Goal: Book appointment/travel/reservation

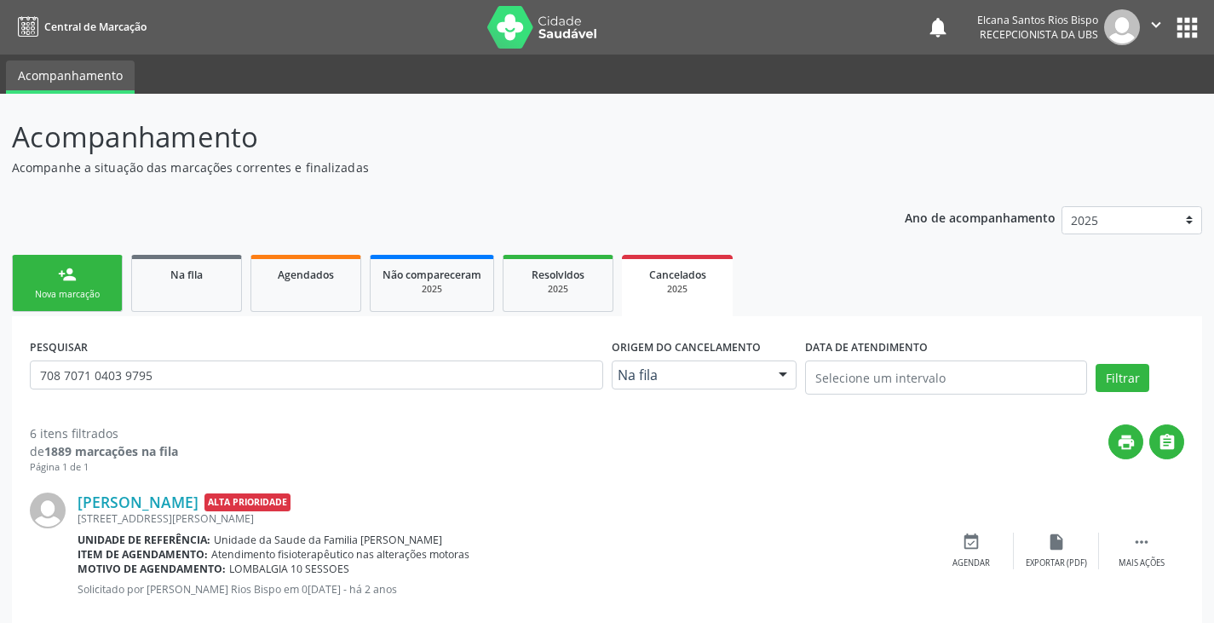
click at [87, 281] on link "person_add Nova marcação" at bounding box center [67, 283] width 111 height 57
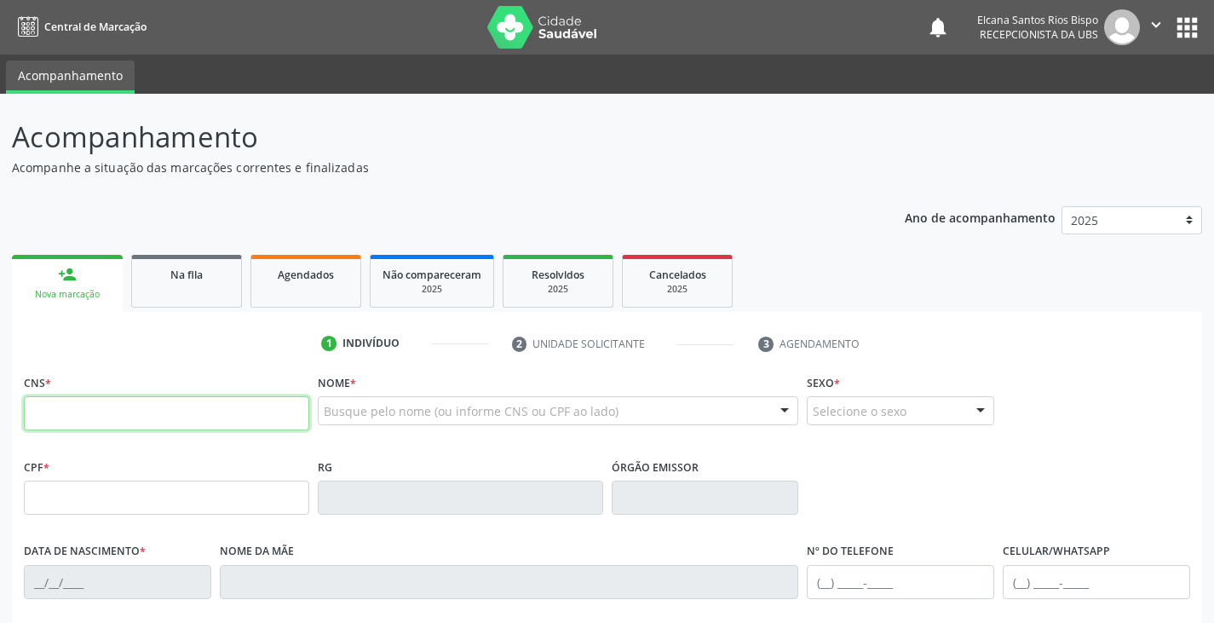
click at [99, 404] on input "text" at bounding box center [166, 413] width 285 height 34
type input "700 0092 5436 3906"
type input "044.066.375-08"
type input "2[DATE]"
type input "[PERSON_NAME] de [DEMOGRAPHIC_DATA]"
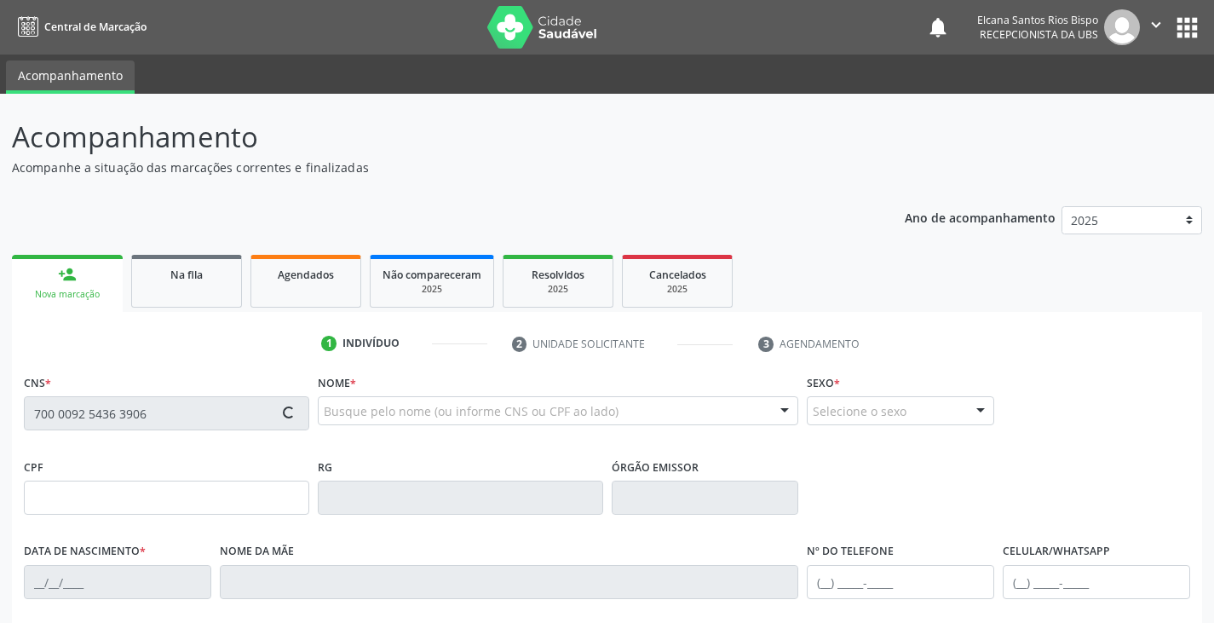
type input "[PHONE_NUMBER]"
type input "266"
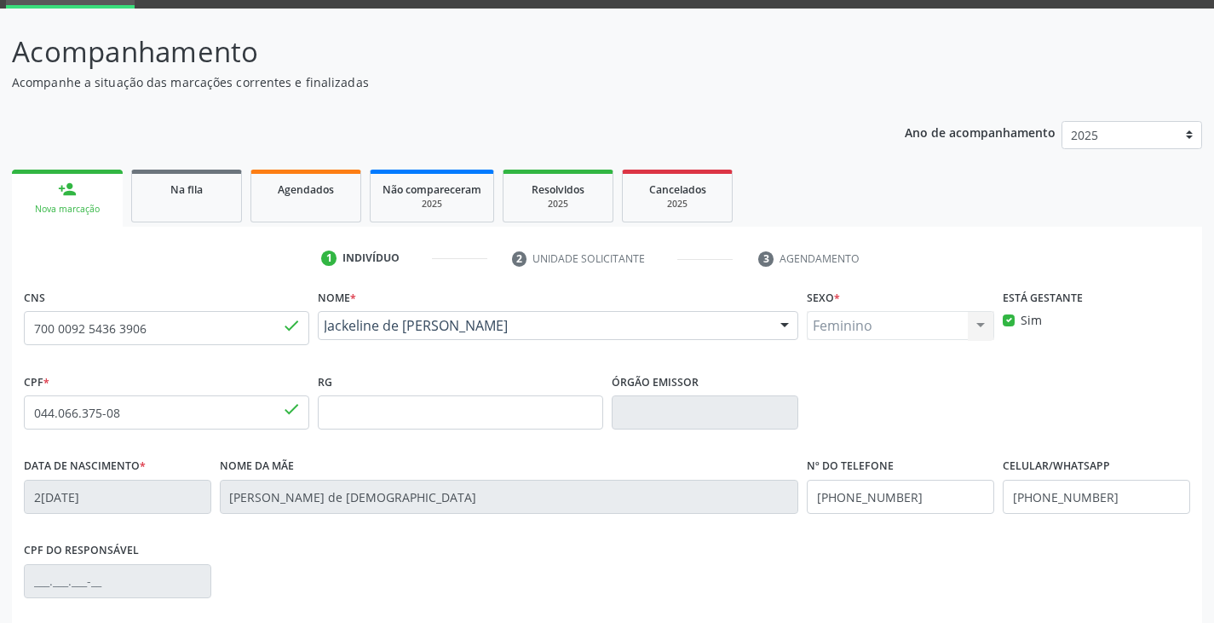
scroll to position [301, 0]
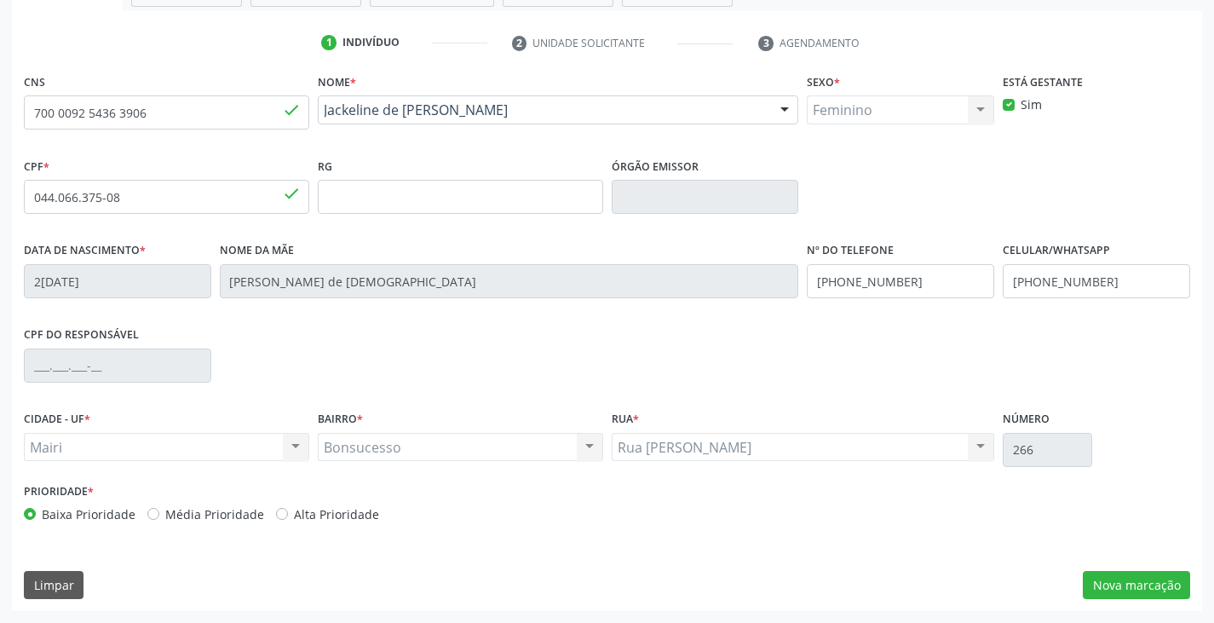
click at [314, 517] on label "Alta Prioridade" at bounding box center [336, 514] width 85 height 18
click at [288, 517] on input "Alta Prioridade" at bounding box center [282, 512] width 12 height 15
radio input "true"
click at [1150, 585] on button "Nova marcação" at bounding box center [1136, 585] width 107 height 29
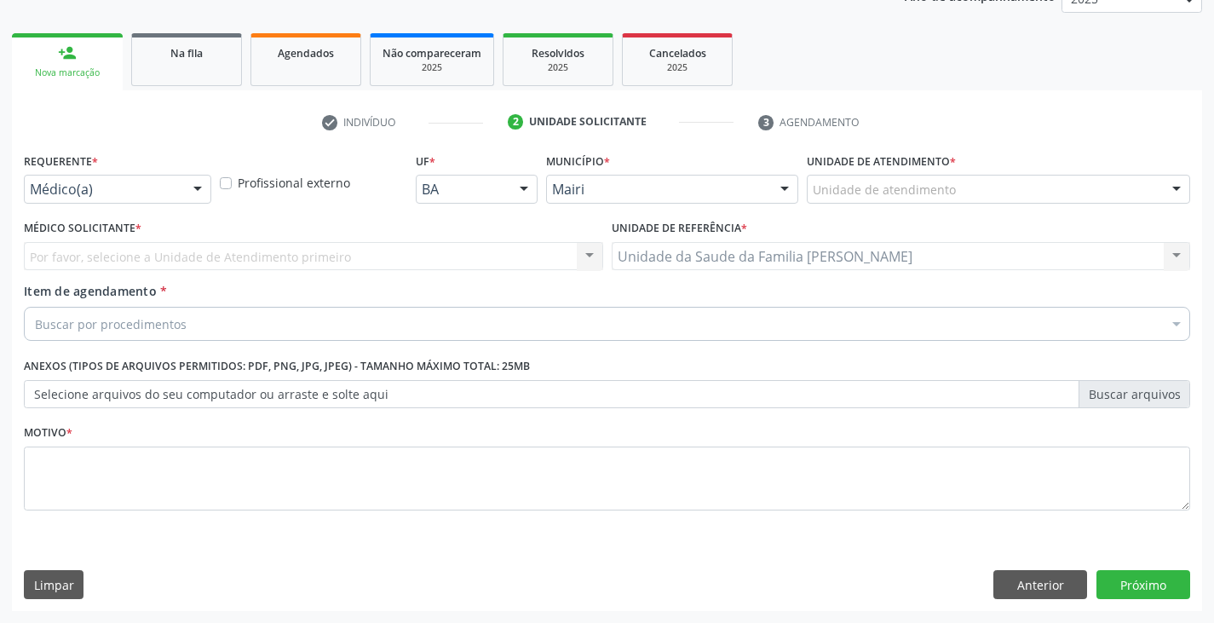
scroll to position [222, 0]
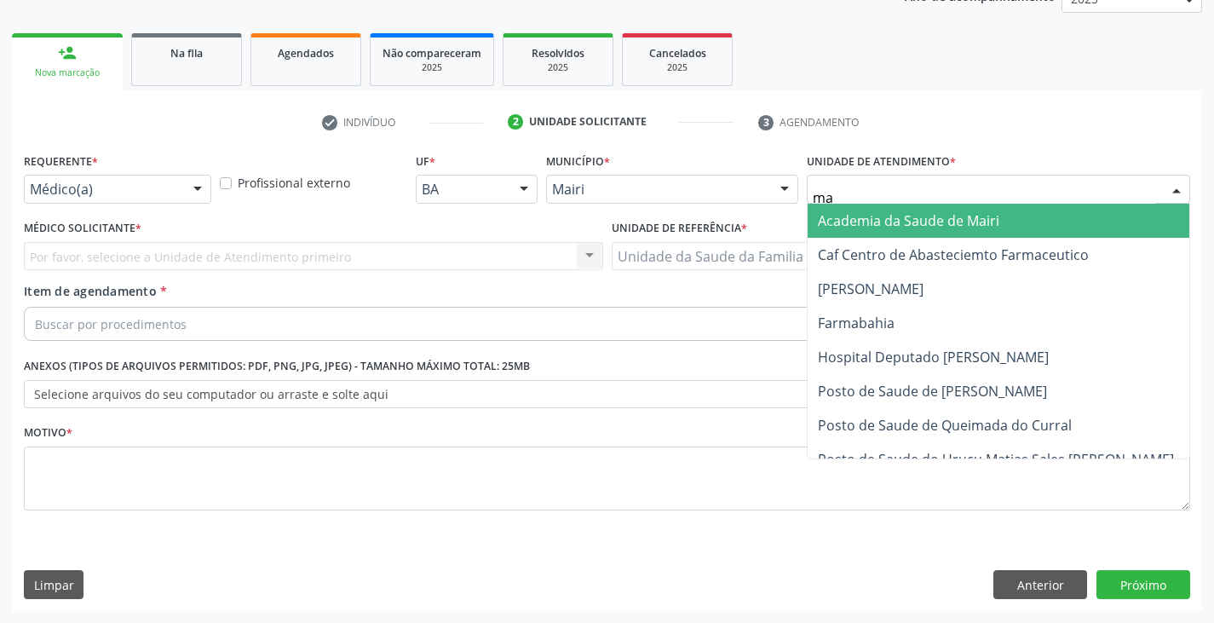
type input "mar"
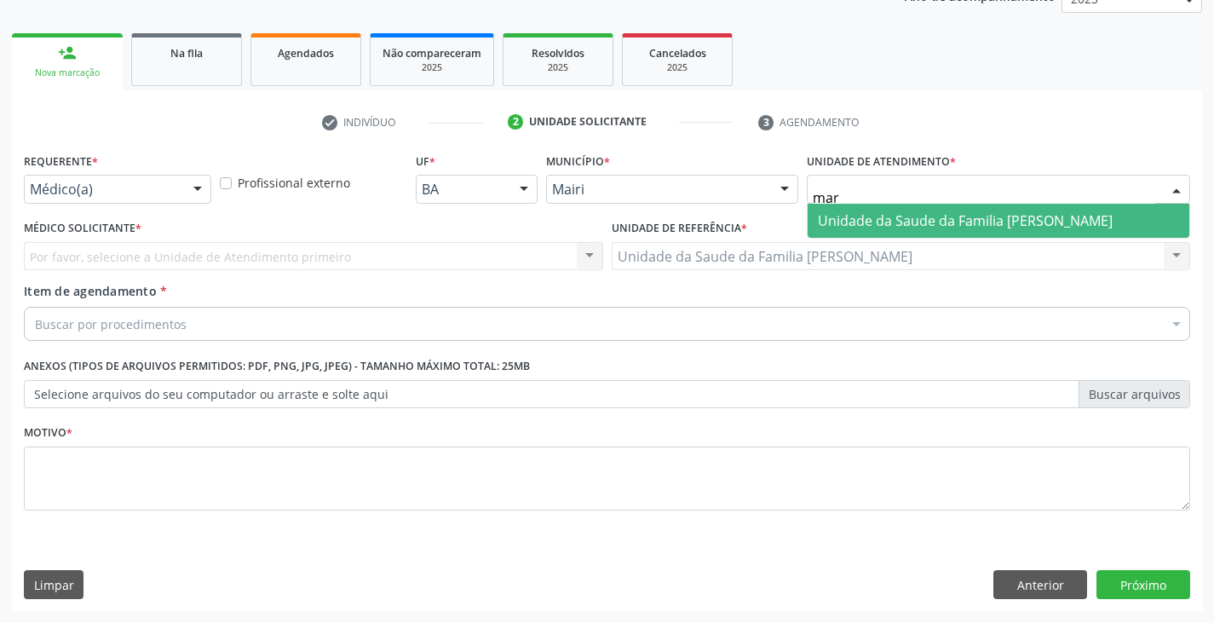
click at [878, 227] on span "Unidade da Saude da Familia [PERSON_NAME]" at bounding box center [965, 220] width 295 height 19
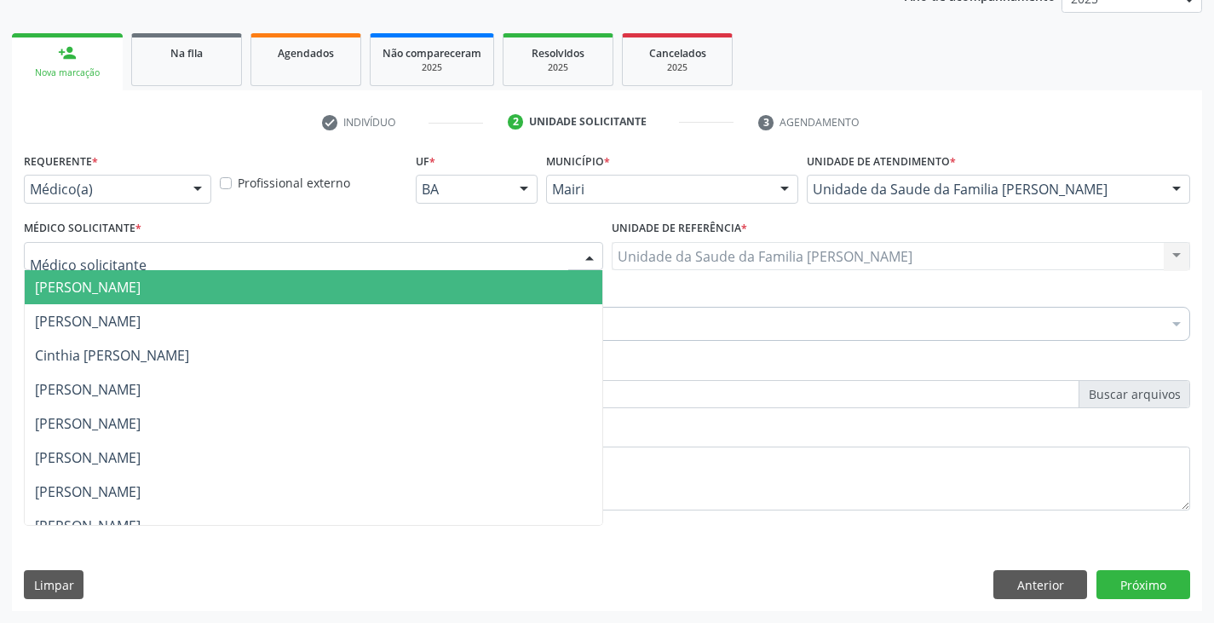
scroll to position [222, 0]
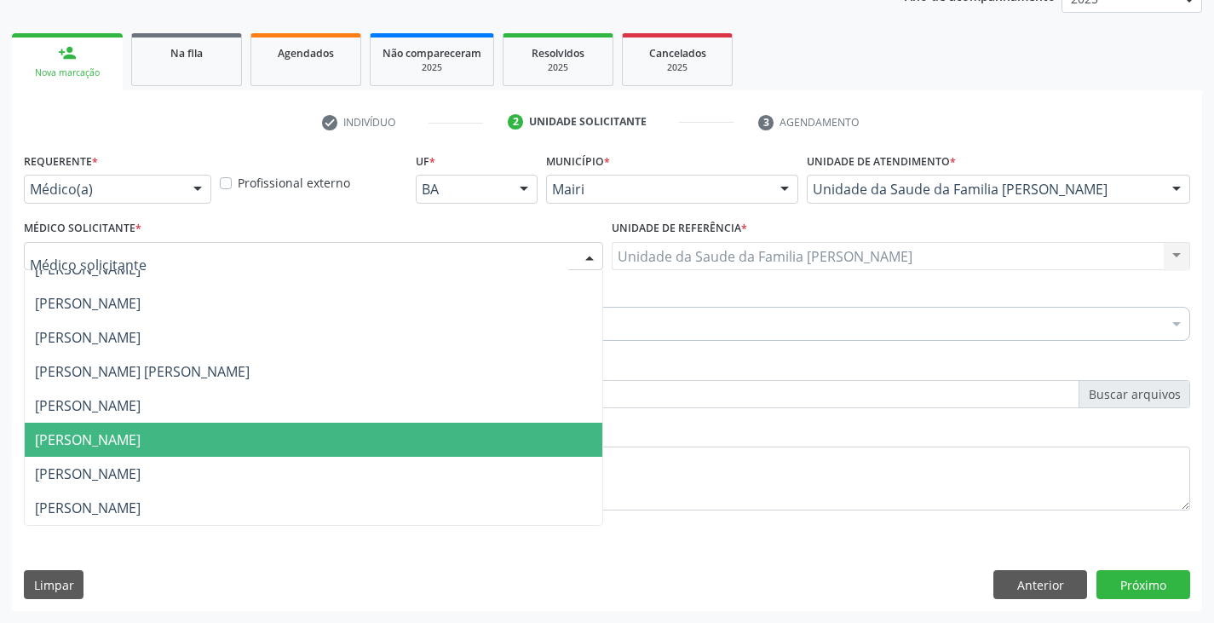
click at [99, 437] on span "[PERSON_NAME]" at bounding box center [88, 439] width 106 height 19
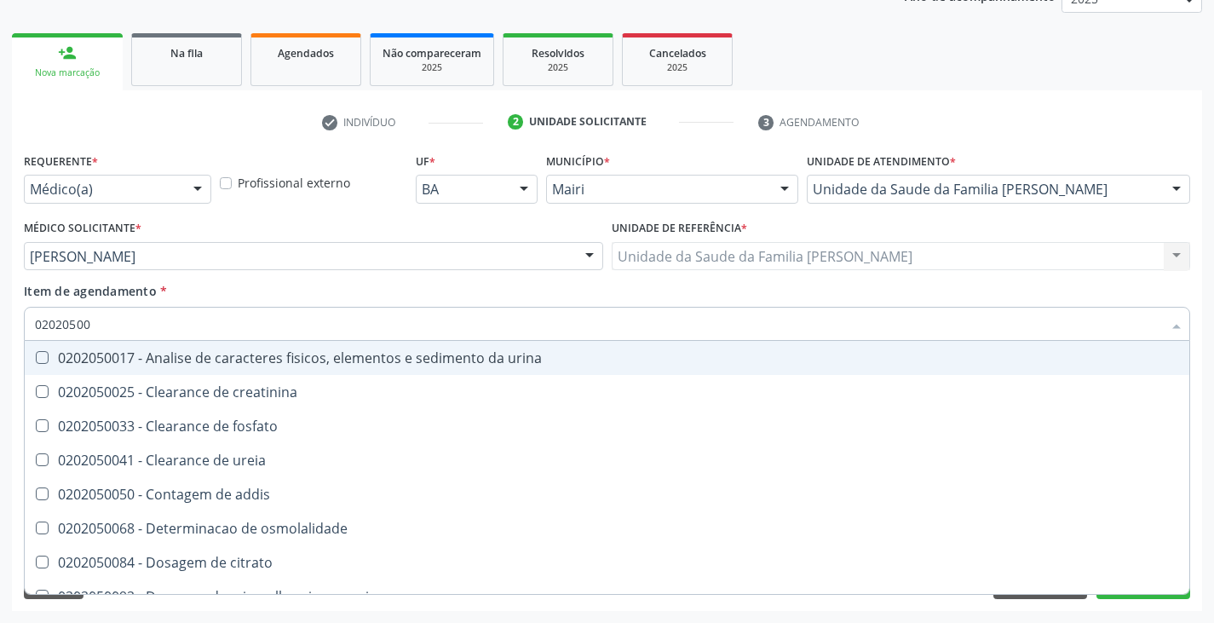
type input "020205001"
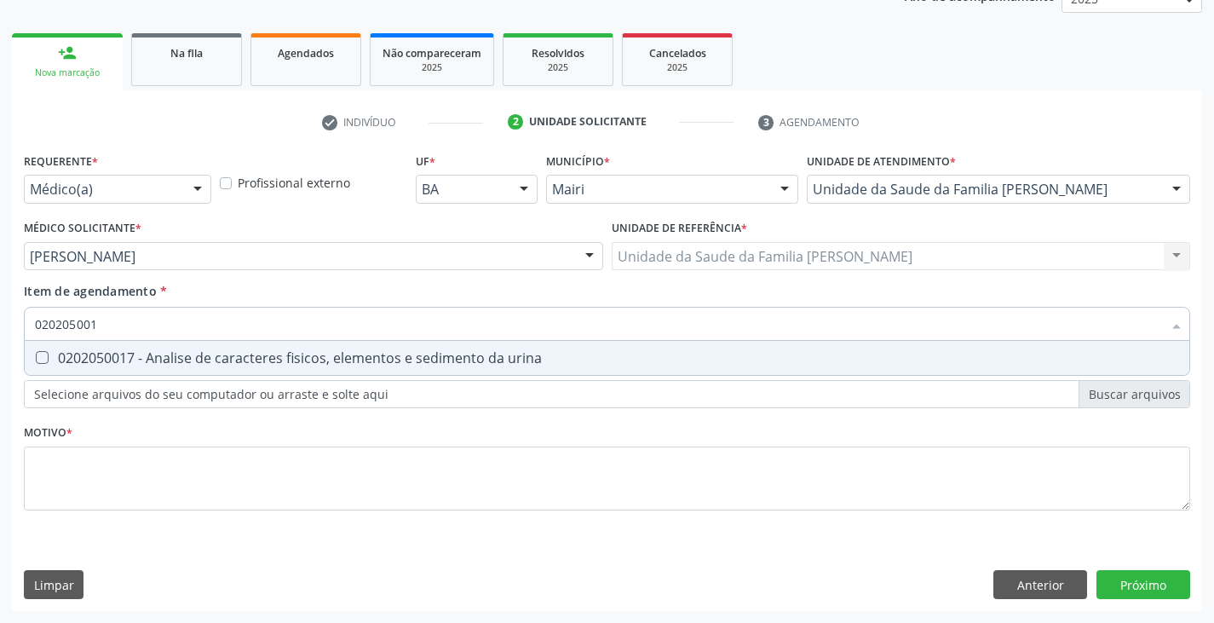
click at [148, 362] on div "0202050017 - Analise de caracteres fisicos, elementos e sedimento da urina" at bounding box center [607, 358] width 1144 height 14
checkbox urina "true"
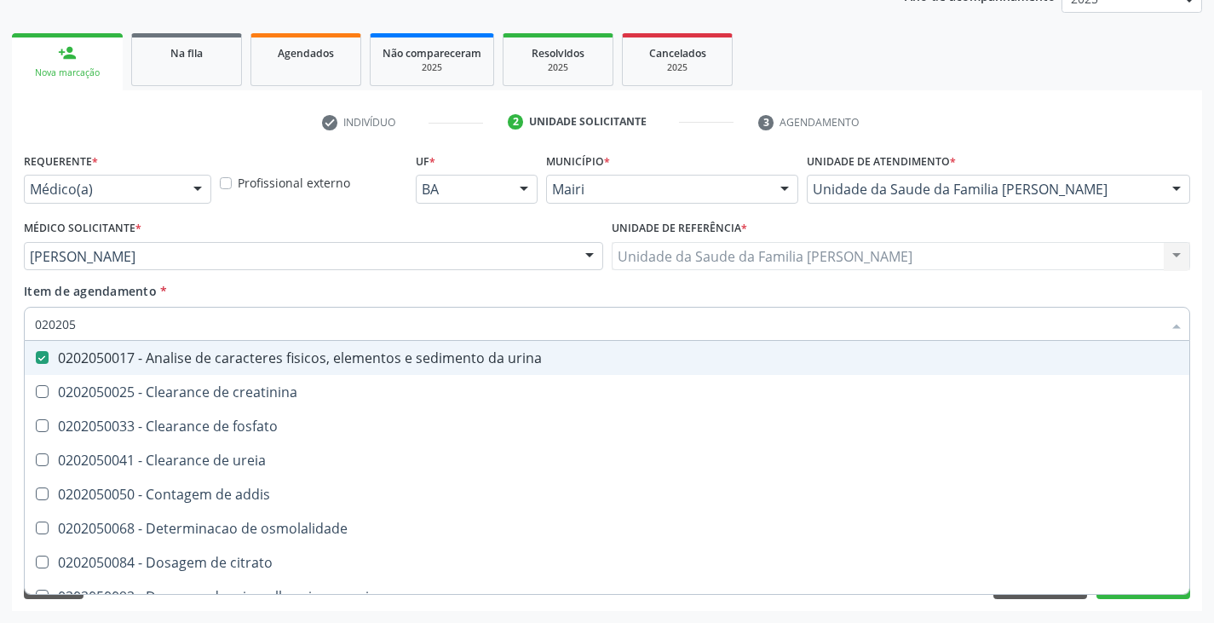
type input "02020"
checkbox urina "false"
checkbox ureia "true"
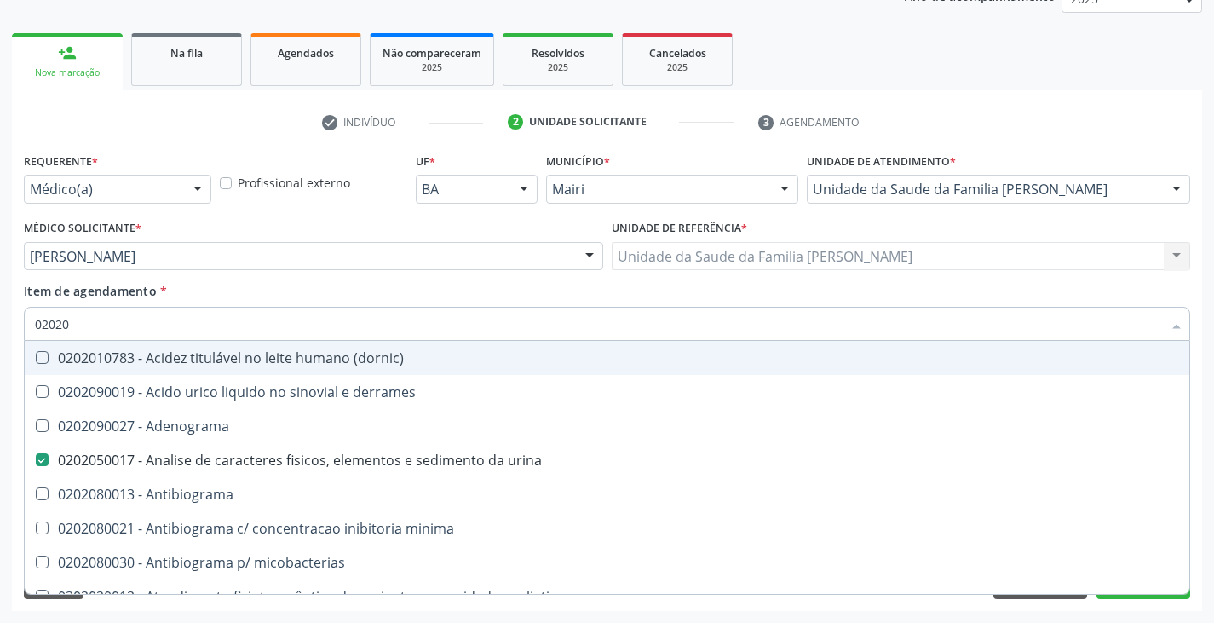
type input "020203"
checkbox urina "false"
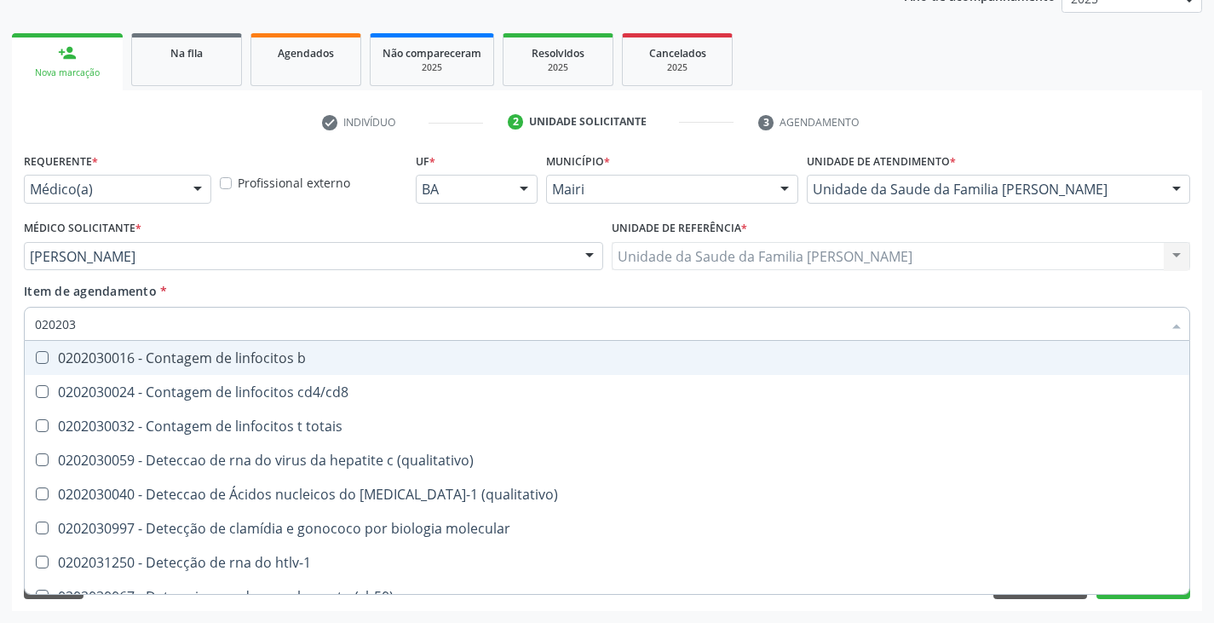
type input "0202038"
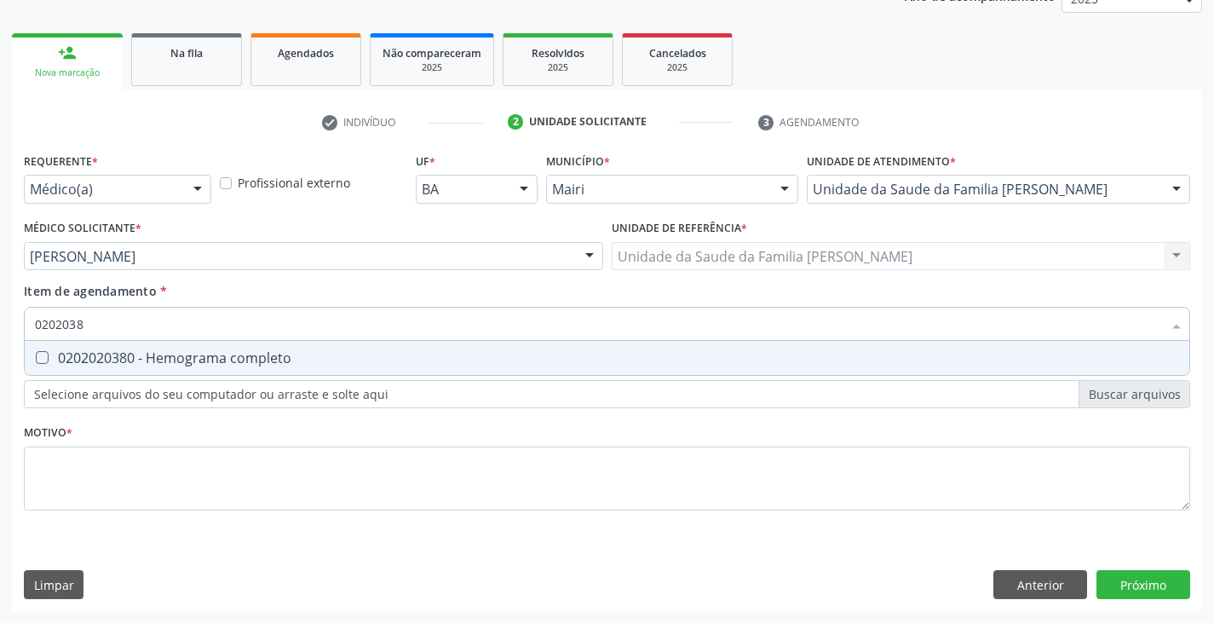
click at [146, 358] on div "0202020380 - Hemograma completo" at bounding box center [607, 358] width 1144 height 14
checkbox completo "true"
type input "020203"
checkbox completo "false"
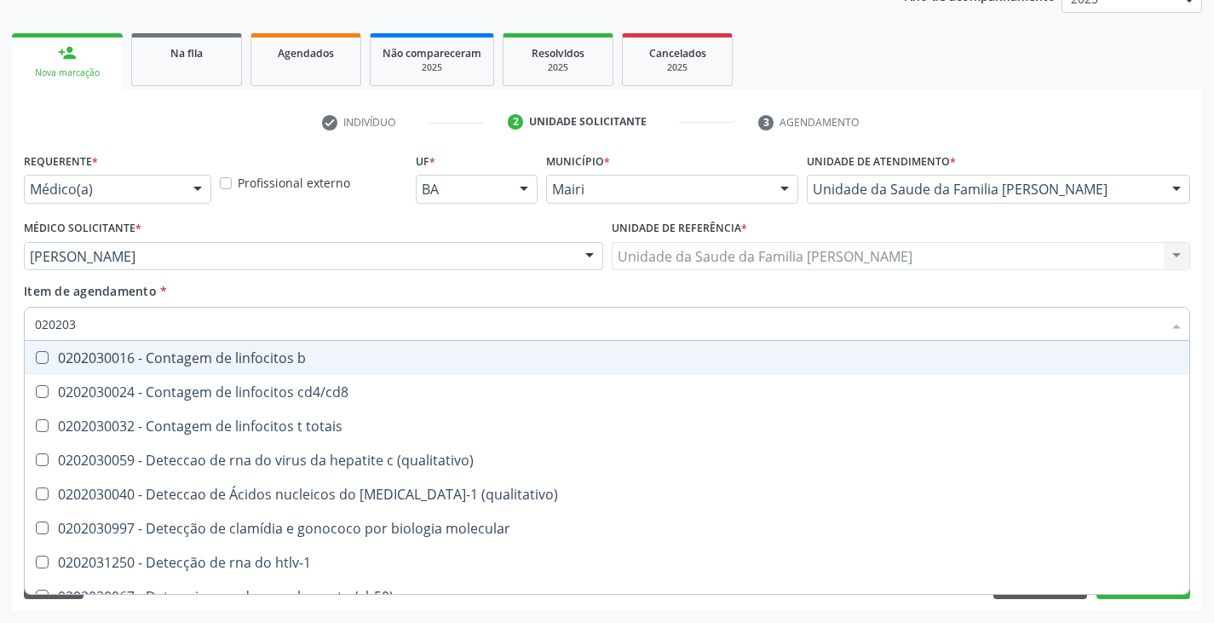
type input "02020"
checkbox \(qualitativo\) "true"
checkbox completo "false"
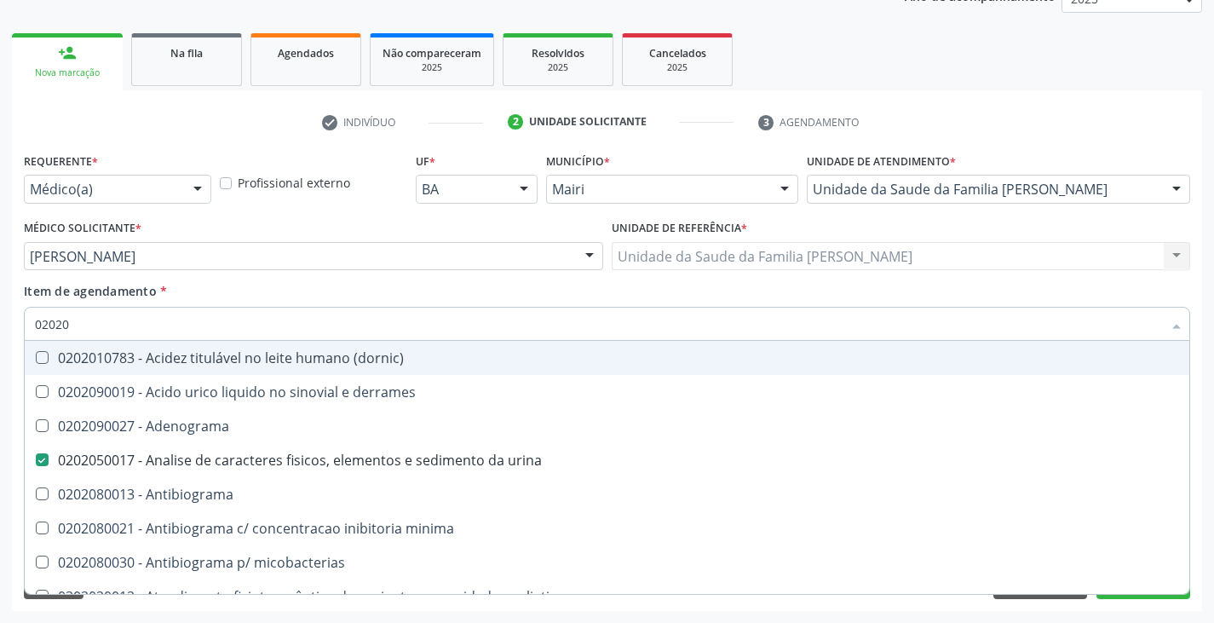
type input "020203"
checkbox urina "false"
checkbox molecular "true"
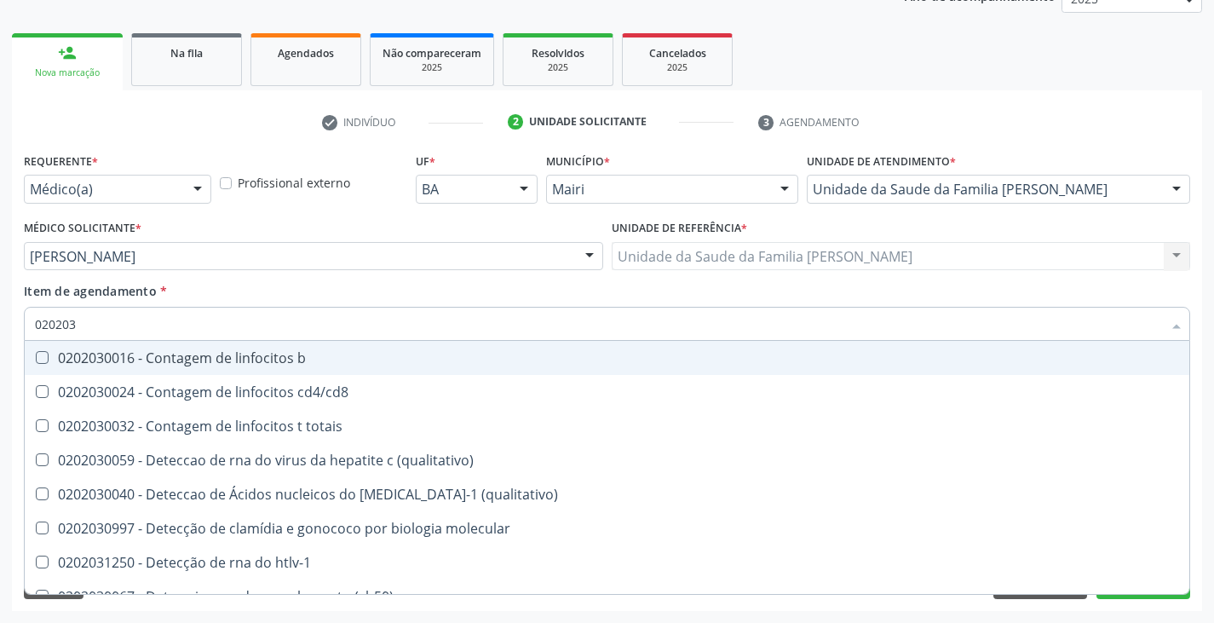
type input "0202030"
checkbox completo "false"
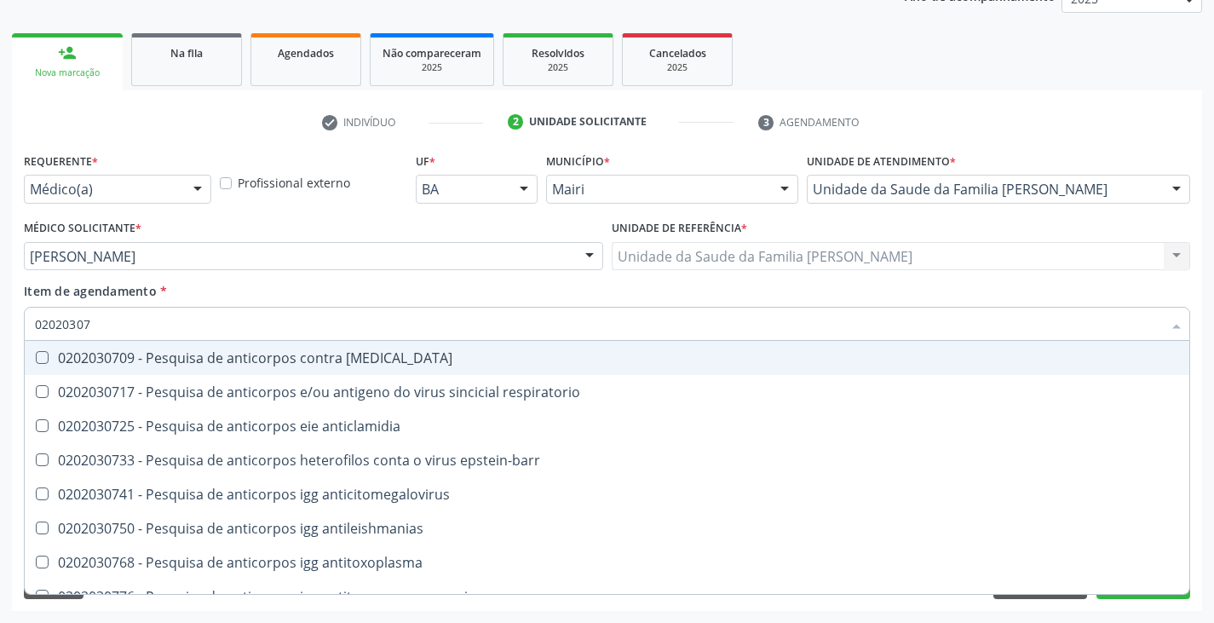
type input "020203076"
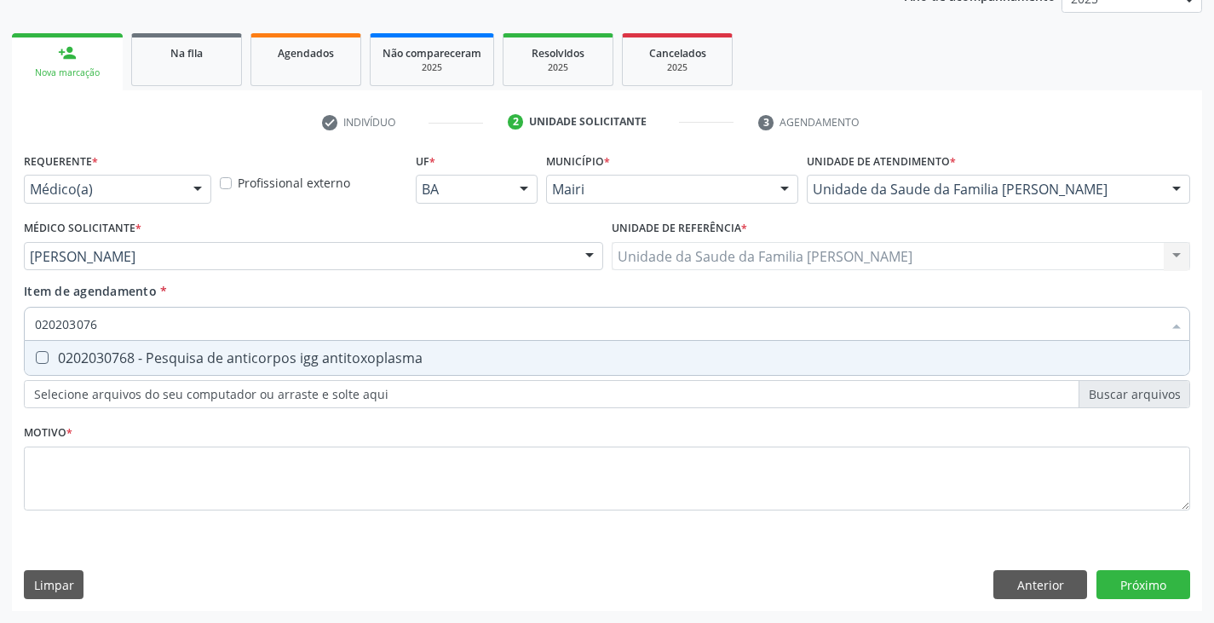
click at [146, 358] on div "0202030768 - Pesquisa de anticorpos igg antitoxoplasma" at bounding box center [607, 358] width 1144 height 14
checkbox antitoxoplasma "true"
type input "02020307"
checkbox antitoxoplasma "false"
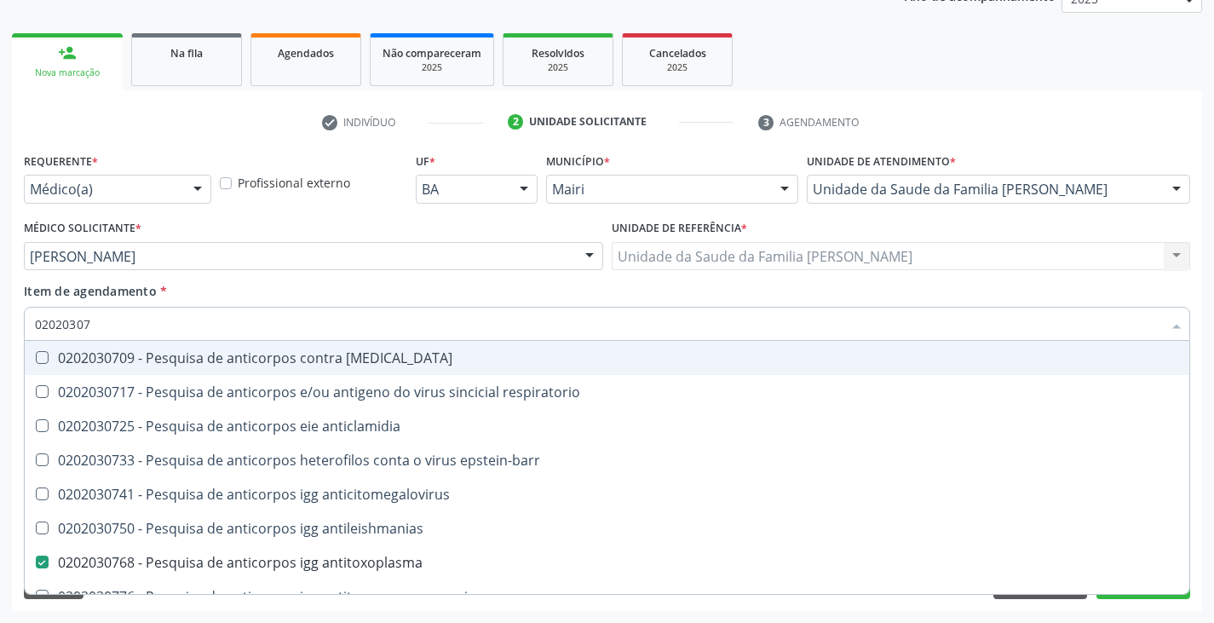
type input "0202030"
checkbox antitoxoplasma "false"
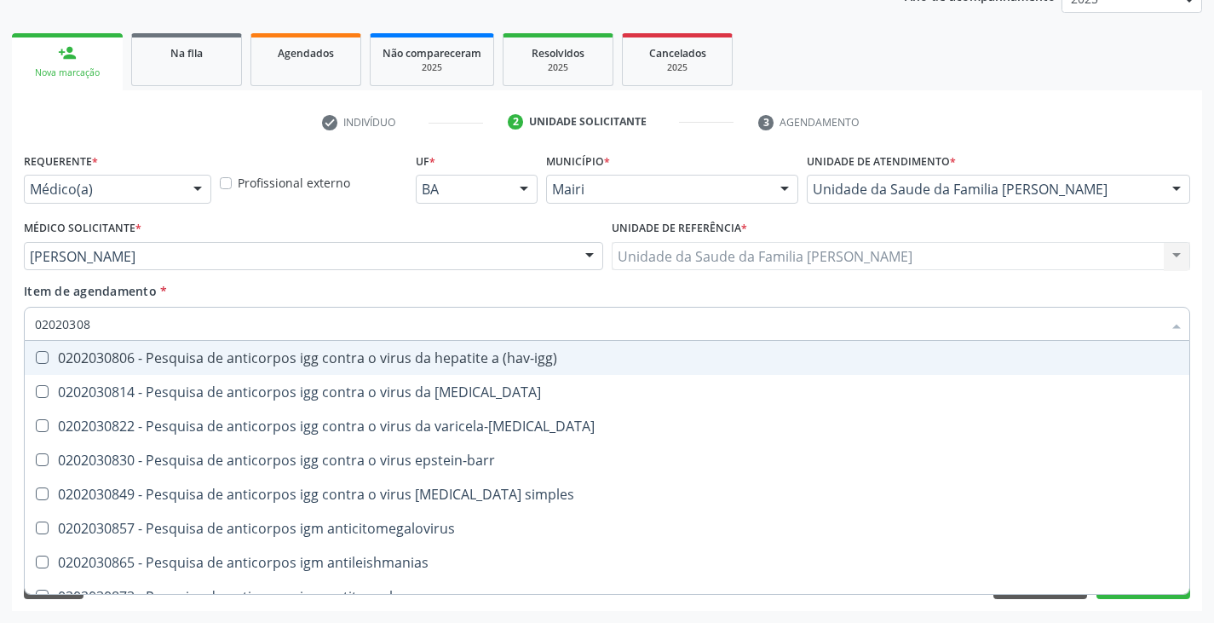
type input "020203087"
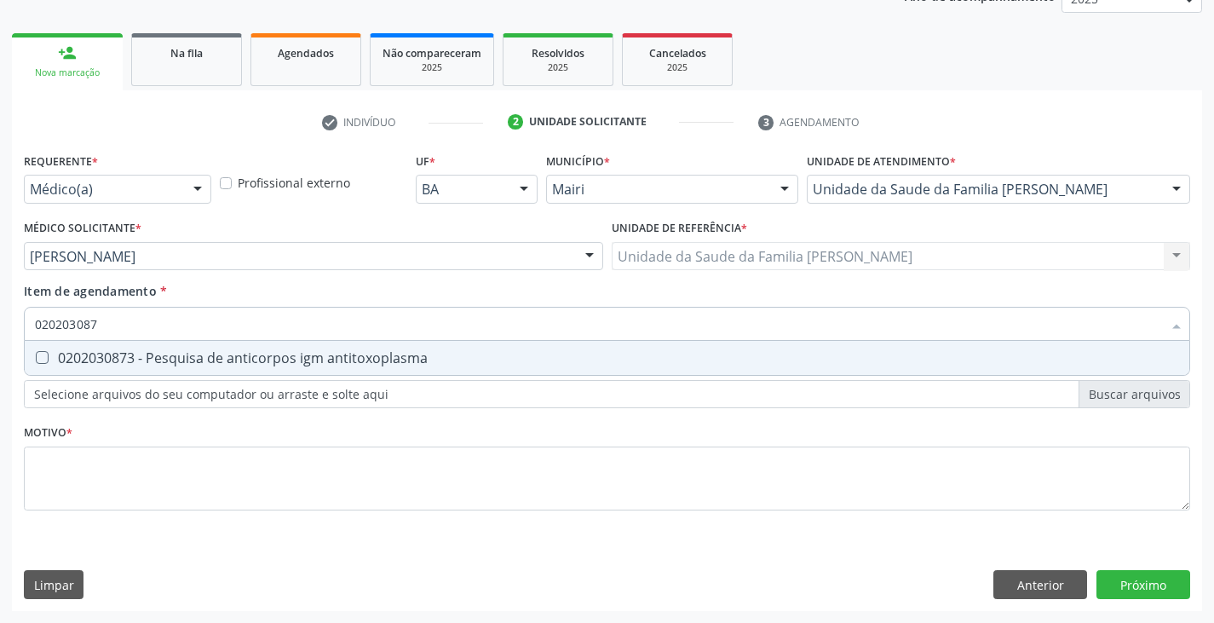
click at [146, 358] on div "0202030873 - Pesquisa de anticorpos igm antitoxoplasma" at bounding box center [607, 358] width 1144 height 14
checkbox antitoxoplasma "true"
type input "02020308"
checkbox antitoxoplasma "false"
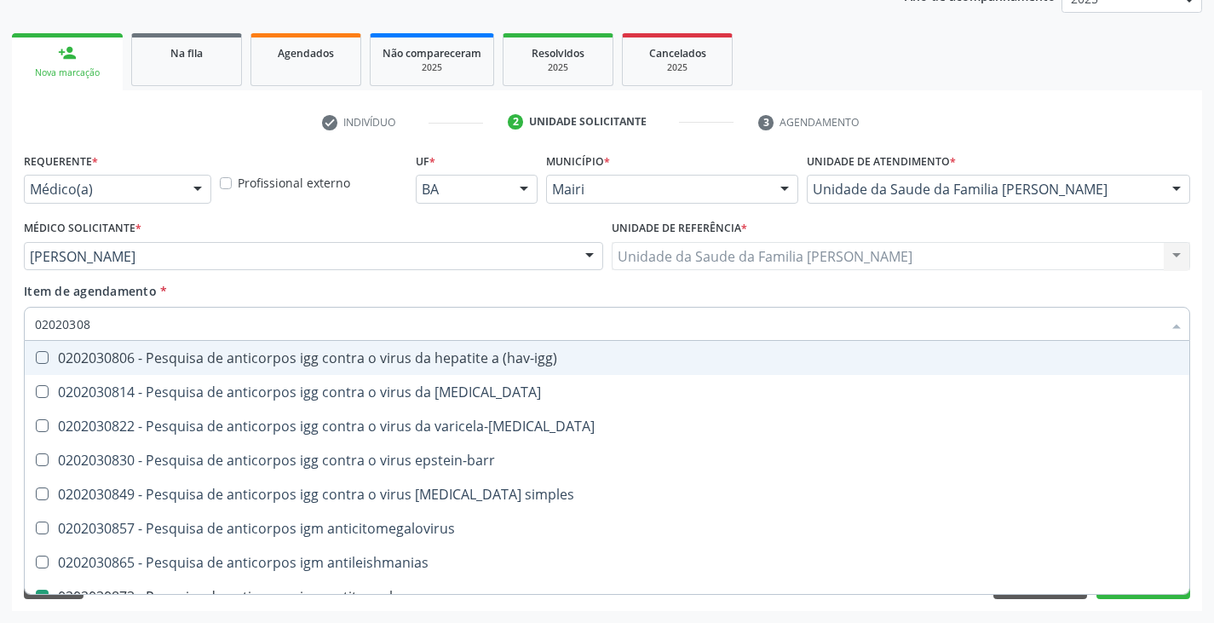
type input "0202030"
checkbox antitoxoplasma "false"
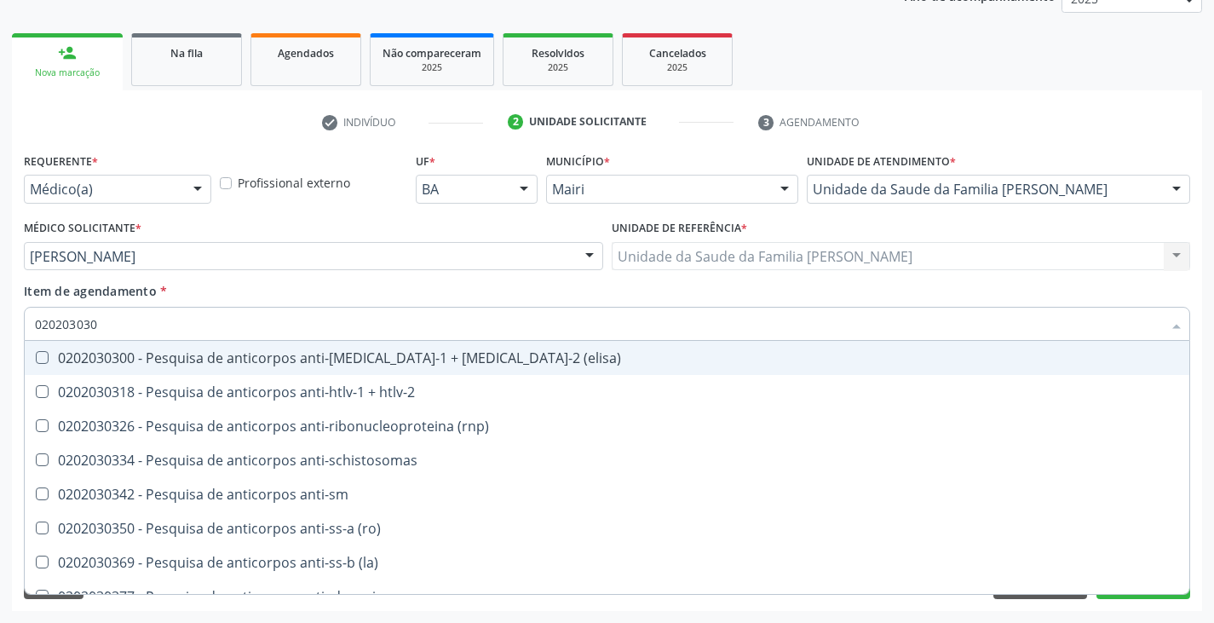
type input "0202030300"
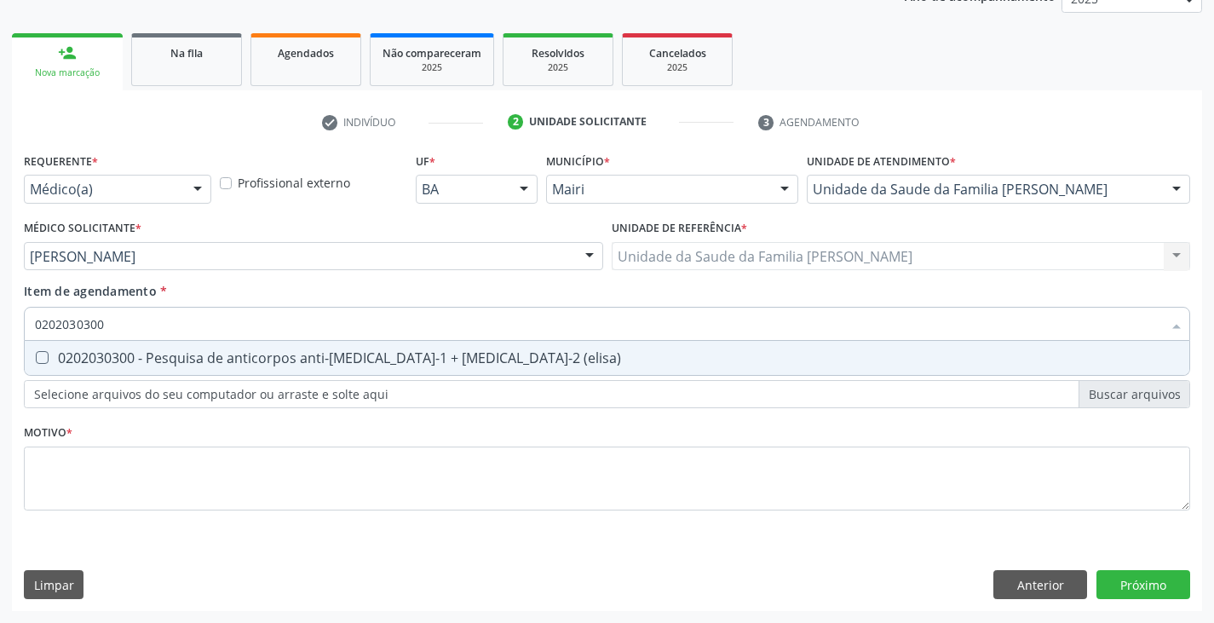
click at [146, 358] on div "0202030300 - Pesquisa de anticorpos anti-[MEDICAL_DATA]-1 + [MEDICAL_DATA]-2 (e…" at bounding box center [607, 358] width 1144 height 14
checkbox \(elisa\) "true"
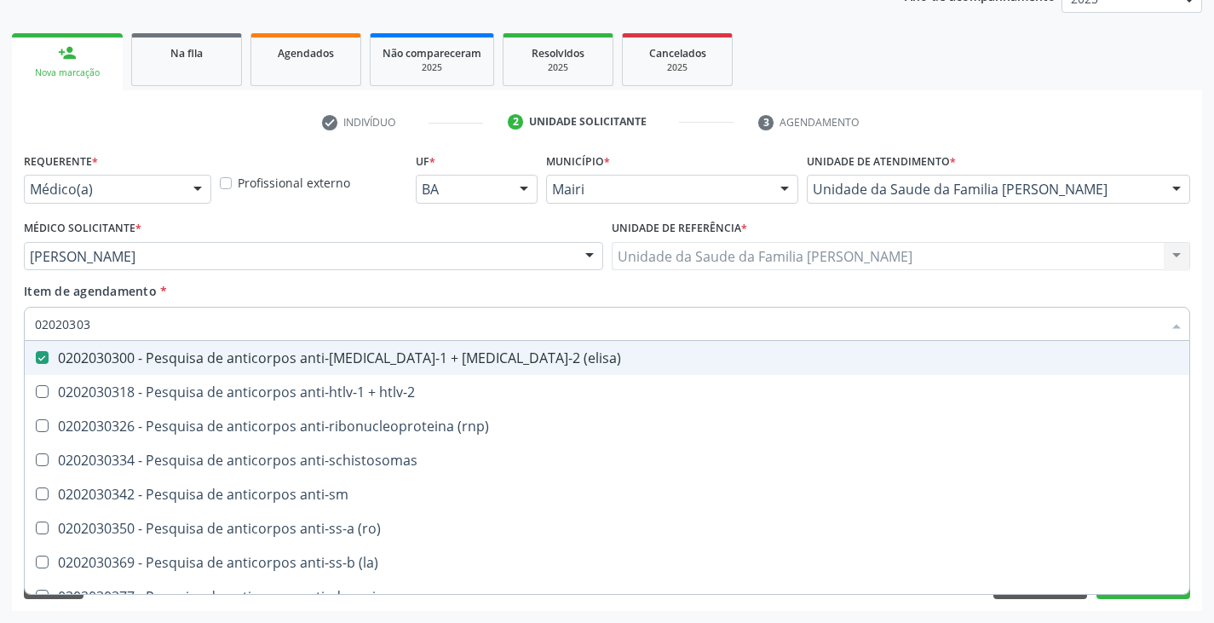
type input "0202030"
checkbox \(elisa\) "false"
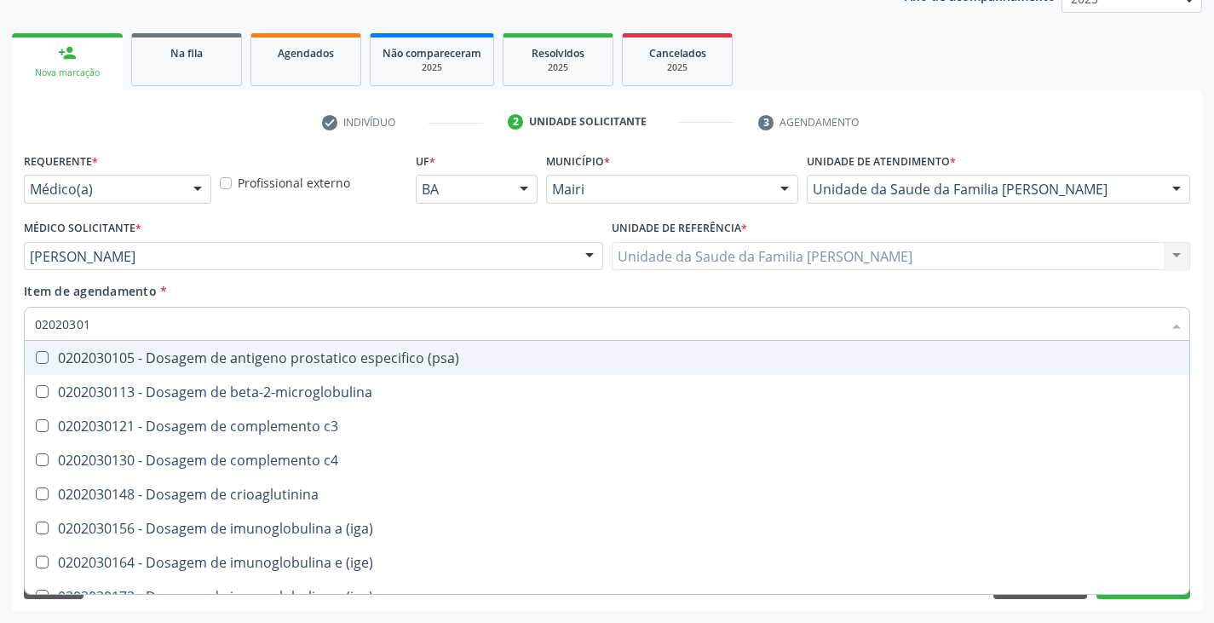
type input "020203017"
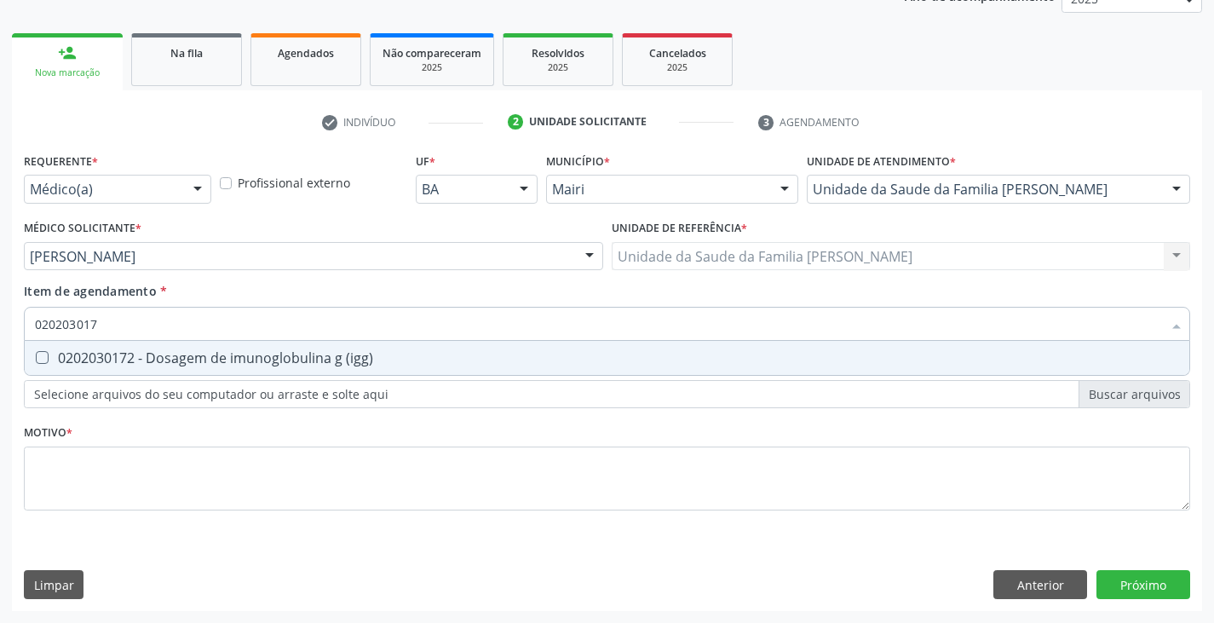
click at [146, 358] on div "0202030172 - Dosagem de imunoglobulina g (igg)" at bounding box center [607, 358] width 1144 height 14
checkbox \(igg\) "true"
type input "02020301"
checkbox \(igg\) "false"
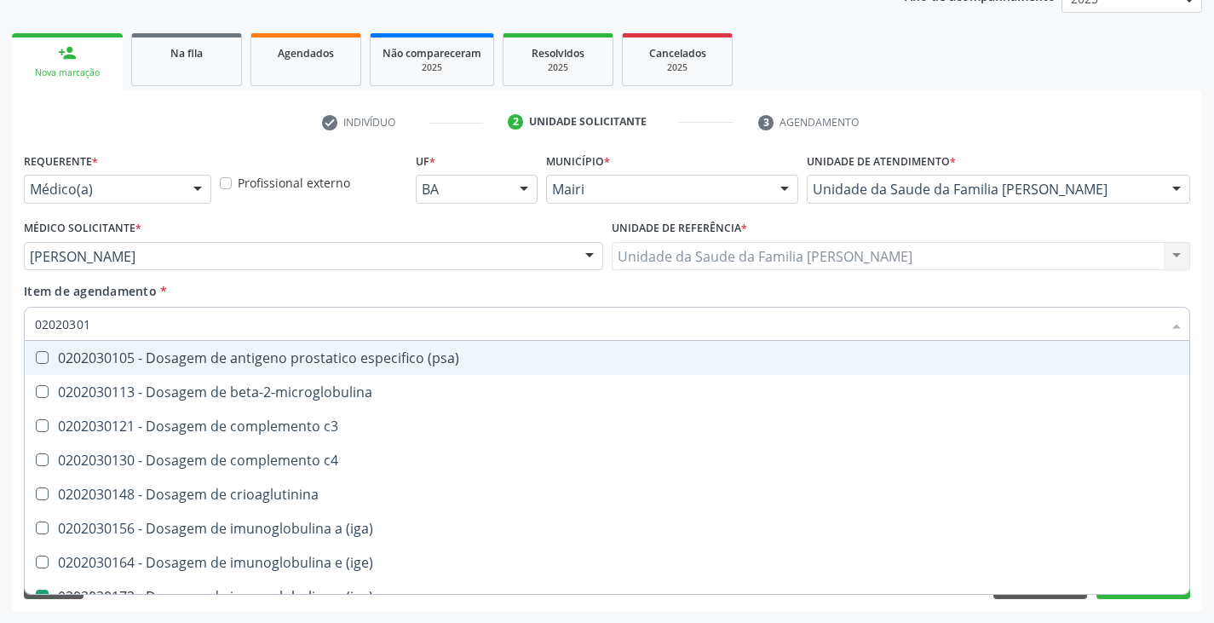
type input "0202030"
checkbox \(igg\) "false"
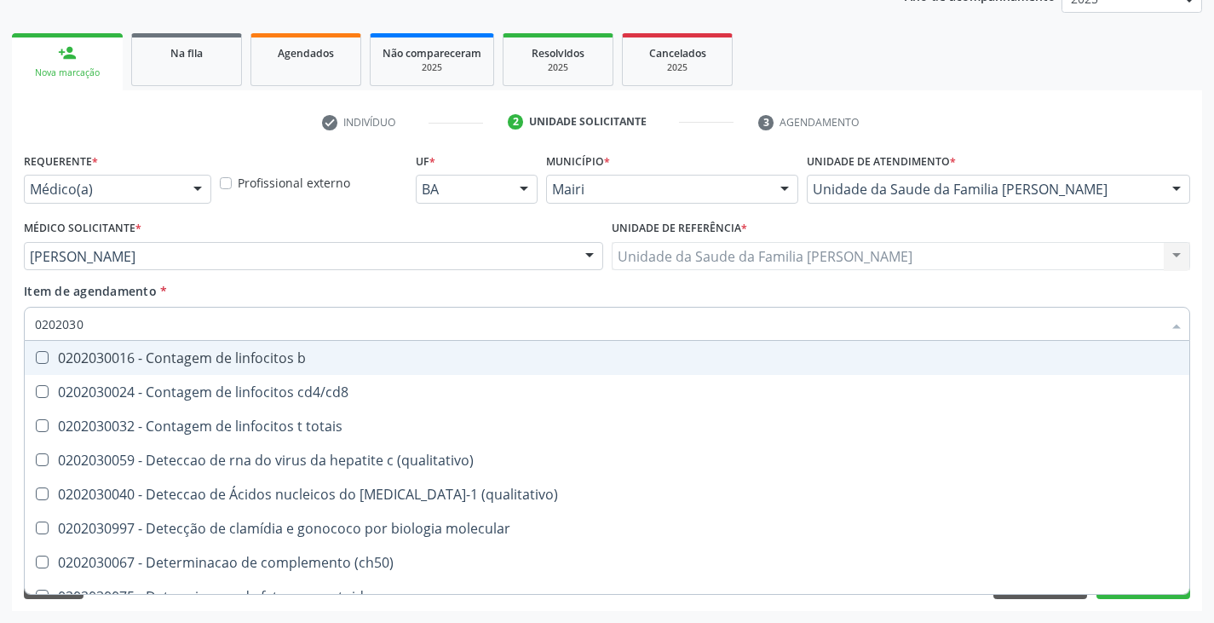
type input "020203"
checkbox \(igg\) "false"
checkbox marcador\) "true"
checkbox \(elisa\) "false"
checkbox antiadenovirus "true"
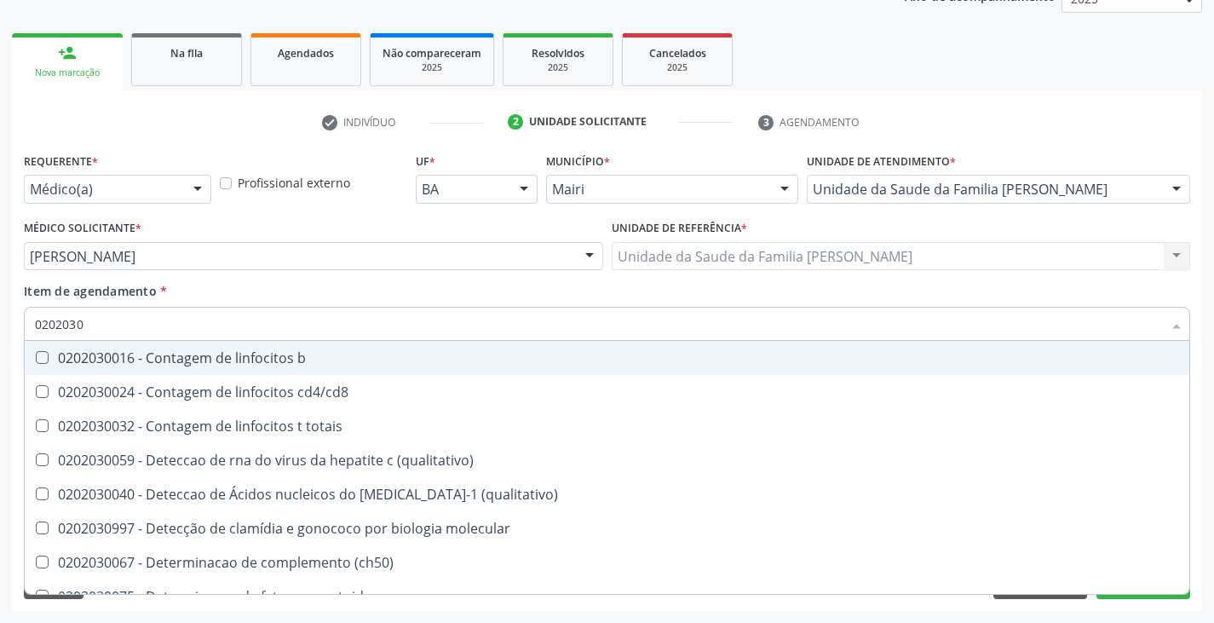
checkbox \(aslo\) "true"
checkbox antitoxoplasma "false"
checkbox epstein-barr "true"
type input "02020"
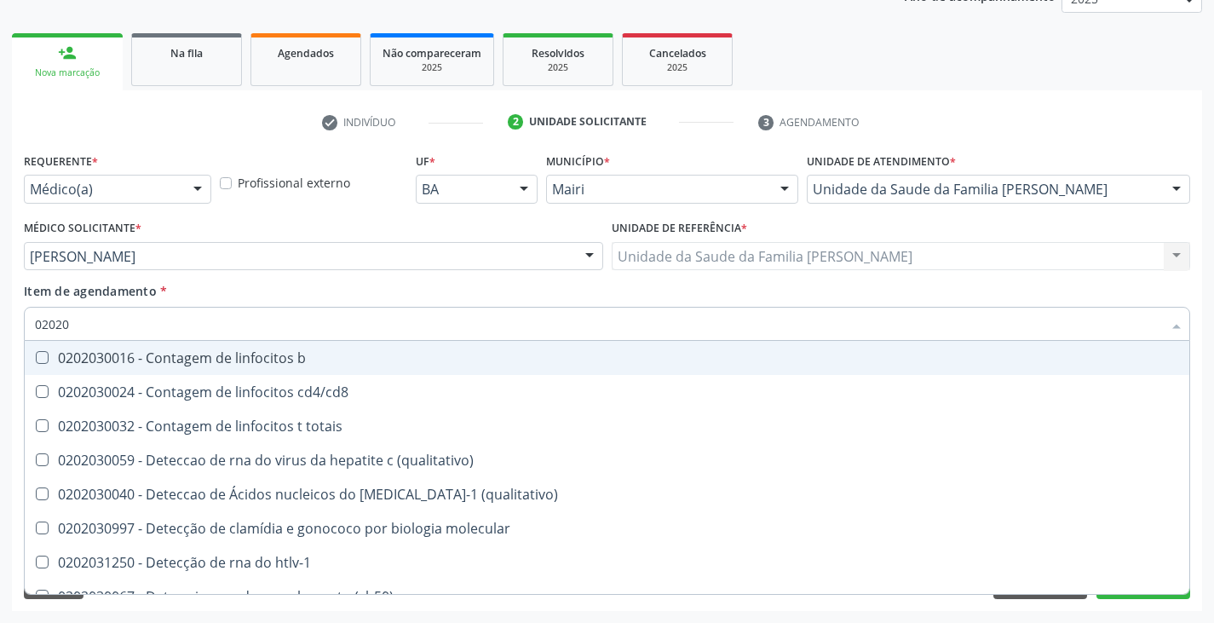
checkbox \(qualitativo\) "true"
checkbox \(igg\) "false"
checkbox completo "false"
checkbox \(elisa\) "false"
checkbox antitoxoplasma "false"
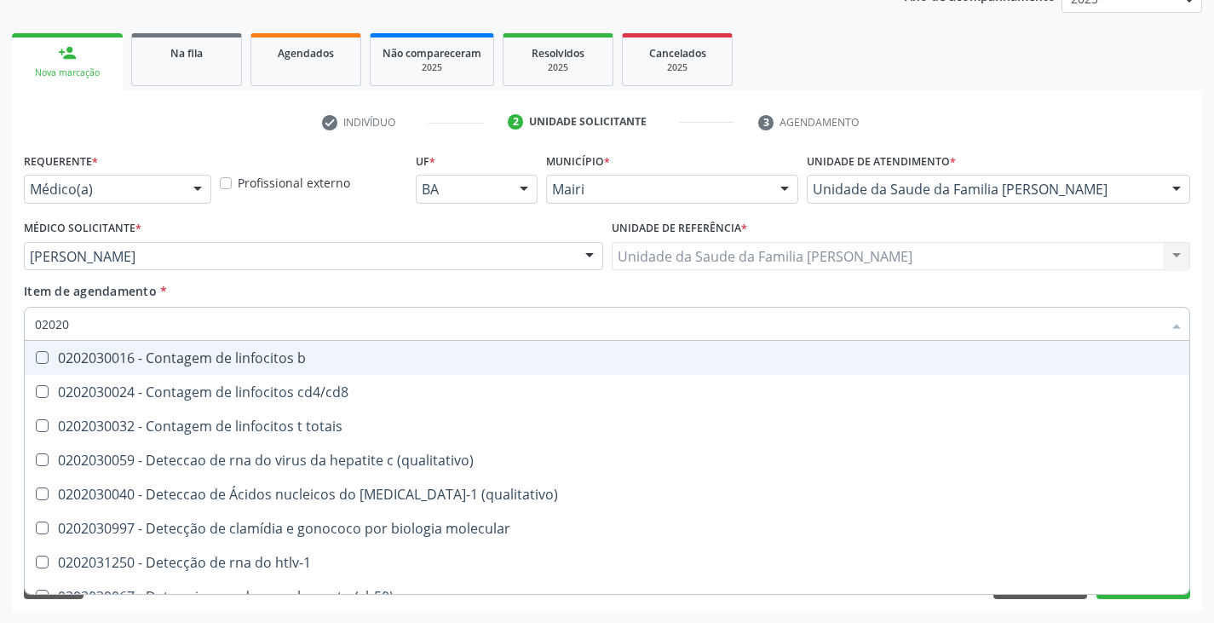
checkbox antitoxoplasma "false"
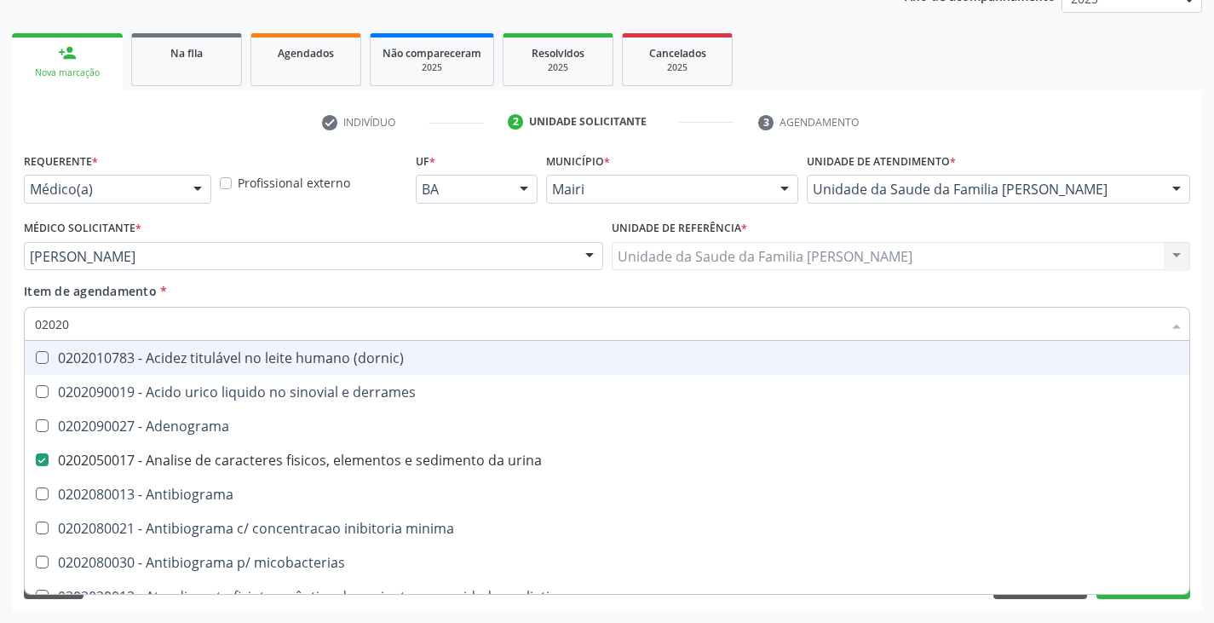
type input "0202"
checkbox \(igg\) "false"
checkbox c "true"
checkbox completo "false"
checkbox \(elisa\) "false"
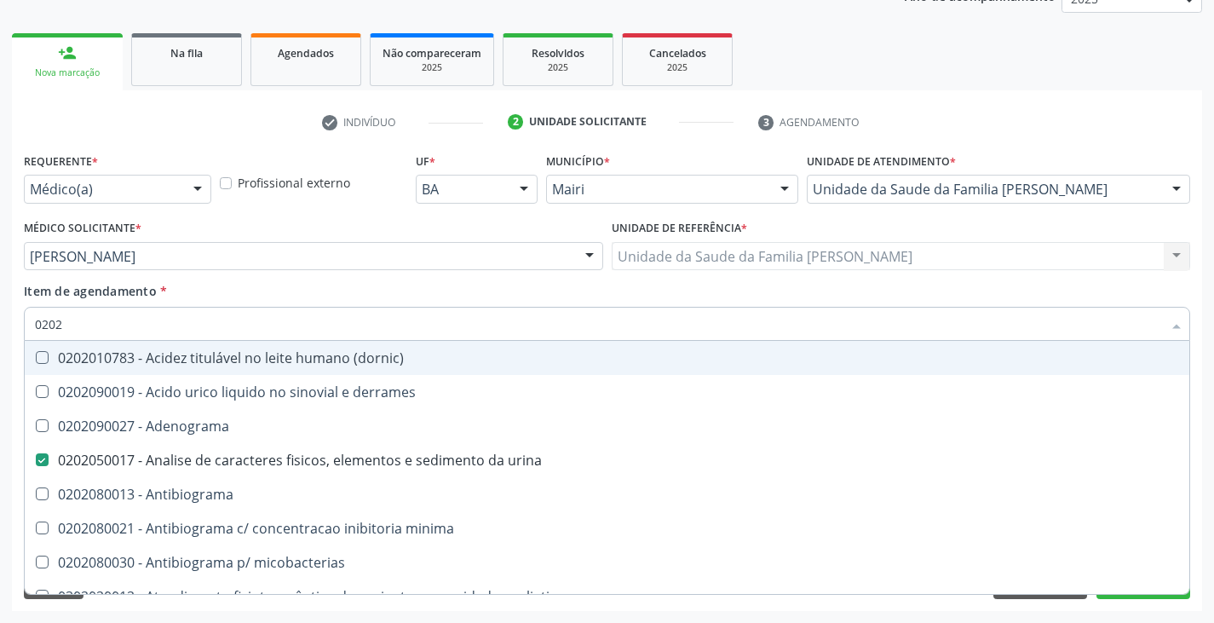
checkbox \(western-blot\) "true"
checkbox antitoxoplasma "false"
checkbox rubeola "true"
checkbox urina "true"
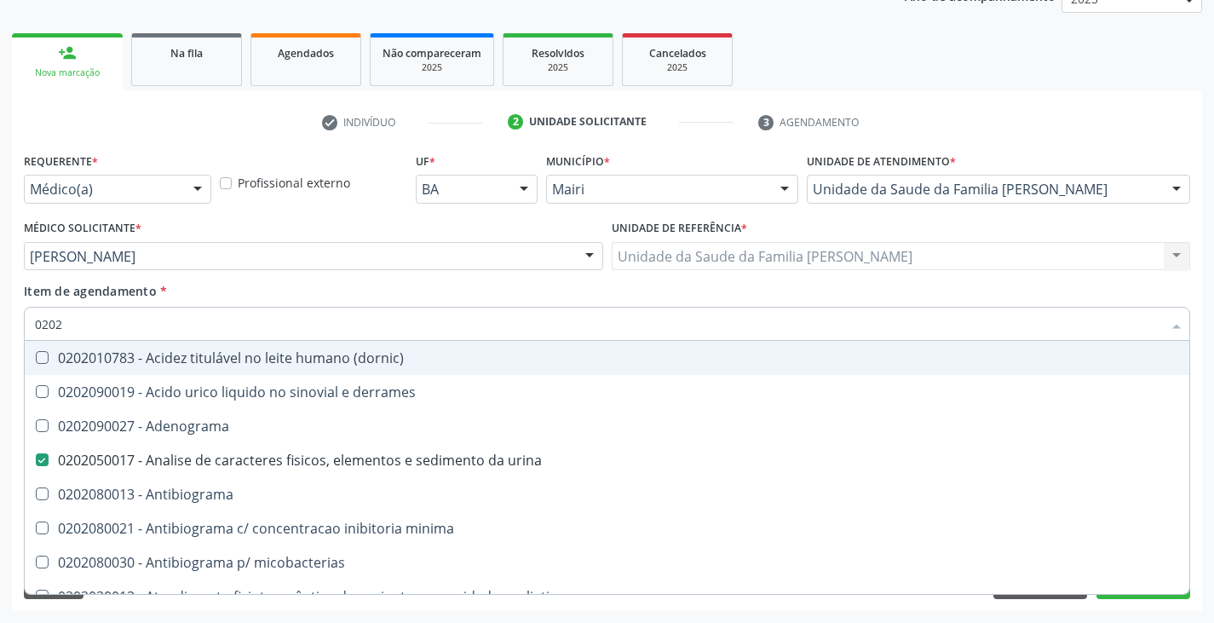
checkbox imunofluorescencia\) "true"
type input "020"
checkbox urina "false"
checkbox addis "true"
checkbox \(igg\) "false"
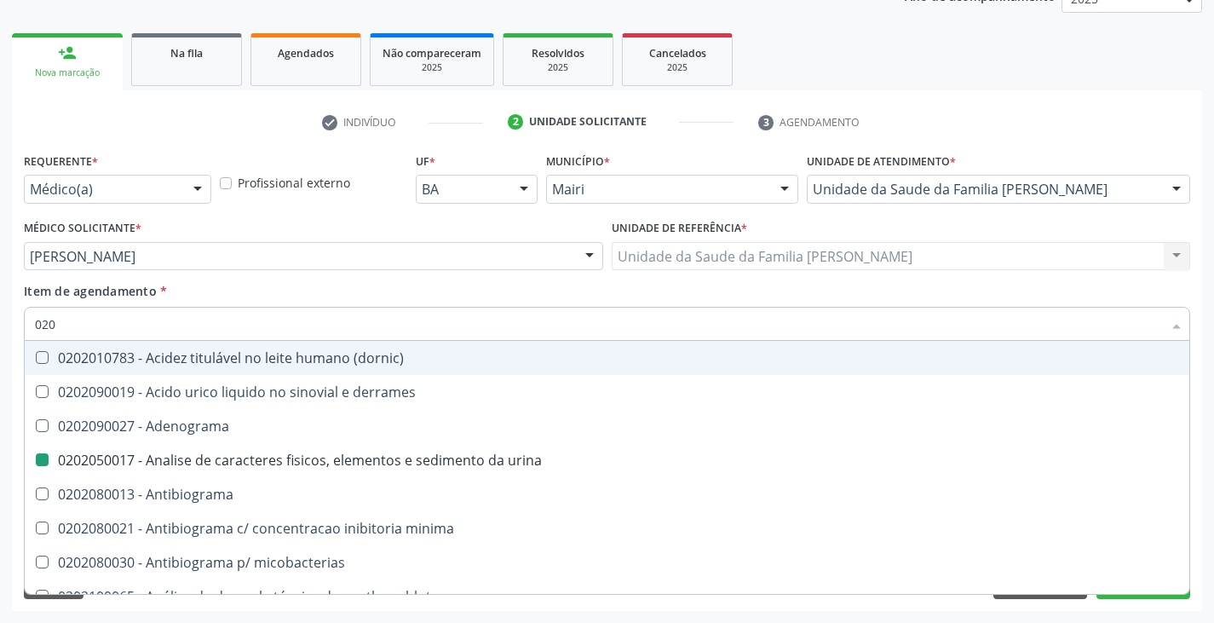
checkbox completo "false"
checkbox \(elisa\) "false"
checkbox antitoxoplasma "false"
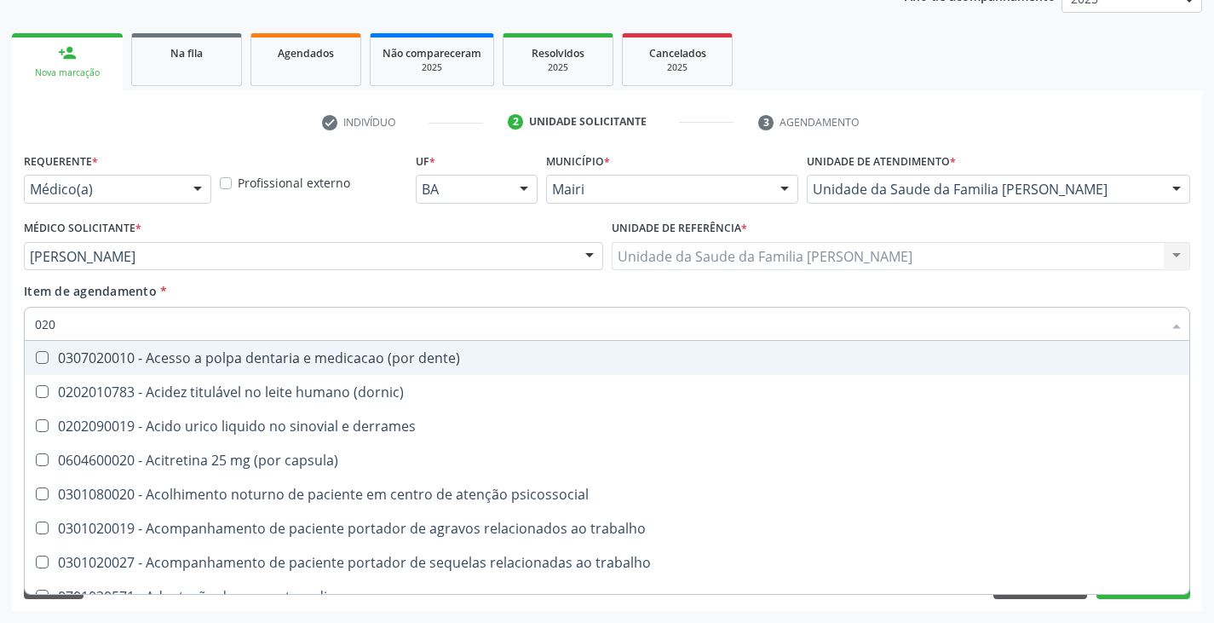
type input "02"
checkbox urina "false"
checkbox coagulacao "true"
checkbox \(igg\) "false"
checkbox facial "true"
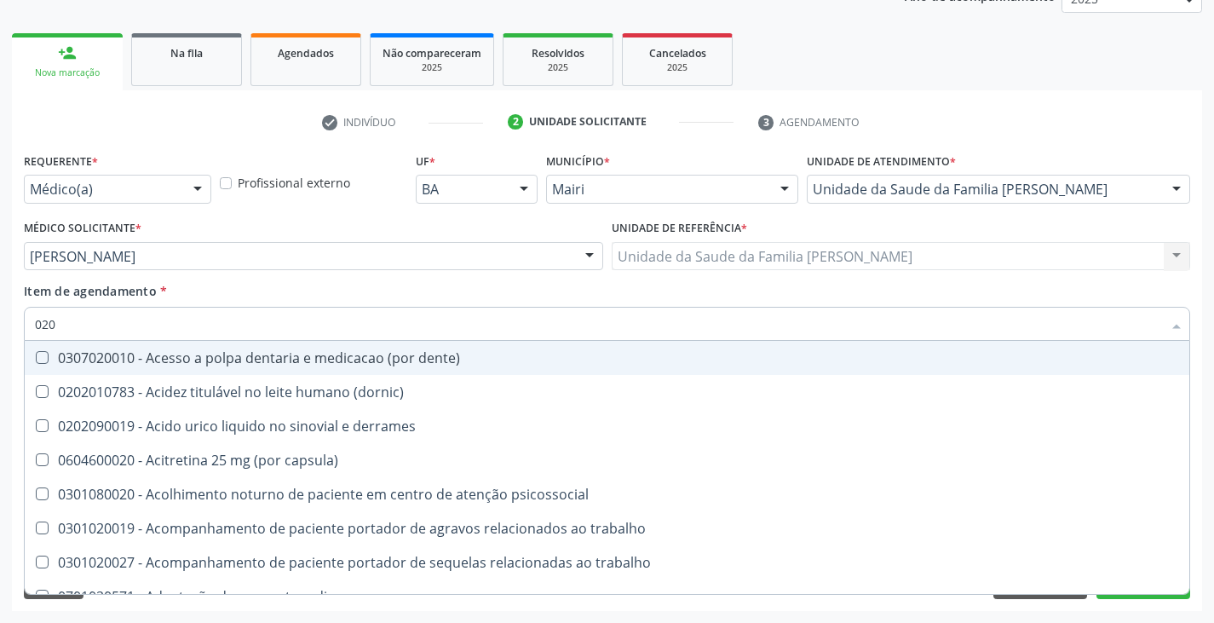
checkbox completo "false"
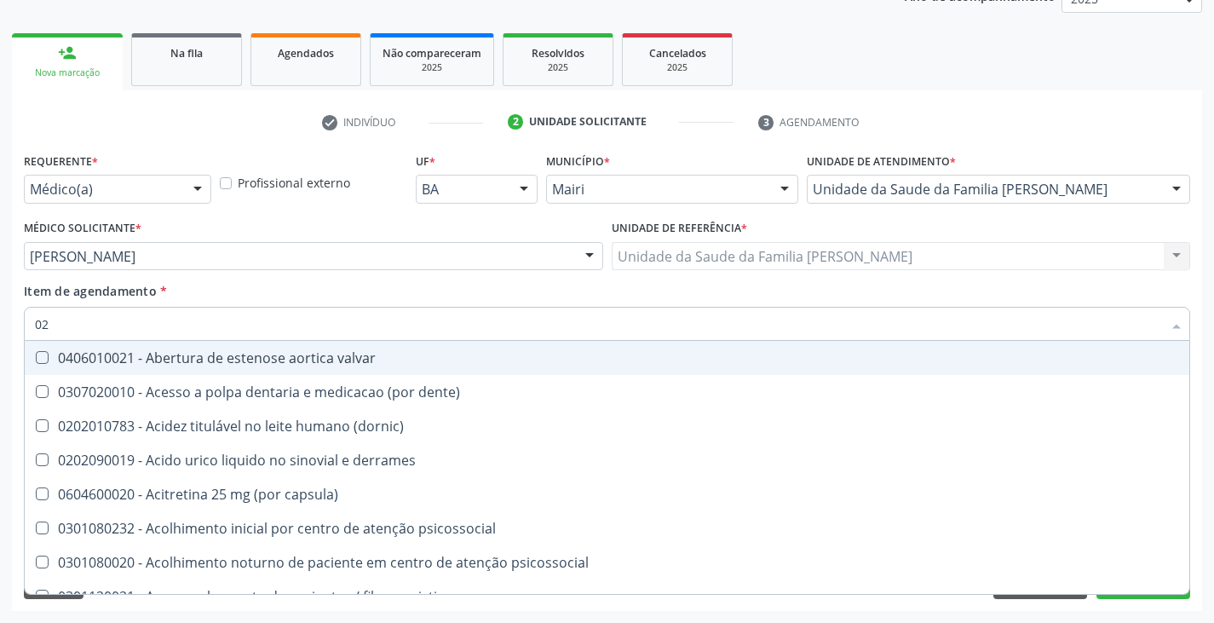
type input "021"
checkbox urina "false"
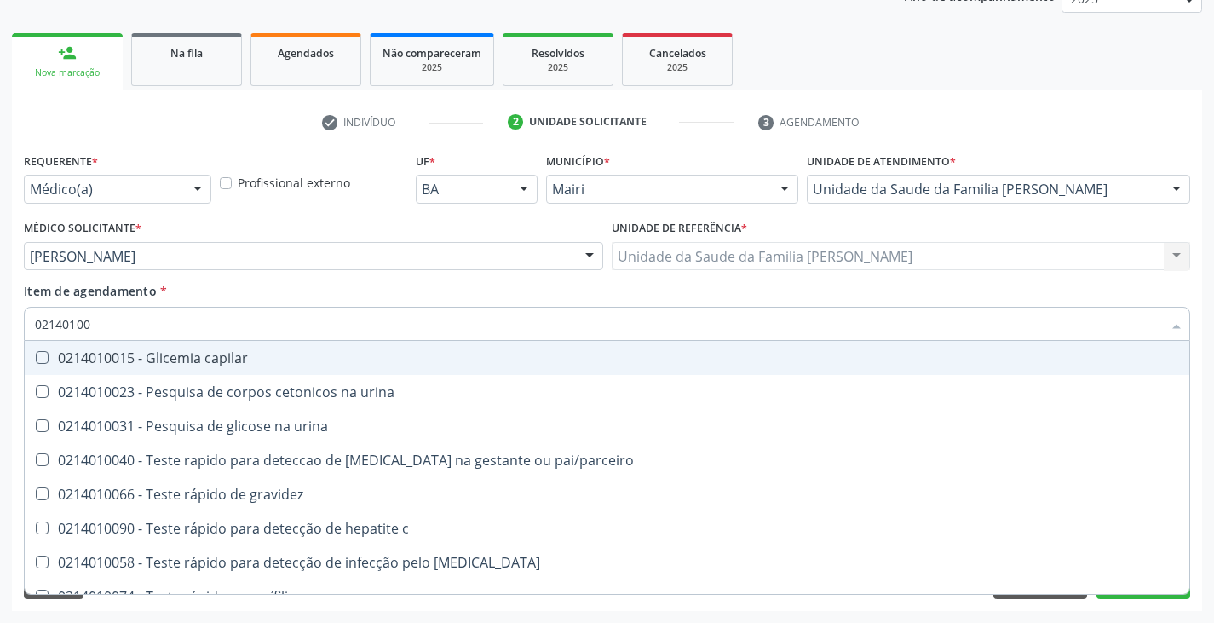
type input "021401008"
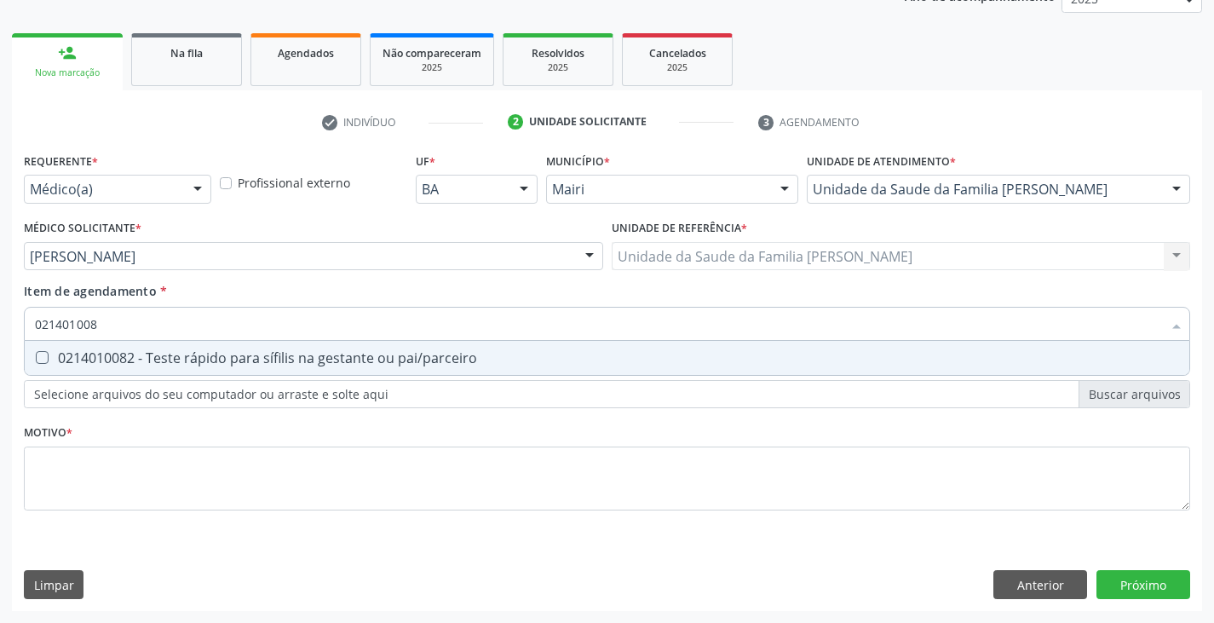
click at [145, 358] on div "0214010082 - Teste rápido para sífilis na gestante ou pai/parceiro" at bounding box center [607, 358] width 1144 height 14
checkbox pai\/parceiro "true"
type input "02140100"
checkbox pai\/parceiro "false"
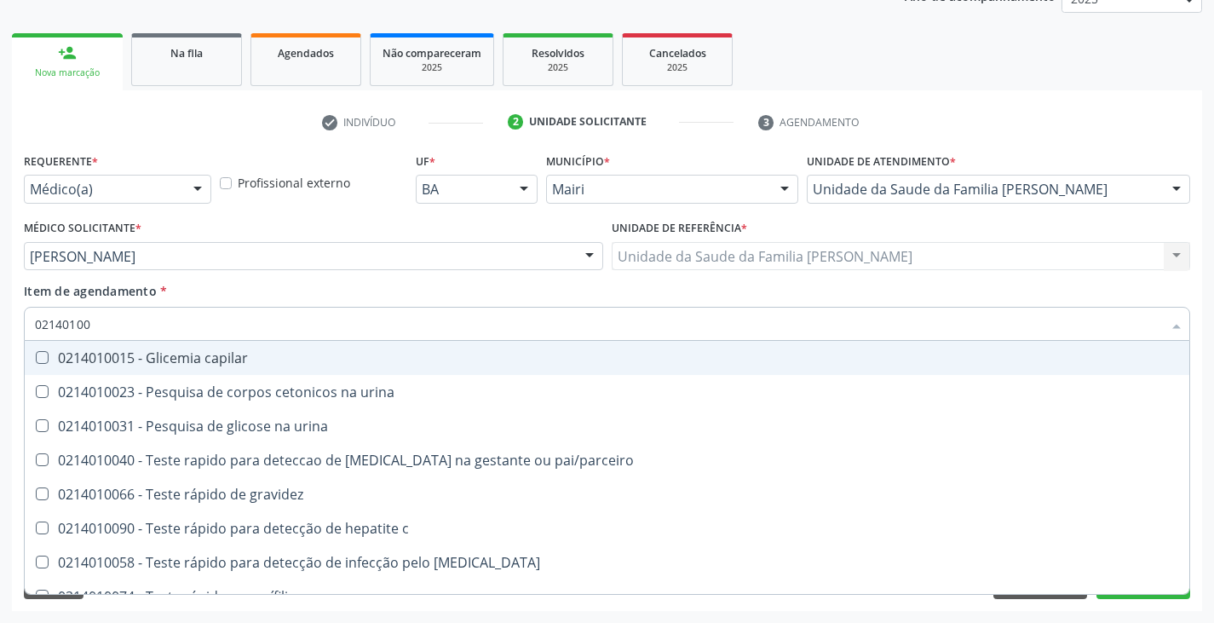
type input "0214010"
checkbox pai\/parceiro "false"
type input "0214"
checkbox pai\/parceiro "false"
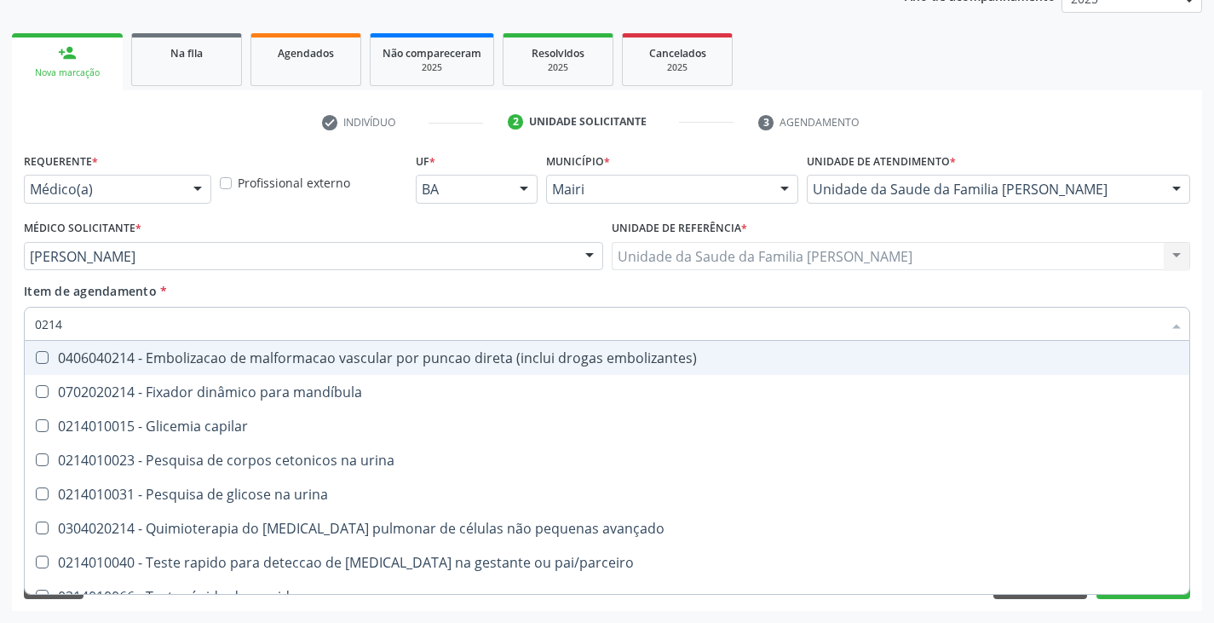
type input "021"
checkbox pai\/parceiro "false"
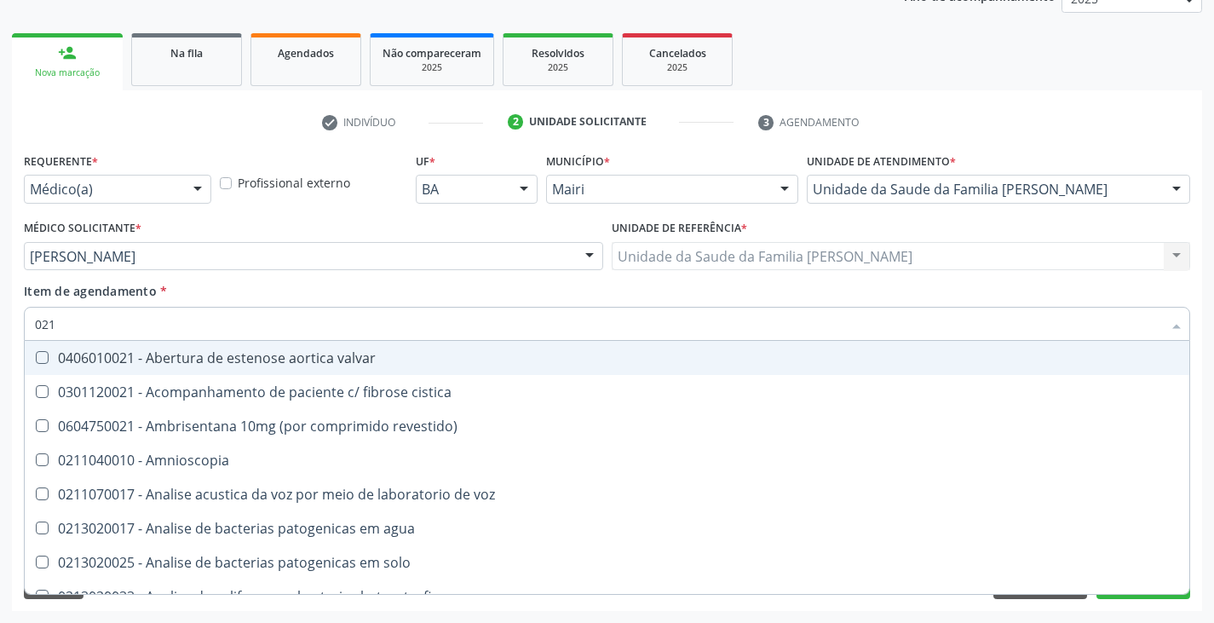
type input "02"
checkbox vocal "true"
checkbox pai\/parceiro "false"
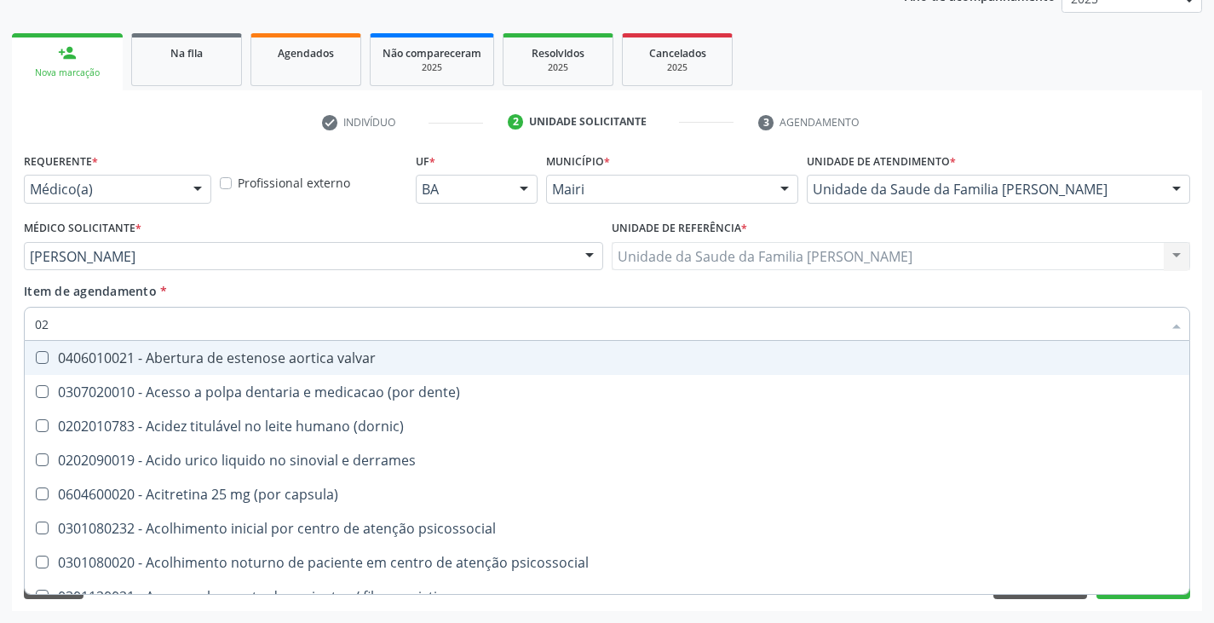
type input "020"
checkbox capsula\) "true"
checkbox urina "false"
checkbox abo "true"
checkbox \(igg\) "false"
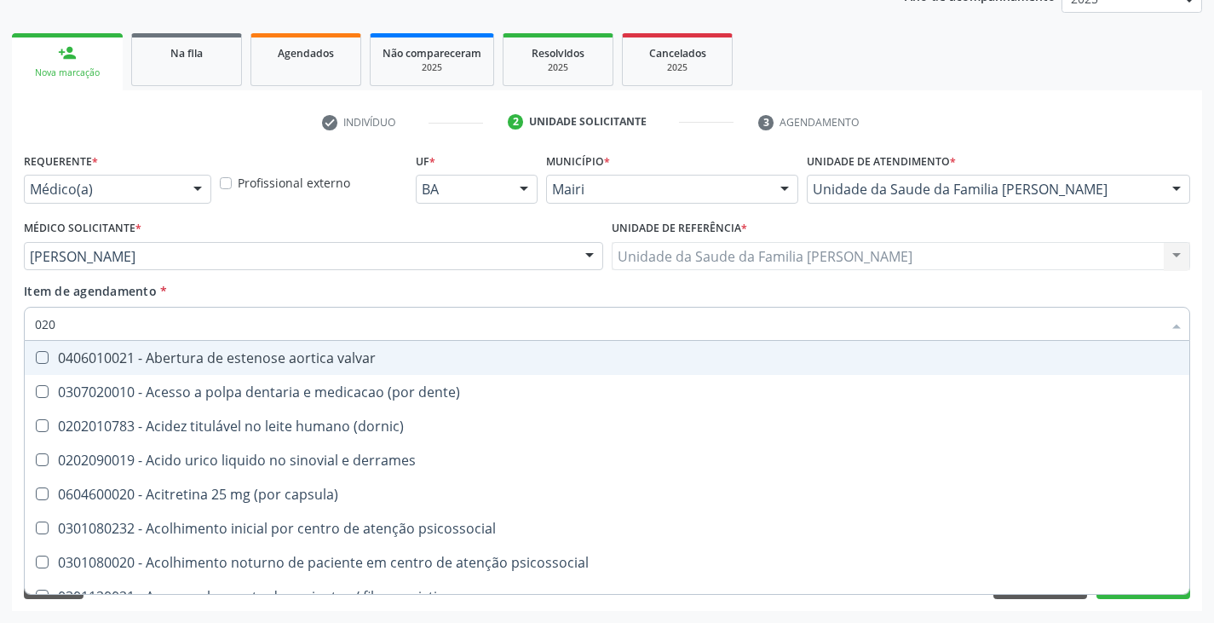
checkbox Eletro-oculografia "true"
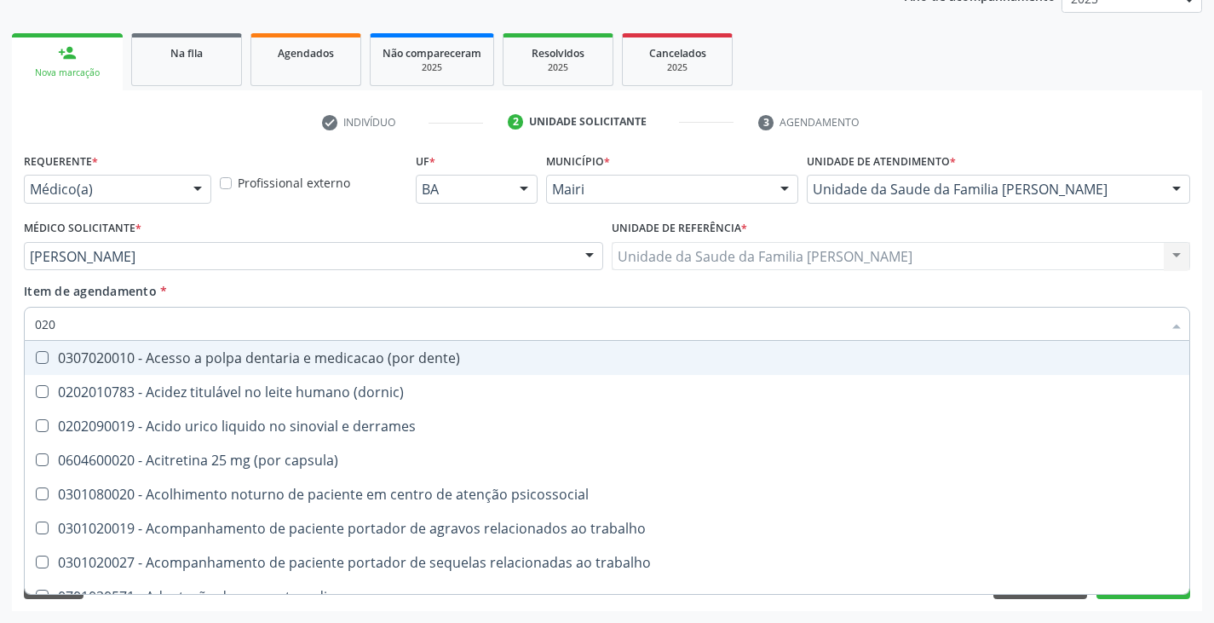
type input "0202"
checkbox capsula\) "true"
checkbox urina "false"
checkbox drogas "true"
checkbox revisao "true"
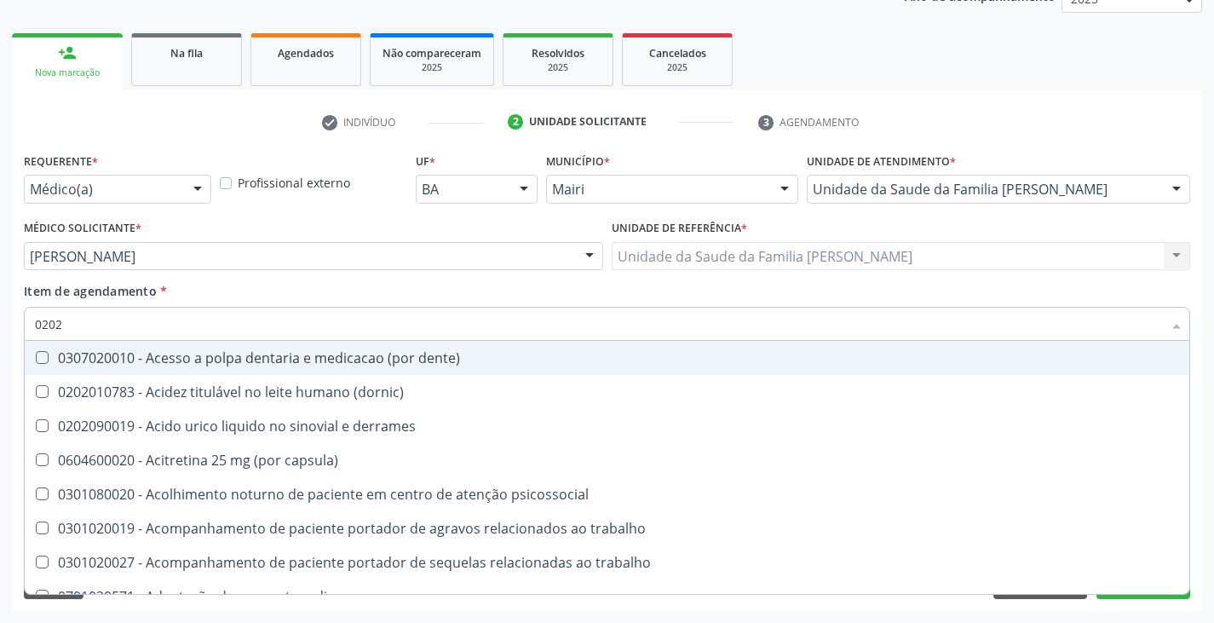
checkbox vaginal "true"
checkbox \(ch50\) "true"
checkbox regional "true"
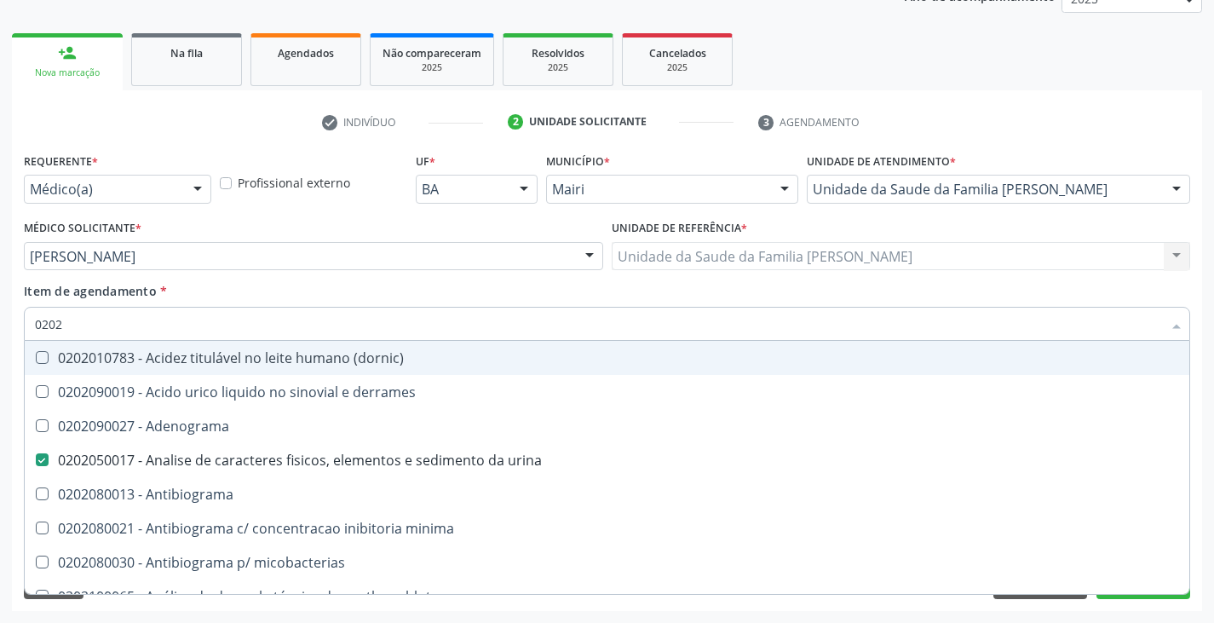
type input "02020"
checkbox derrames "true"
checkbox \(igg\) "false"
checkbox acilcarnitinas "true"
checkbox reto "true"
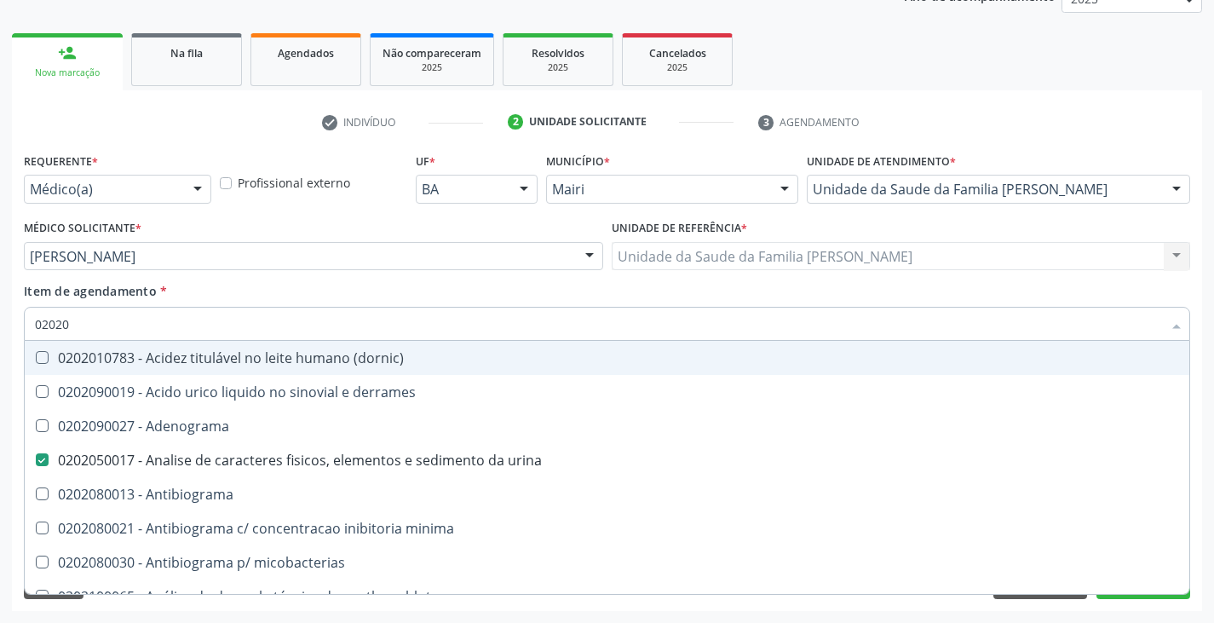
checkbox completo "false"
checkbox oncologia "true"
checkbox anticardiolipina "true"
checkbox \(elisa\) "false"
checkbox antitoxoplasma "false"
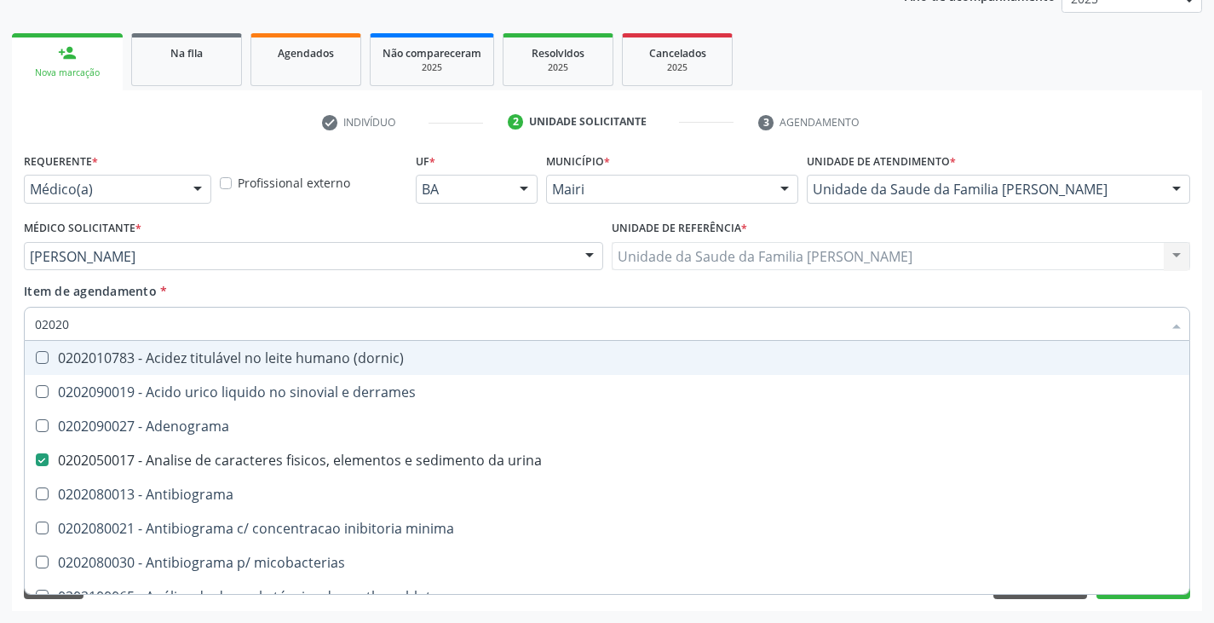
checkbox antitoxoplasma "false"
type input "020208"
checkbox urina "false"
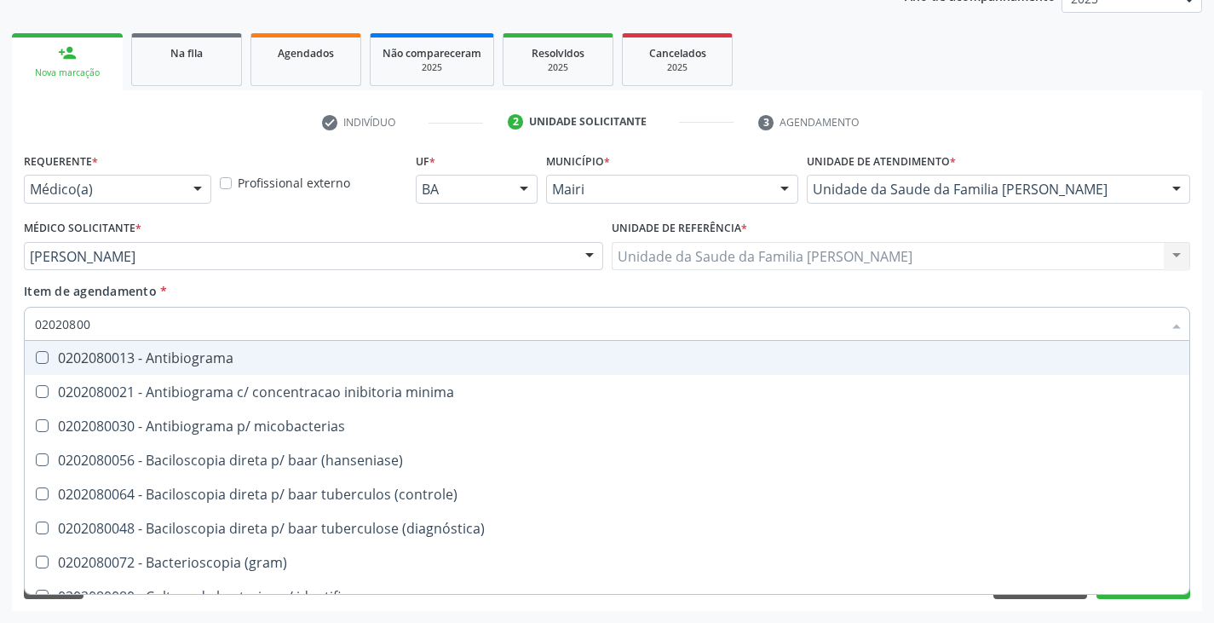
type input "020208008"
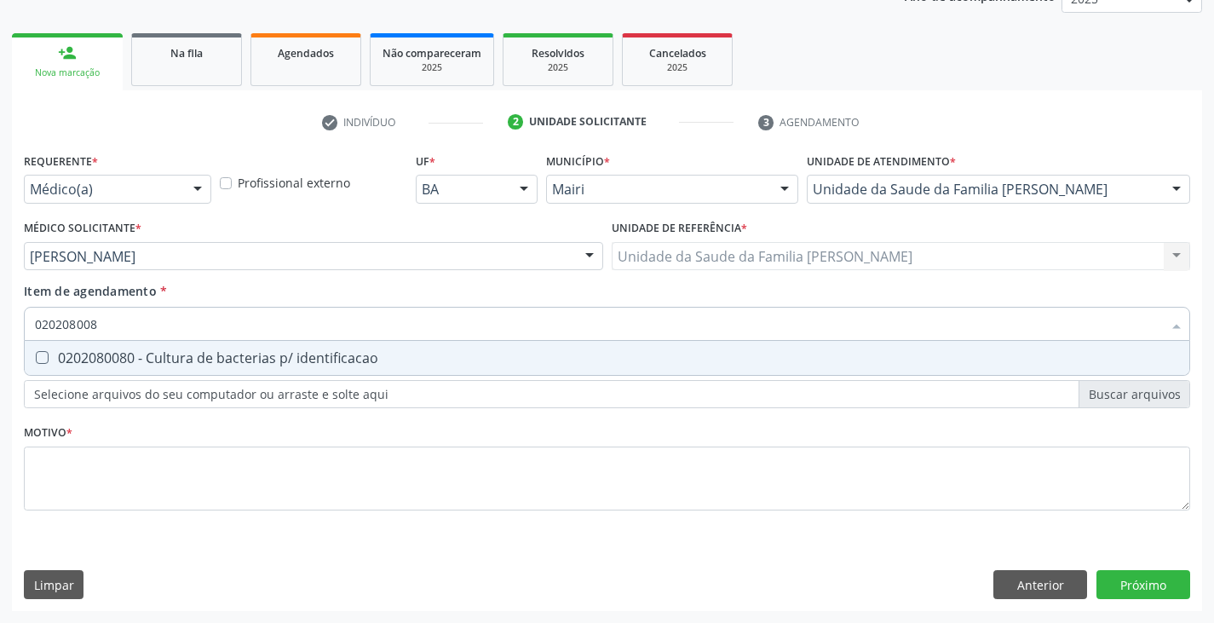
click at [145, 358] on div "0202080080 - Cultura de bacterias p/ identificacao" at bounding box center [607, 358] width 1144 height 14
checkbox identificacao "true"
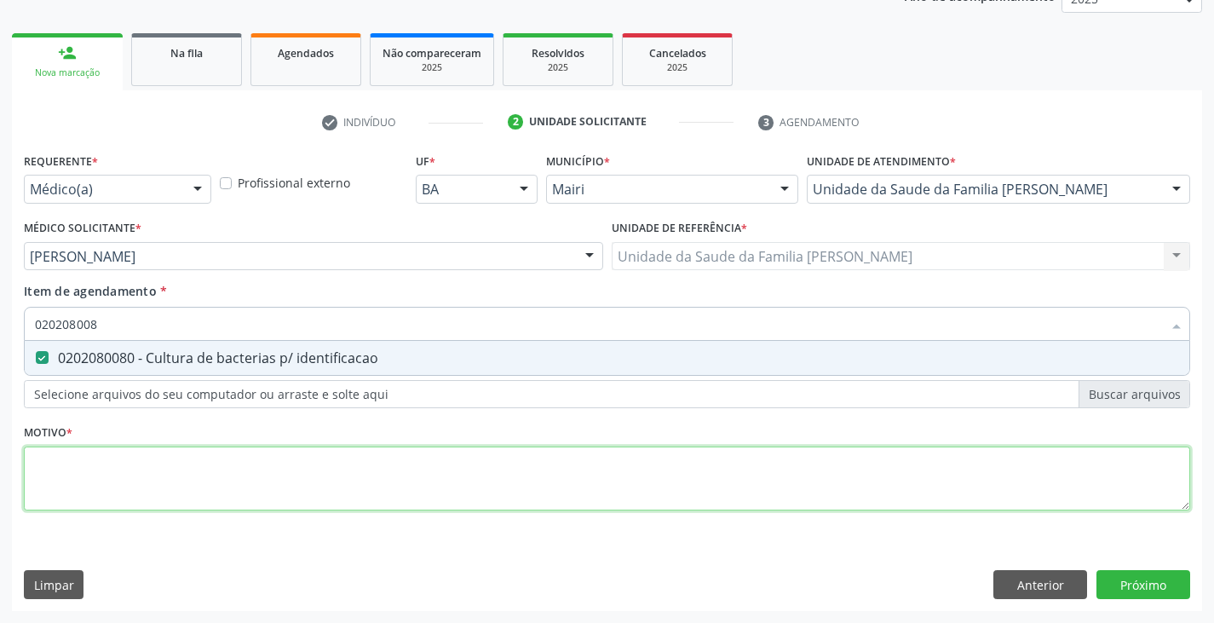
click at [255, 475] on div "Requerente * Médico(a) Médico(a) Enfermeiro(a) Paciente Nenhum resultado encont…" at bounding box center [607, 341] width 1167 height 386
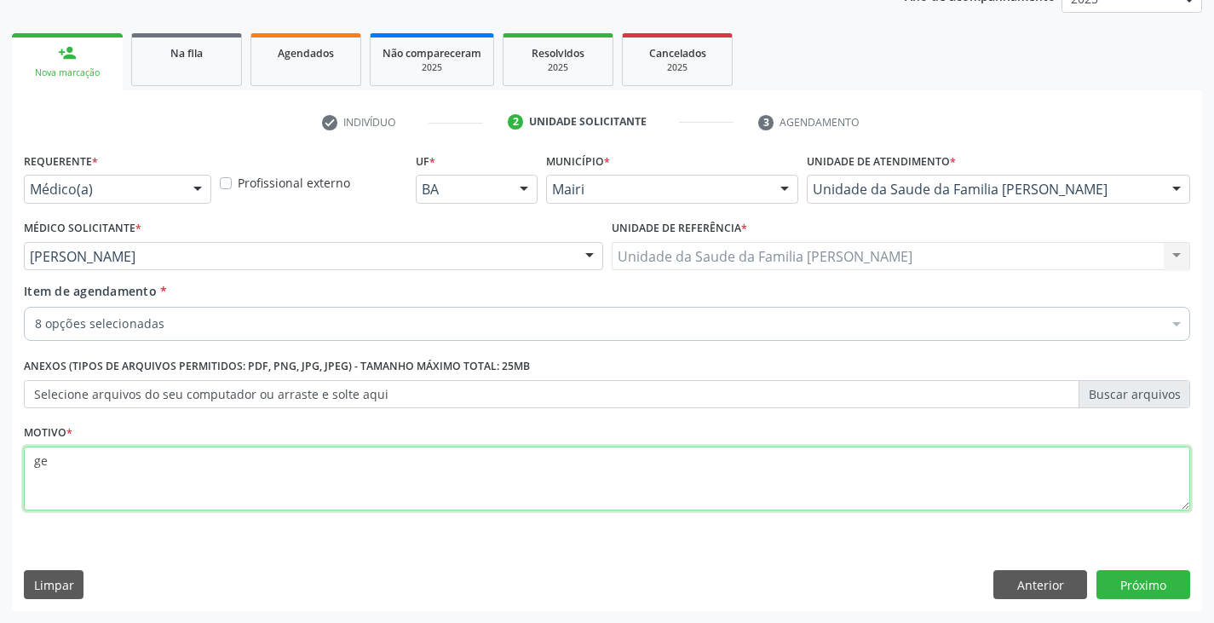
type textarea "g"
type textarea "Z34"
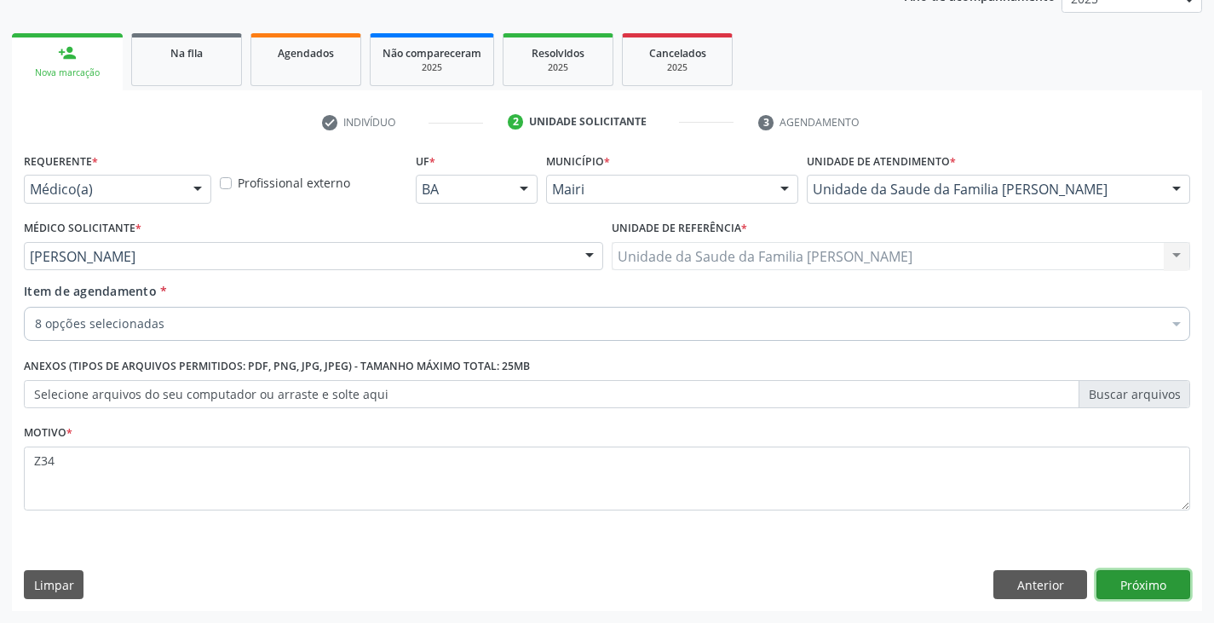
click at [1108, 580] on button "Próximo" at bounding box center [1144, 584] width 94 height 29
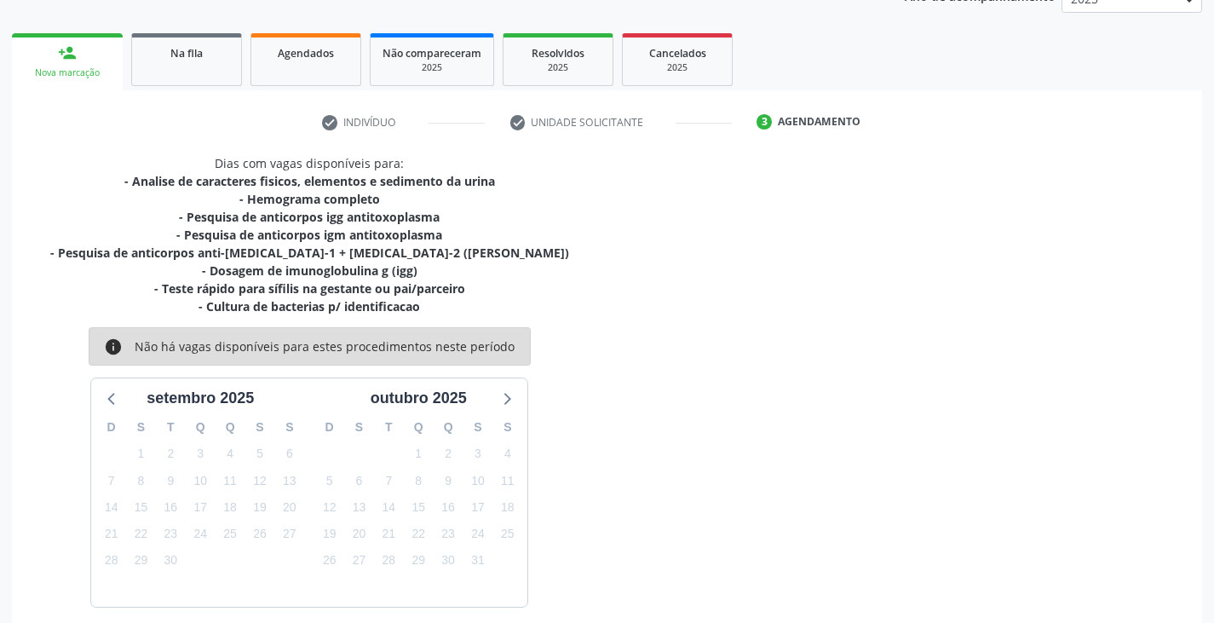
scroll to position [294, 0]
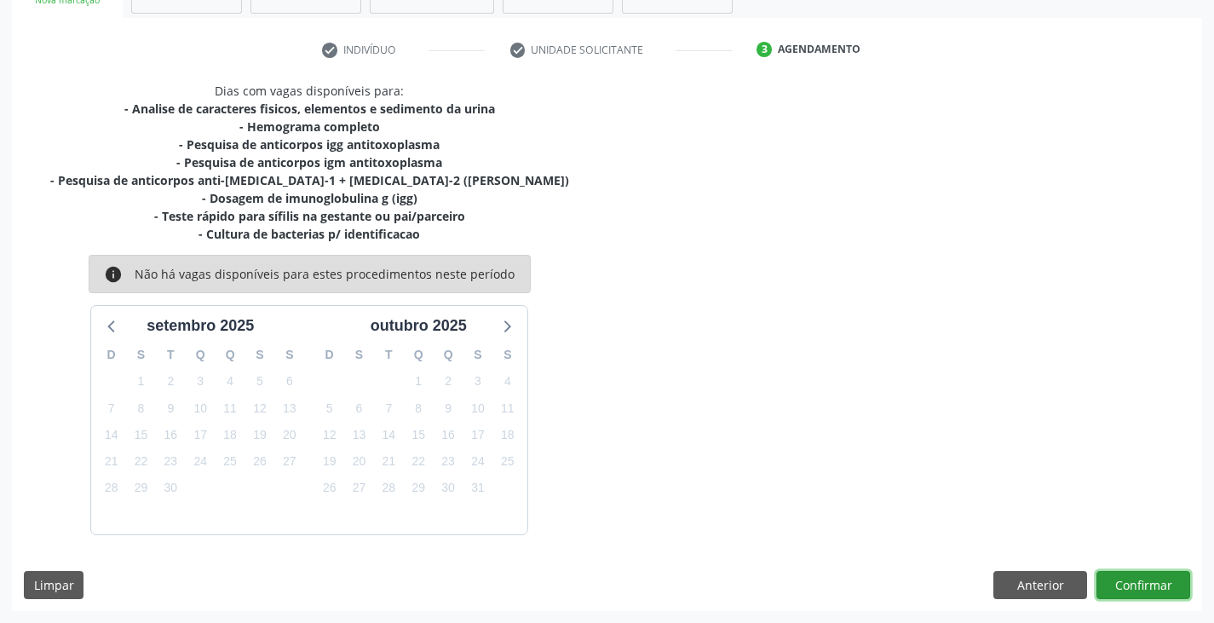
click at [1184, 582] on button "Confirmar" at bounding box center [1144, 585] width 94 height 29
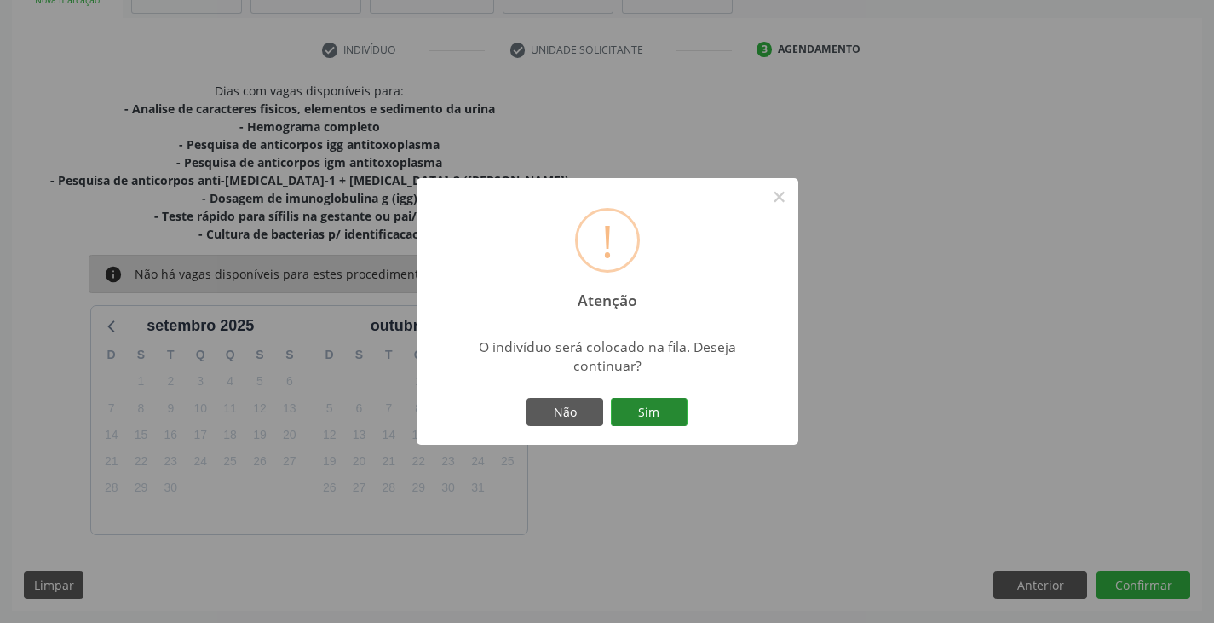
click at [620, 403] on button "Sim" at bounding box center [649, 412] width 77 height 29
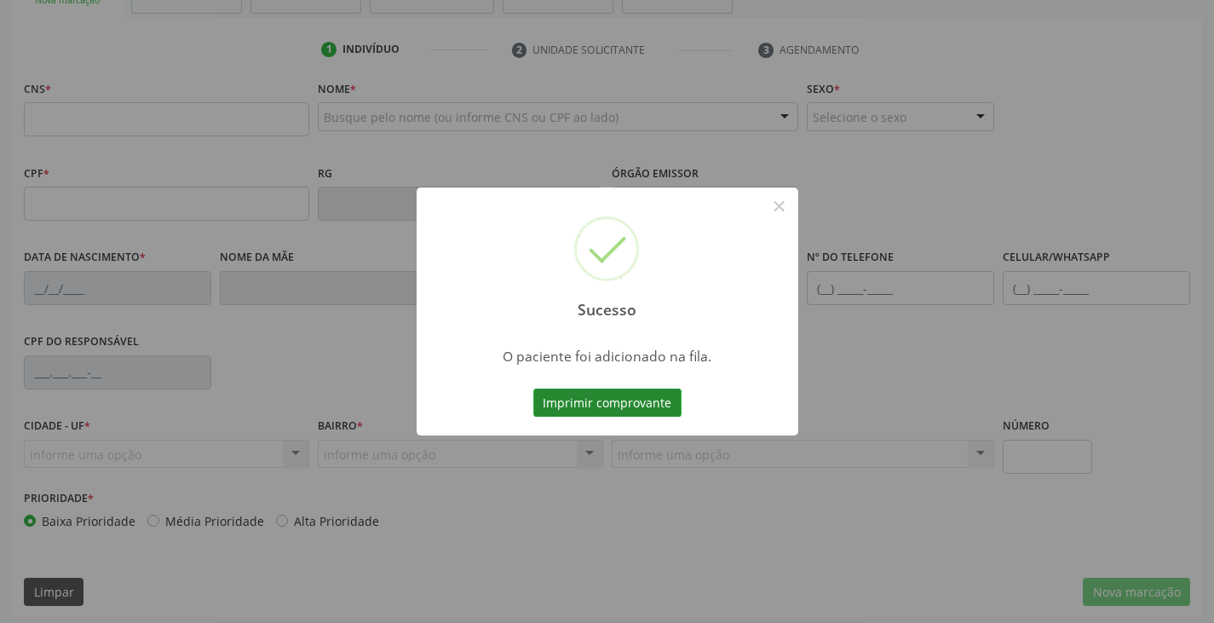
click at [625, 398] on button "Imprimir comprovante" at bounding box center [607, 403] width 148 height 29
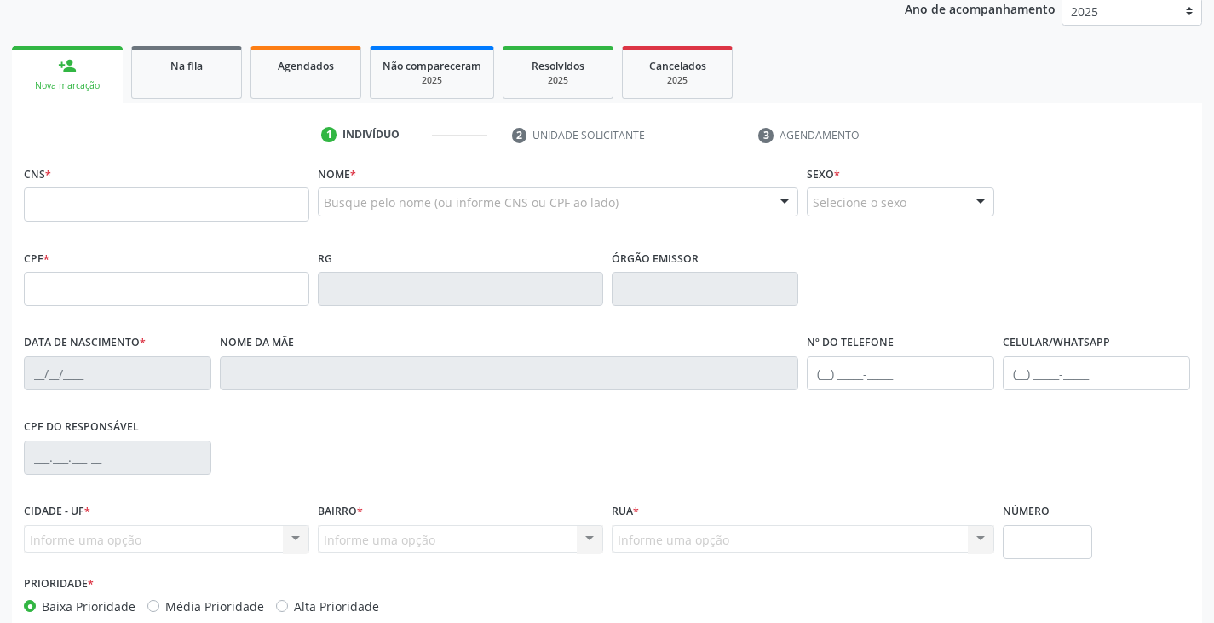
scroll to position [124, 0]
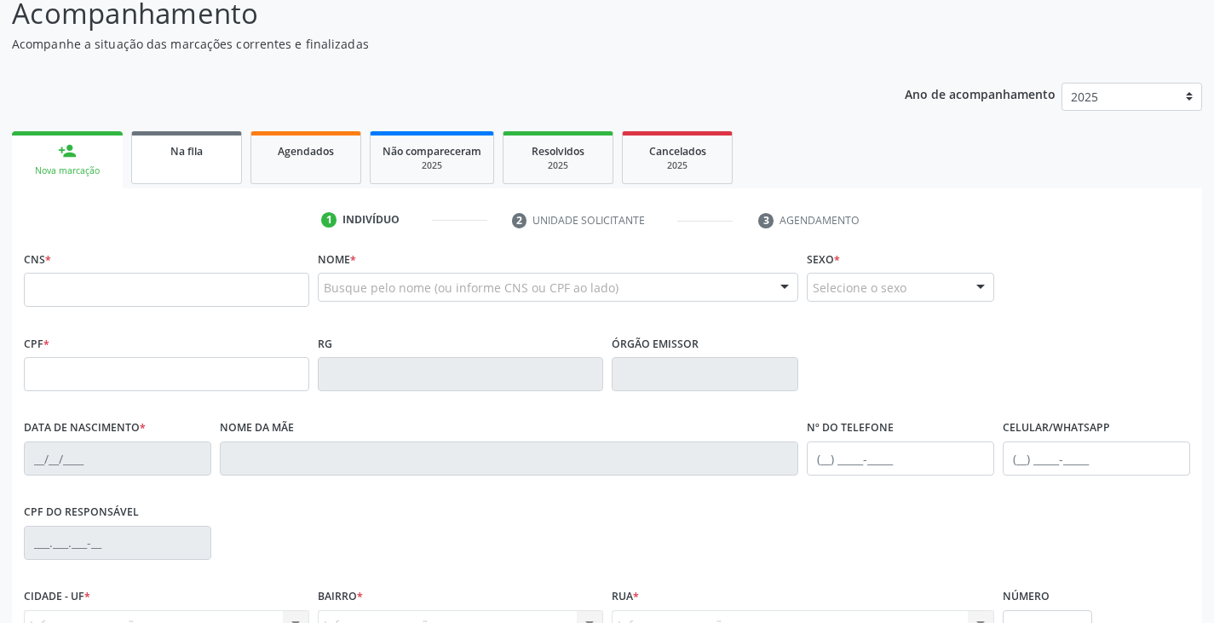
click at [184, 167] on link "Na fila" at bounding box center [186, 157] width 111 height 53
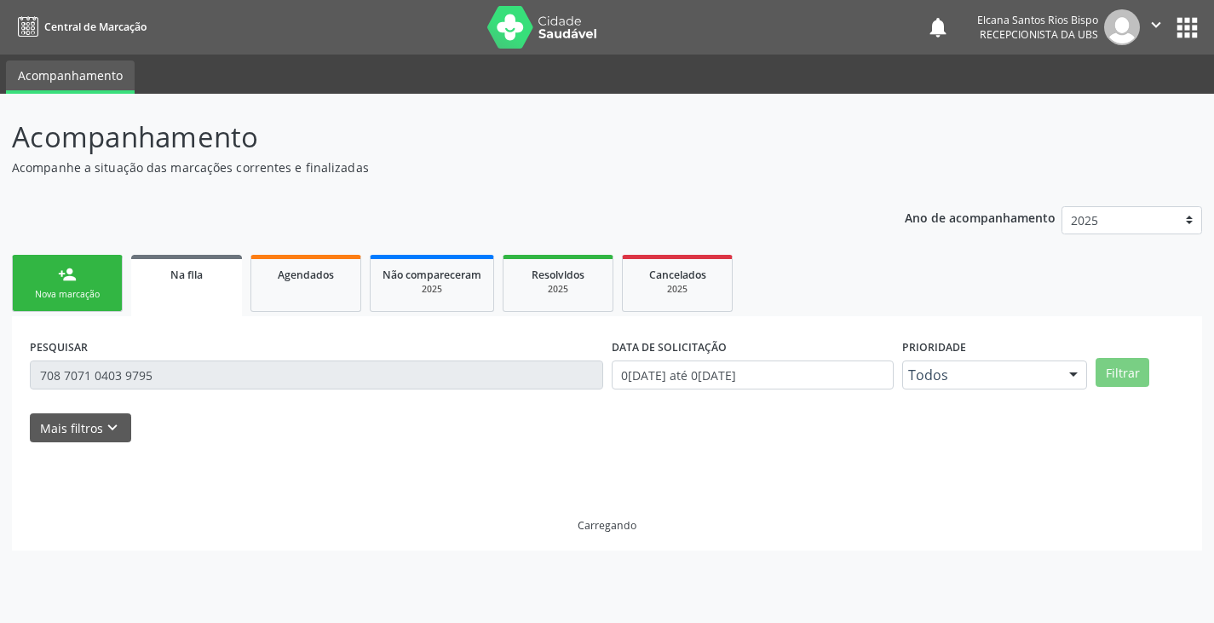
scroll to position [0, 0]
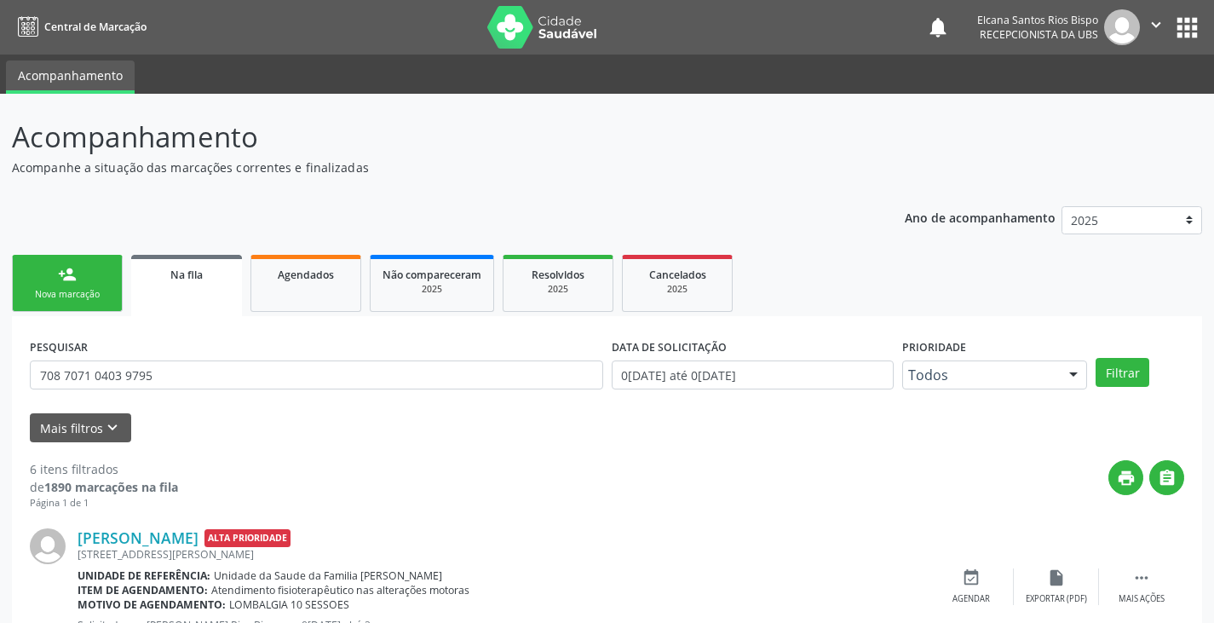
click at [96, 299] on div "Nova marcação" at bounding box center [67, 294] width 85 height 13
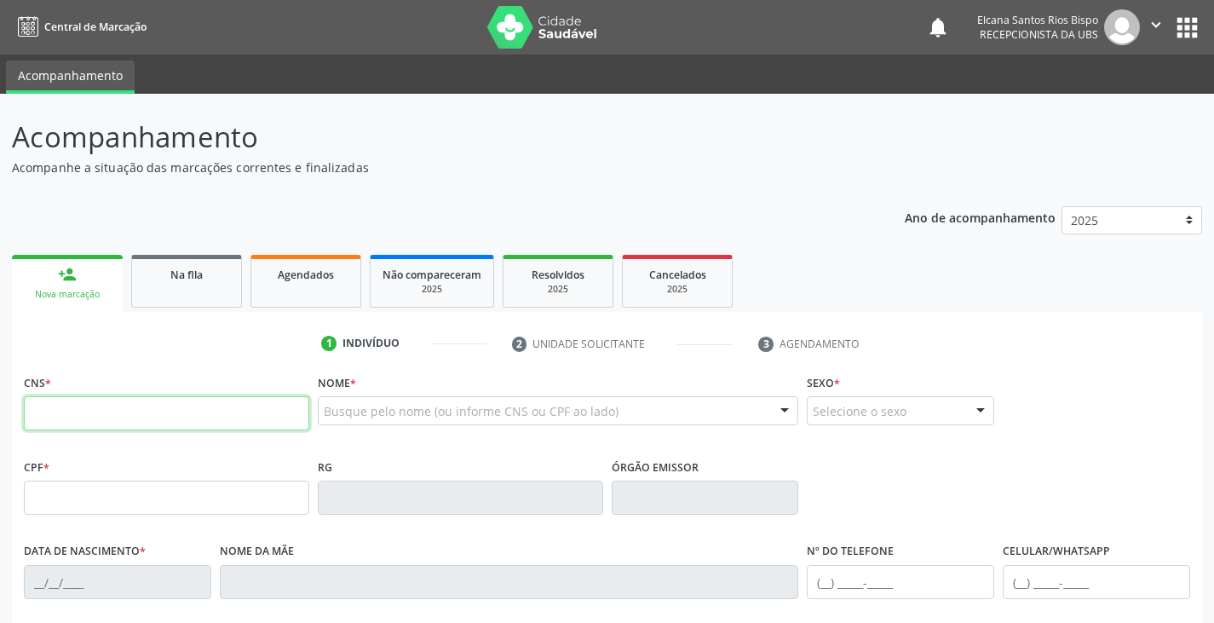
click at [129, 401] on input "text" at bounding box center [166, 413] width 285 height 34
paste input "700 0092 5436 3906"
type input "700 0092 5436 3906"
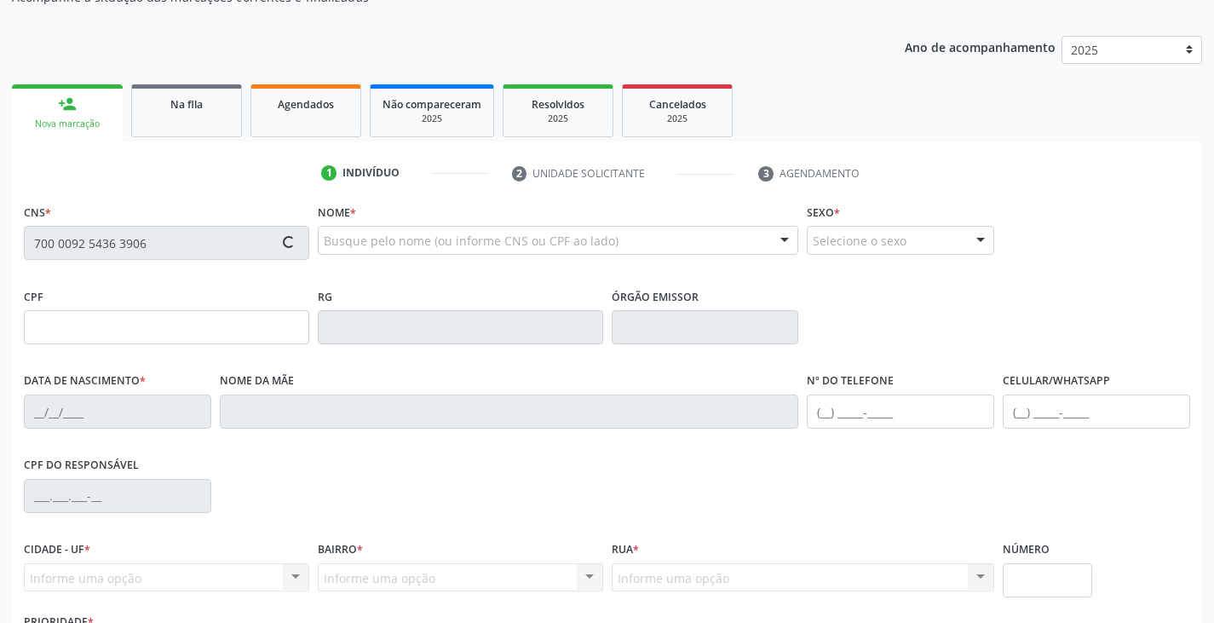
type input "044.066.375-08"
type input "2[DATE]"
type input "[PERSON_NAME] de [DEMOGRAPHIC_DATA]"
type input "[PHONE_NUMBER]"
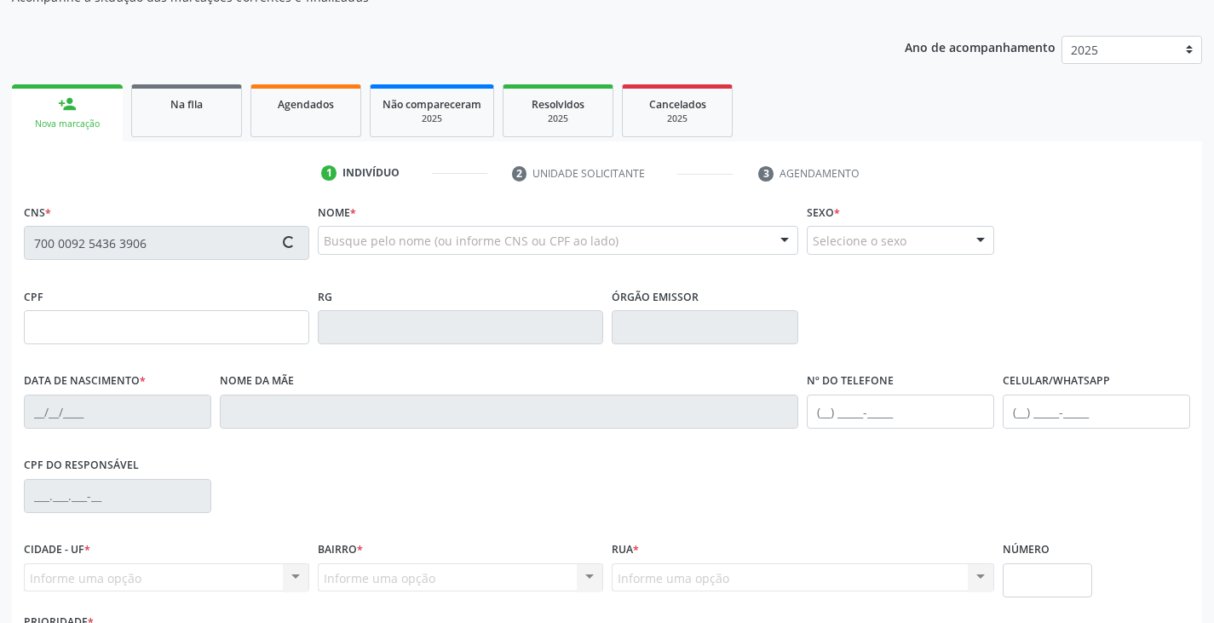
type input "266"
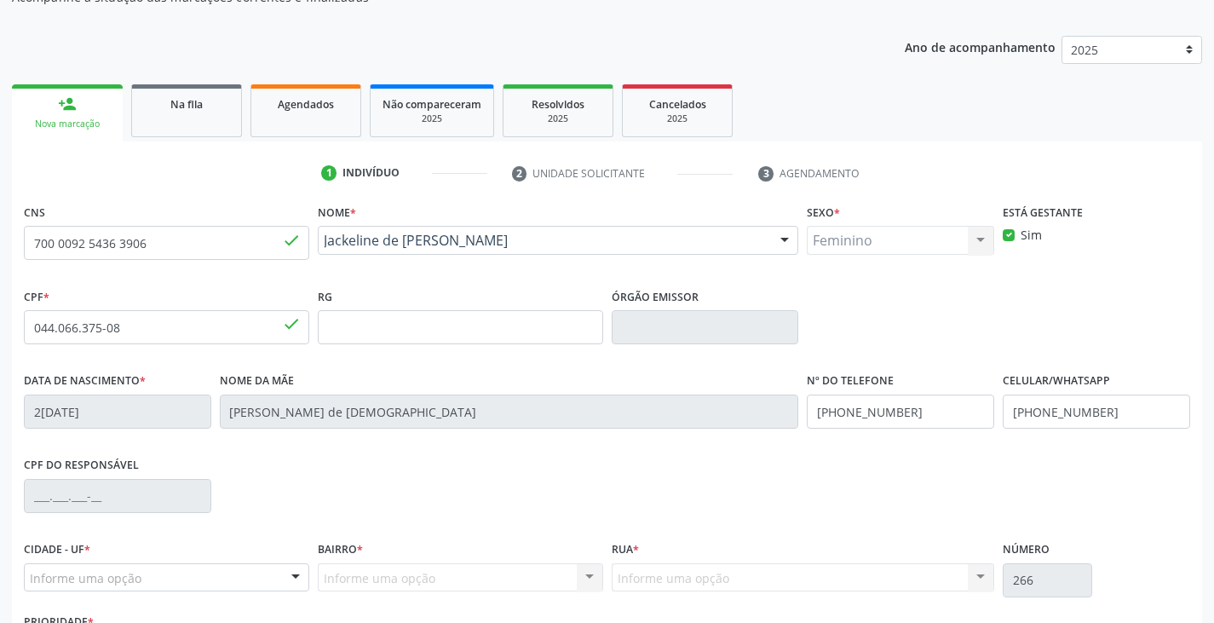
scroll to position [301, 0]
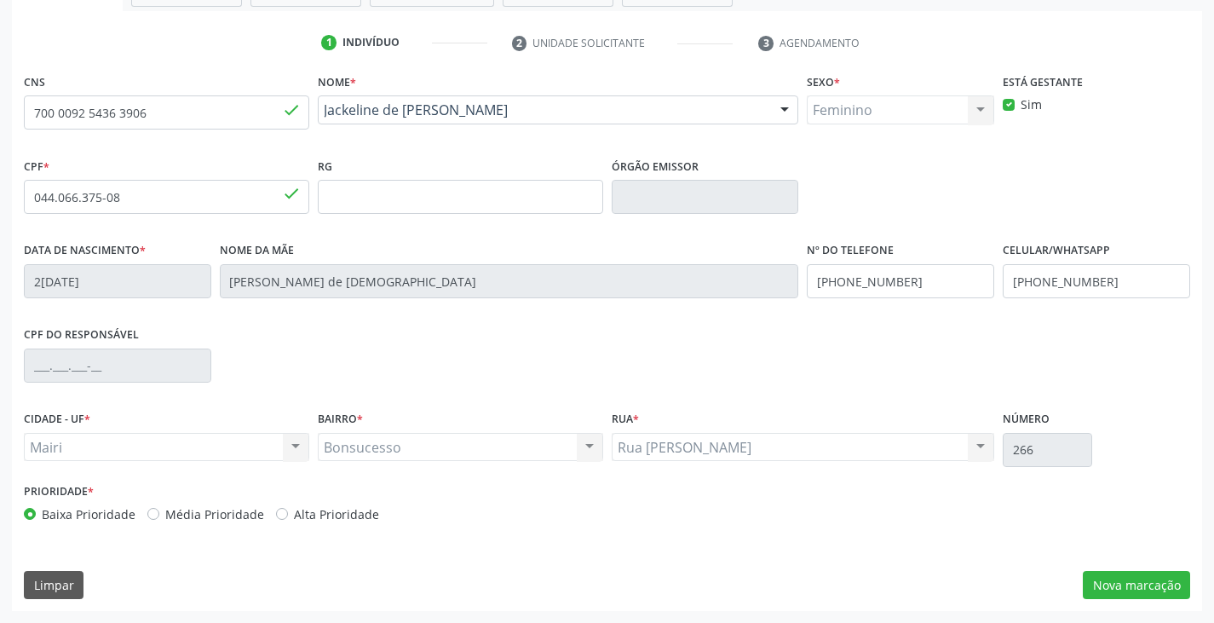
click at [341, 510] on label "Alta Prioridade" at bounding box center [336, 514] width 85 height 18
click at [288, 510] on input "Alta Prioridade" at bounding box center [282, 512] width 12 height 15
radio input "true"
click at [1110, 584] on button "Nova marcação" at bounding box center [1136, 585] width 107 height 29
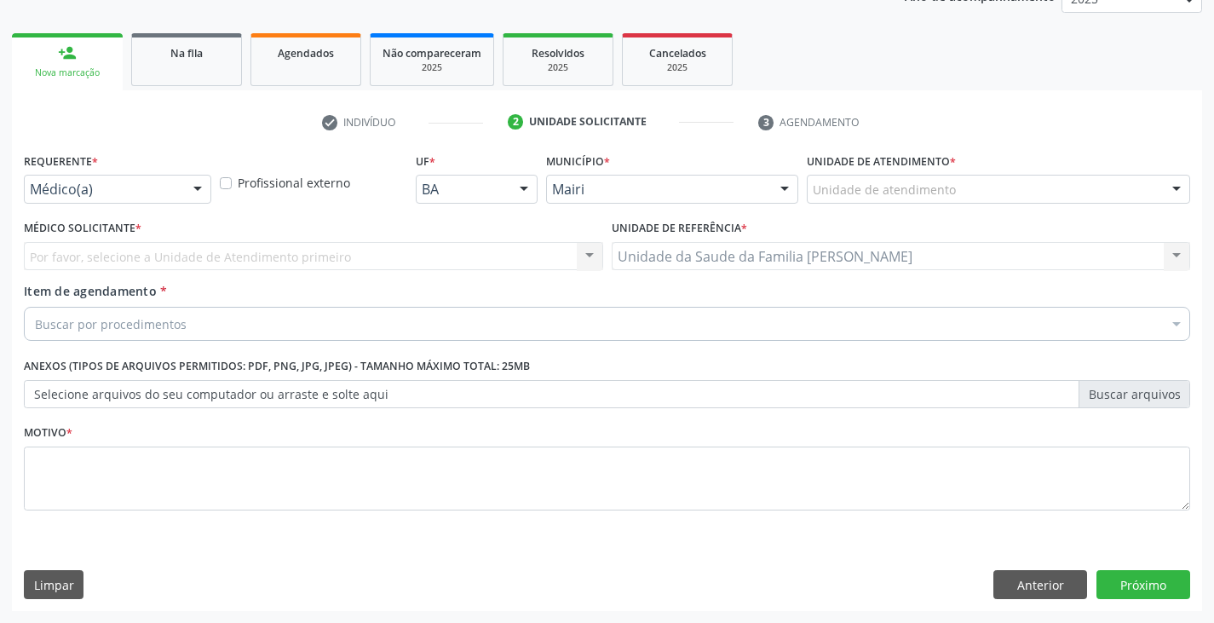
scroll to position [222, 0]
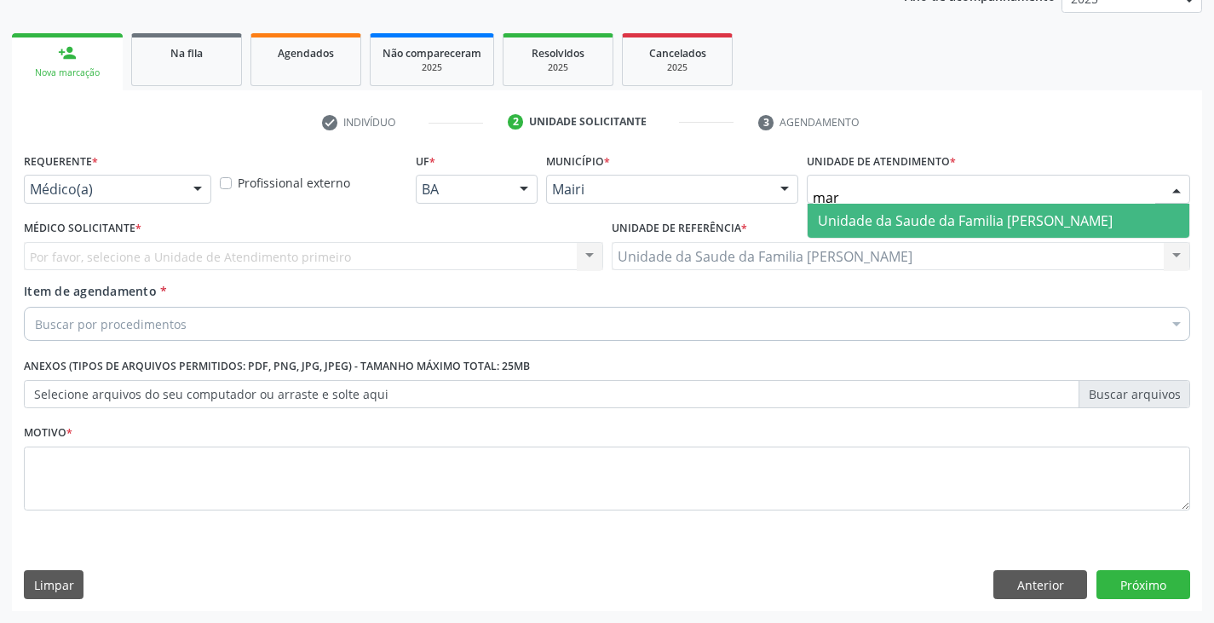
type input "mari"
click at [889, 218] on span "Unidade da Saude da Familia [PERSON_NAME]" at bounding box center [965, 220] width 295 height 19
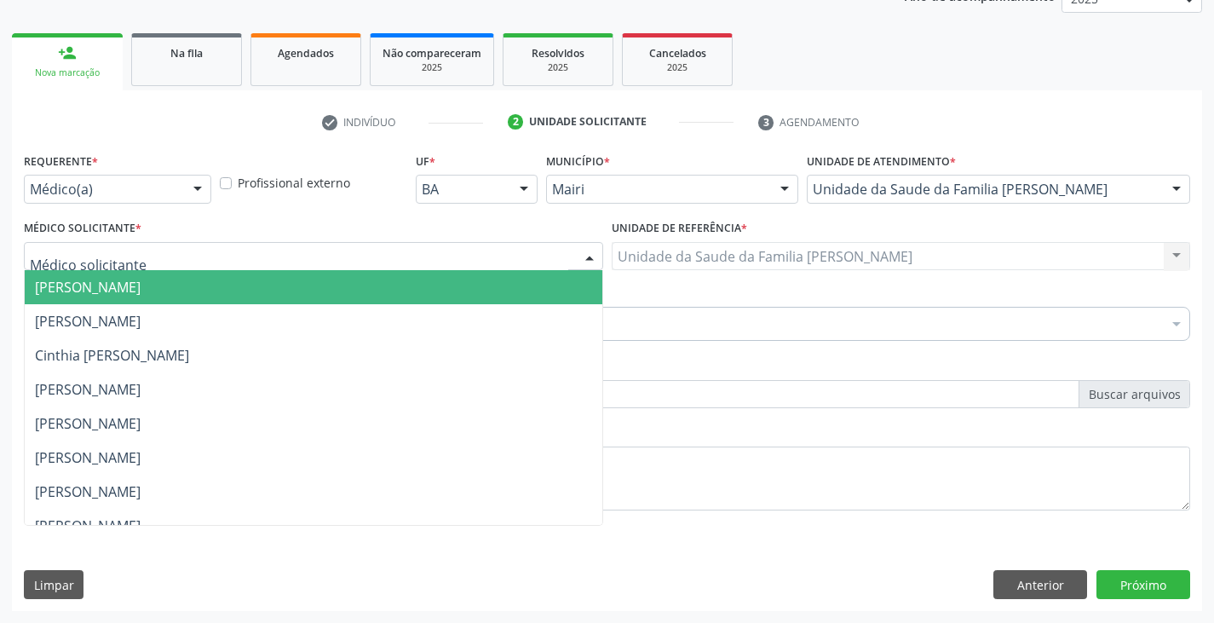
scroll to position [222, 0]
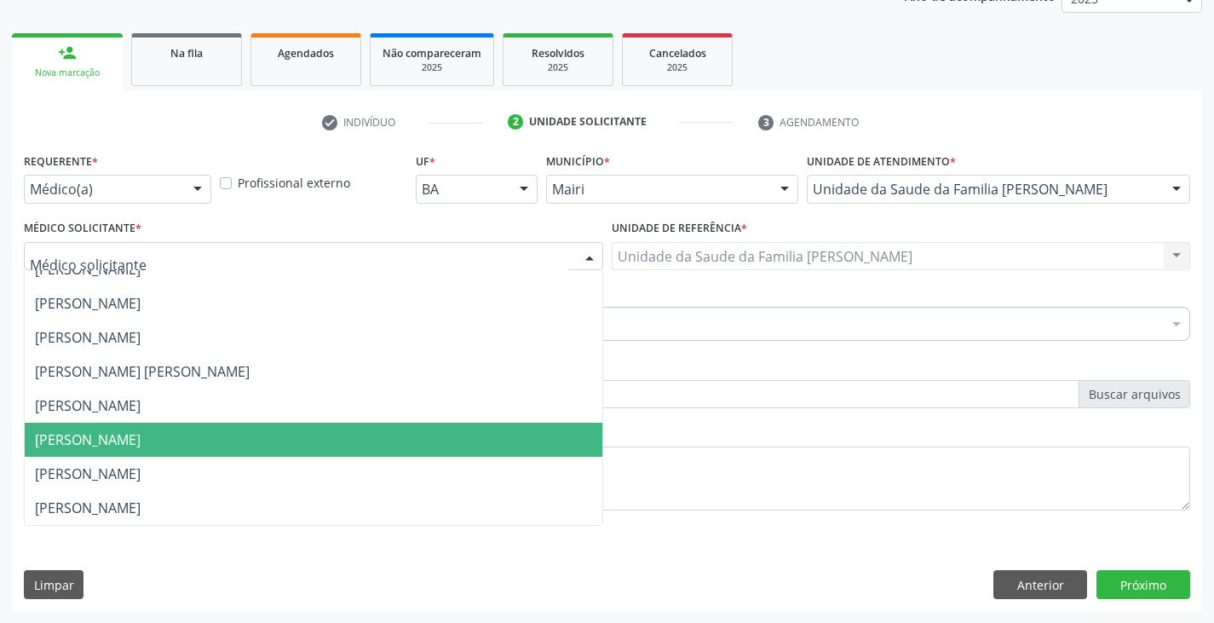
click at [97, 431] on span "[PERSON_NAME]" at bounding box center [88, 439] width 106 height 19
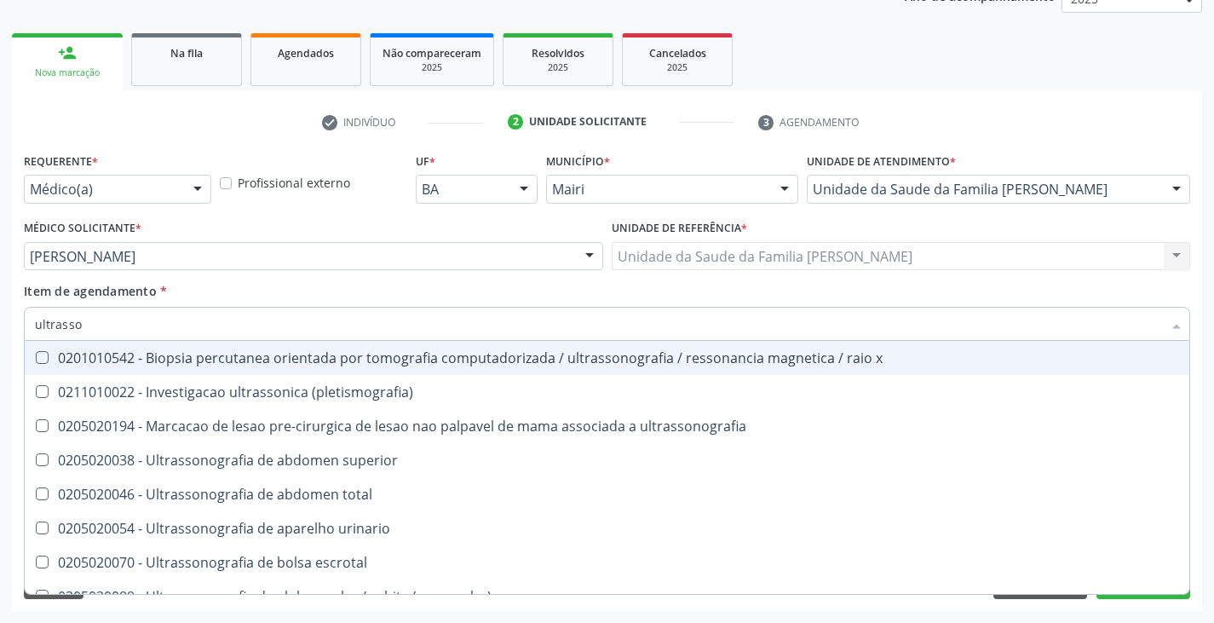
type input "ultrasson"
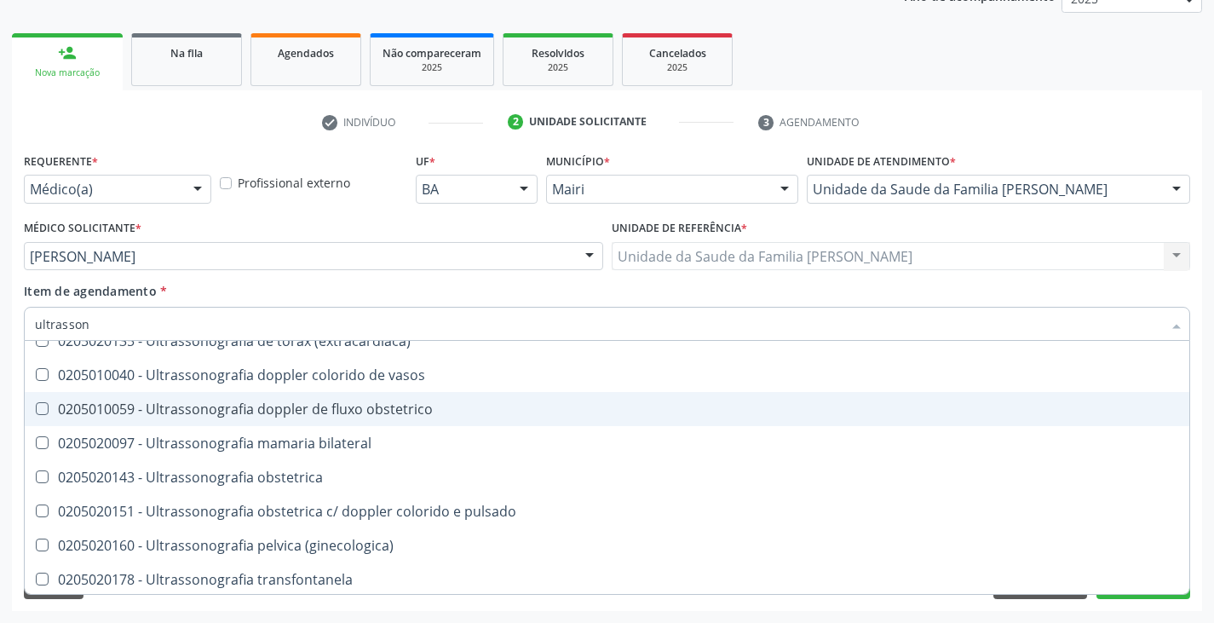
scroll to position [463, 0]
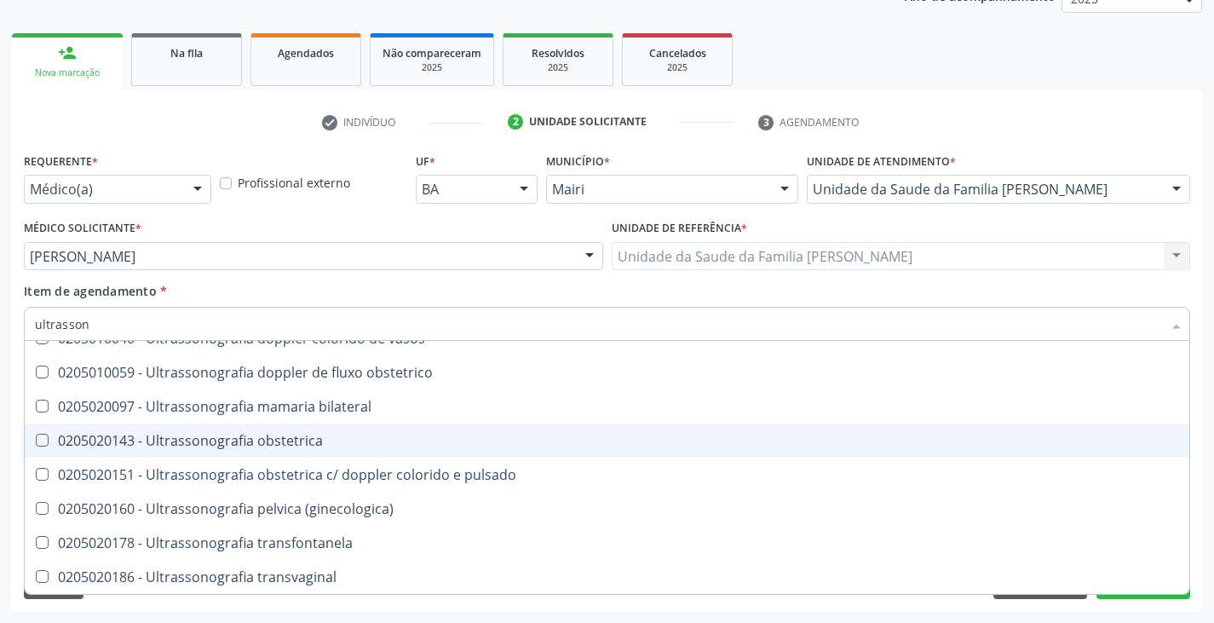
click at [251, 444] on div "0205020143 - Ultrassonografia obstetrica" at bounding box center [607, 441] width 1144 height 14
checkbox obstetrica "true"
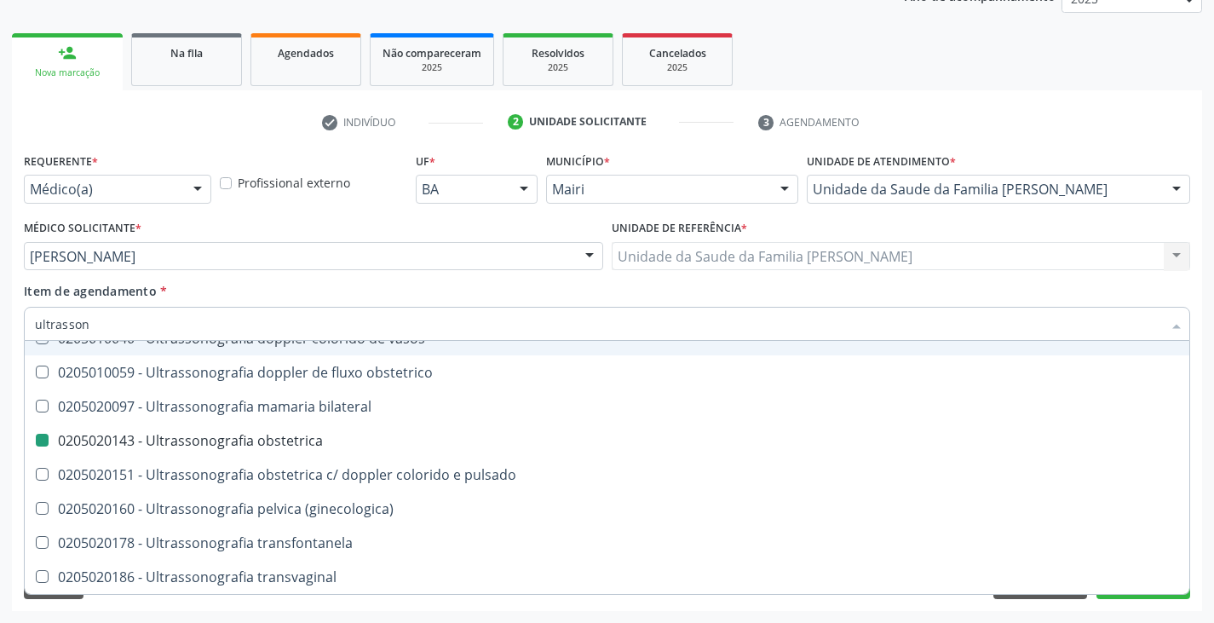
click at [291, 291] on div "Item de agendamento * ultrasson Desfazer seleção 0201010542 - Biopsia percutane…" at bounding box center [607, 309] width 1167 height 54
checkbox \(pletismografia\) "true"
checkbox obstetrica "false"
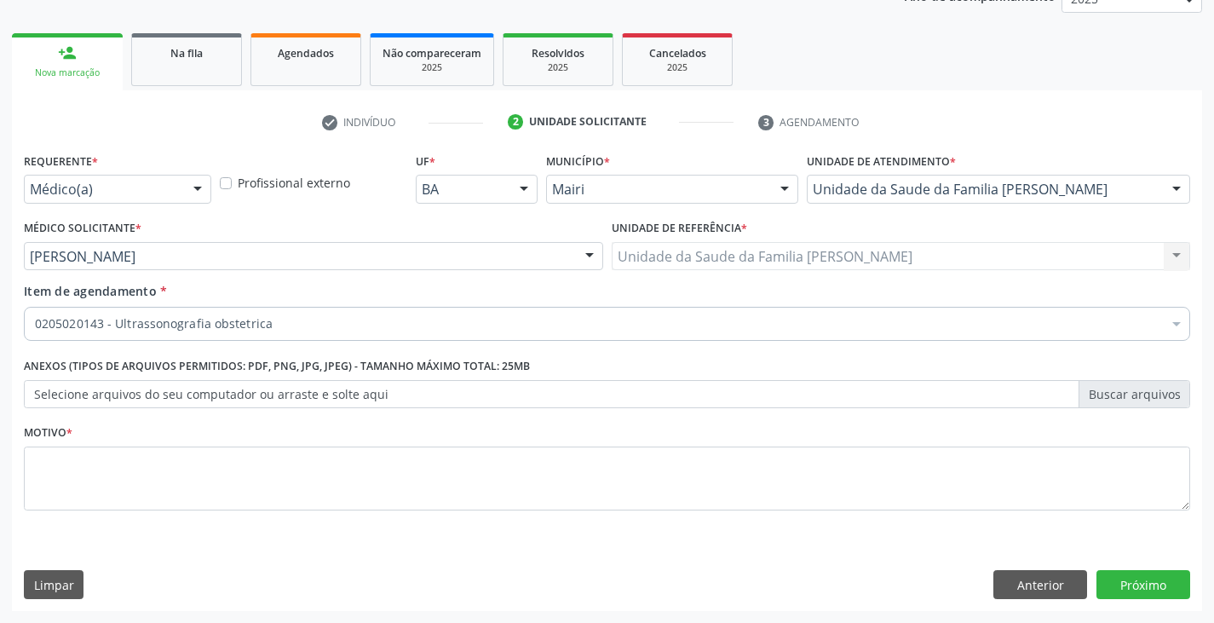
scroll to position [0, 0]
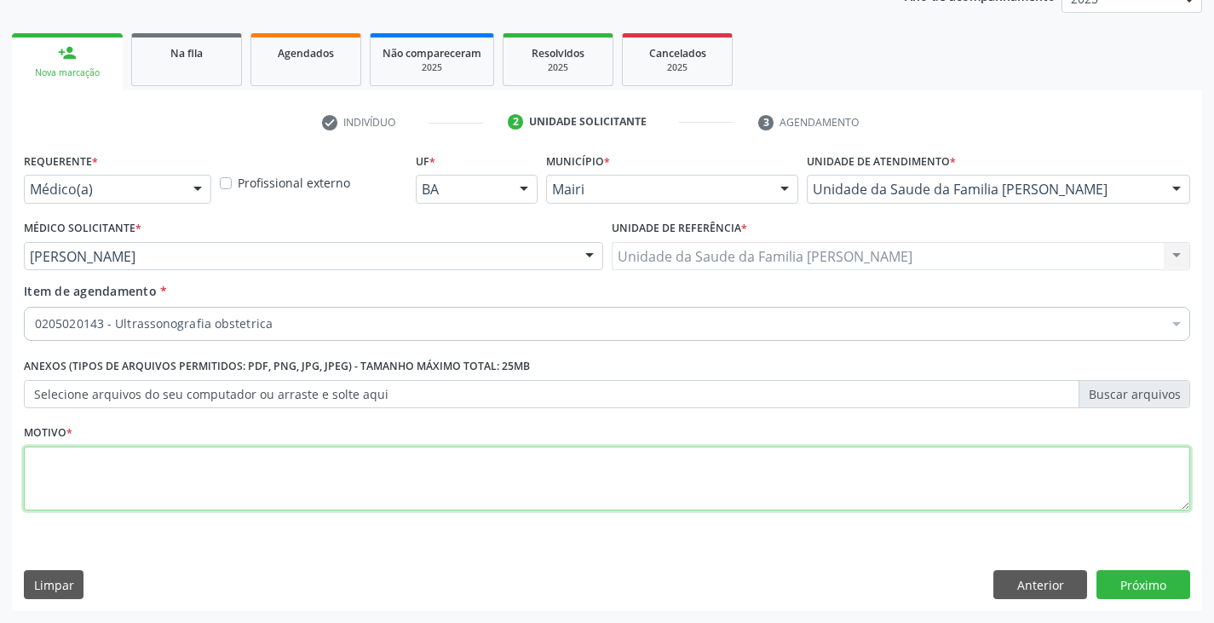
click at [223, 498] on textarea at bounding box center [607, 479] width 1167 height 65
type textarea "Z34"
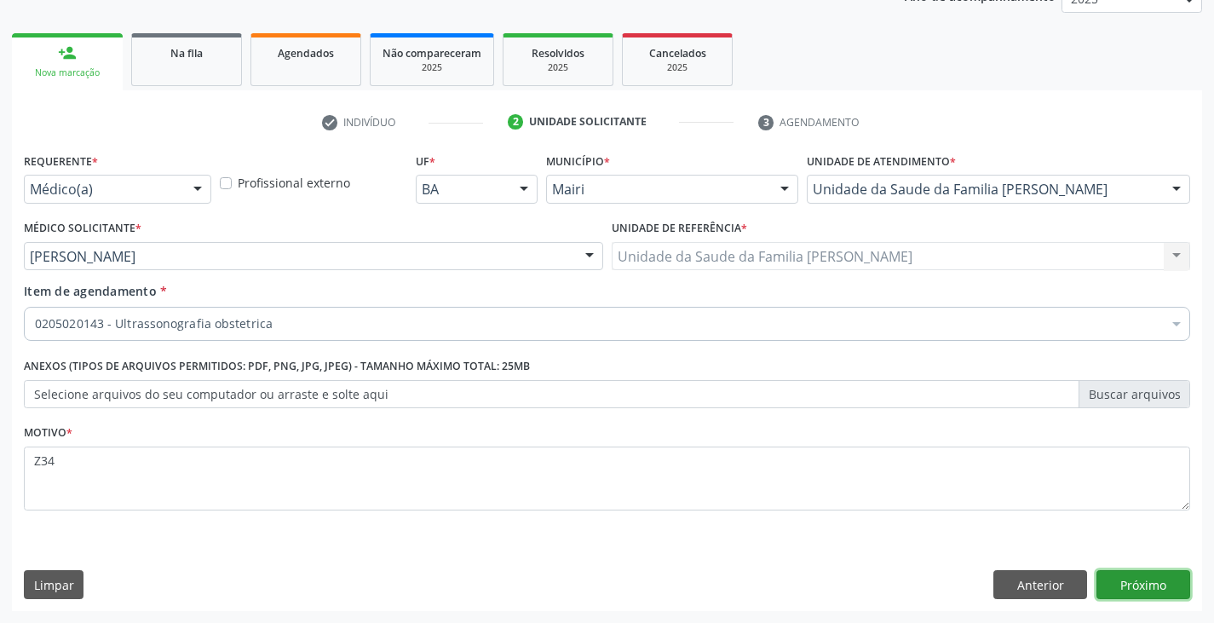
click at [1161, 587] on button "Próximo" at bounding box center [1144, 584] width 94 height 29
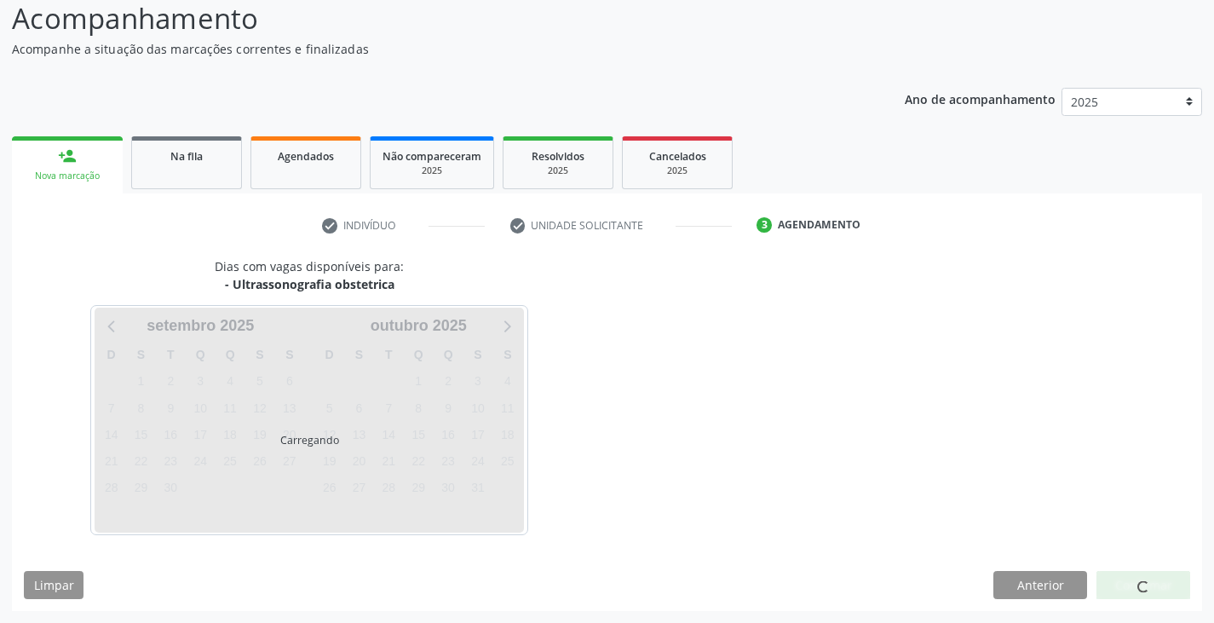
scroll to position [169, 0]
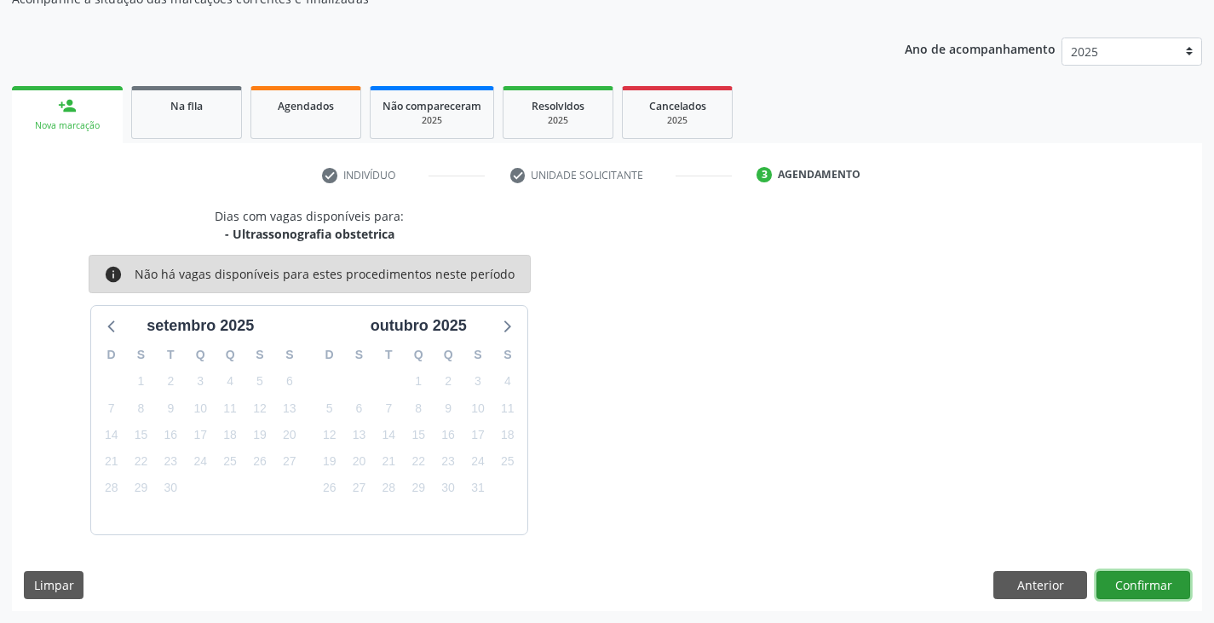
click at [1109, 589] on button "Confirmar" at bounding box center [1144, 585] width 94 height 29
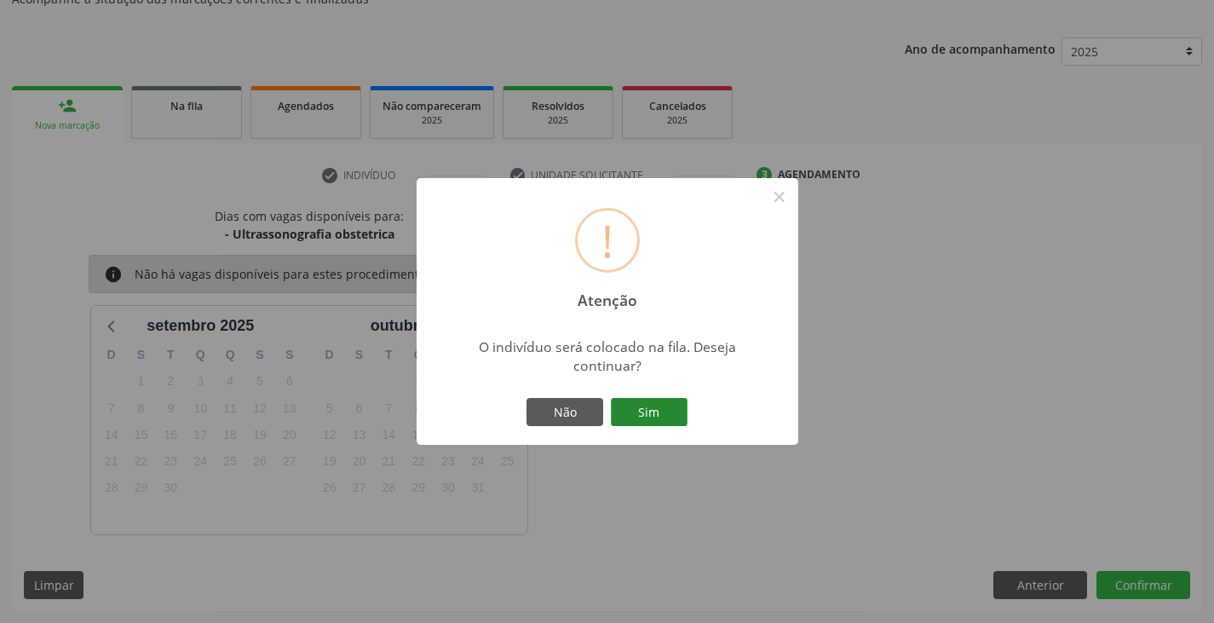
click at [625, 409] on button "Sim" at bounding box center [649, 412] width 77 height 29
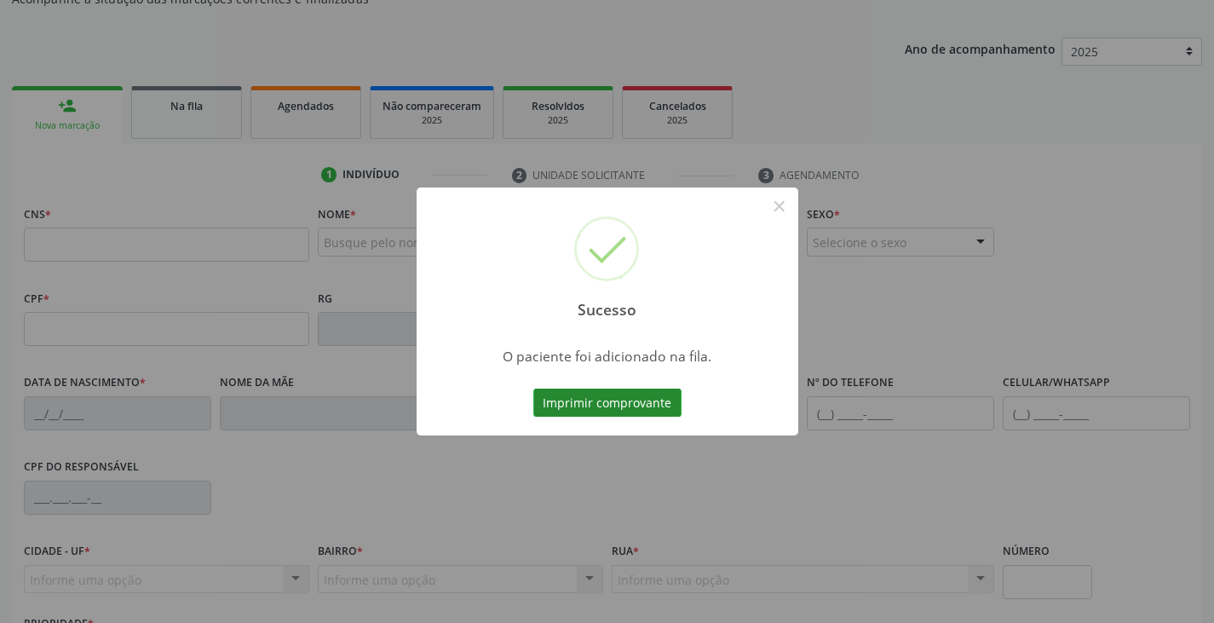
click at [670, 398] on button "Imprimir comprovante" at bounding box center [607, 403] width 148 height 29
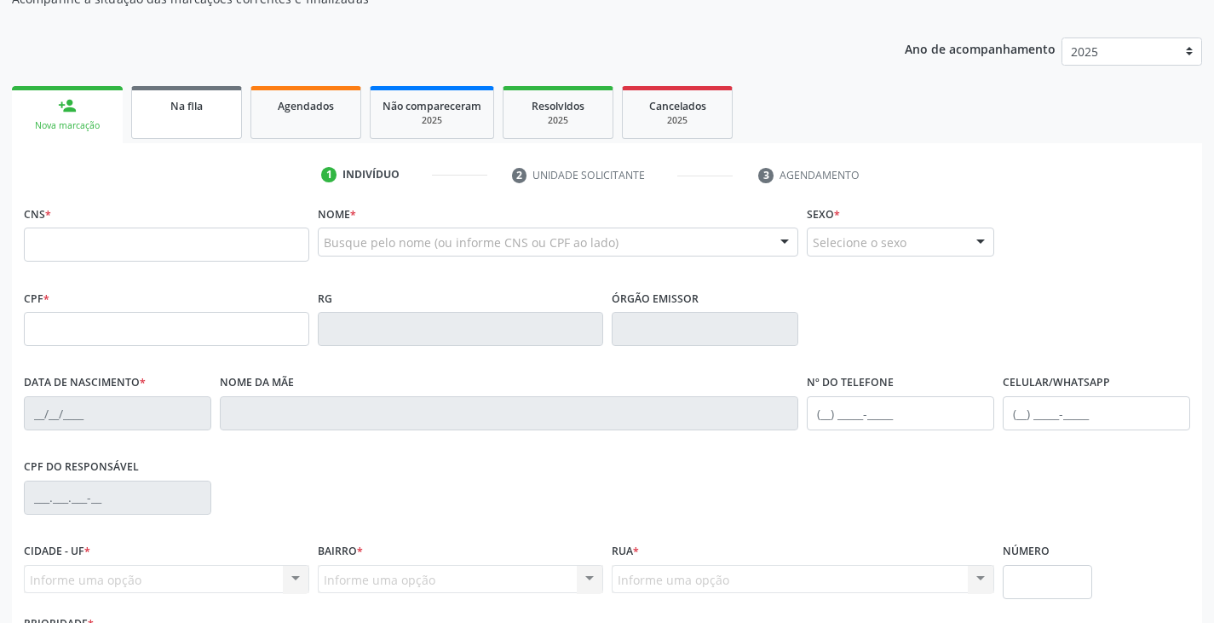
click at [178, 114] on link "Na fila" at bounding box center [186, 112] width 111 height 53
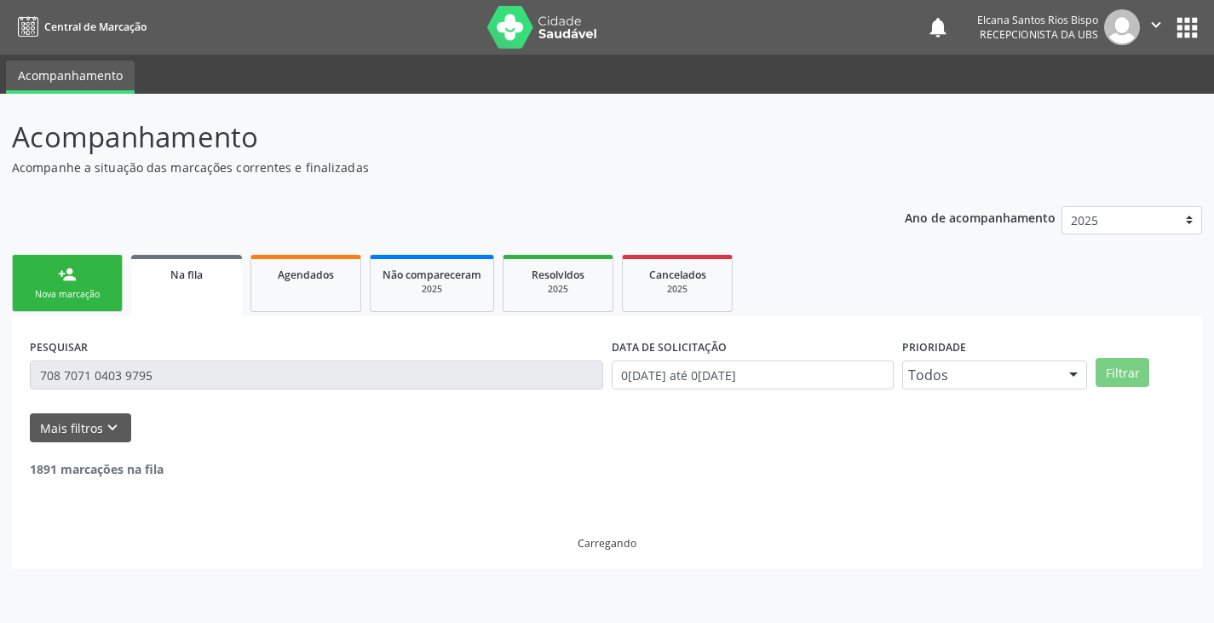
scroll to position [0, 0]
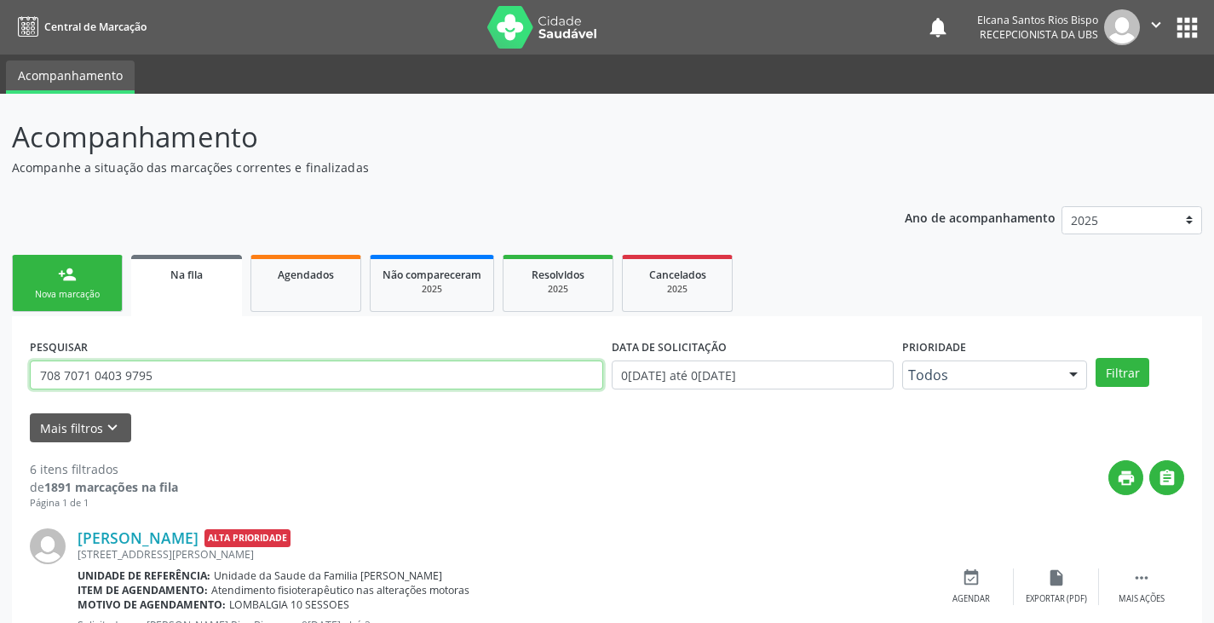
drag, startPoint x: 175, startPoint y: 382, endPoint x: 0, endPoint y: 381, distance: 174.7
paste input "0 0092 5436 3906"
type input "700 0092 5436 3906"
click at [1096, 358] on button "Filtrar" at bounding box center [1123, 372] width 54 height 29
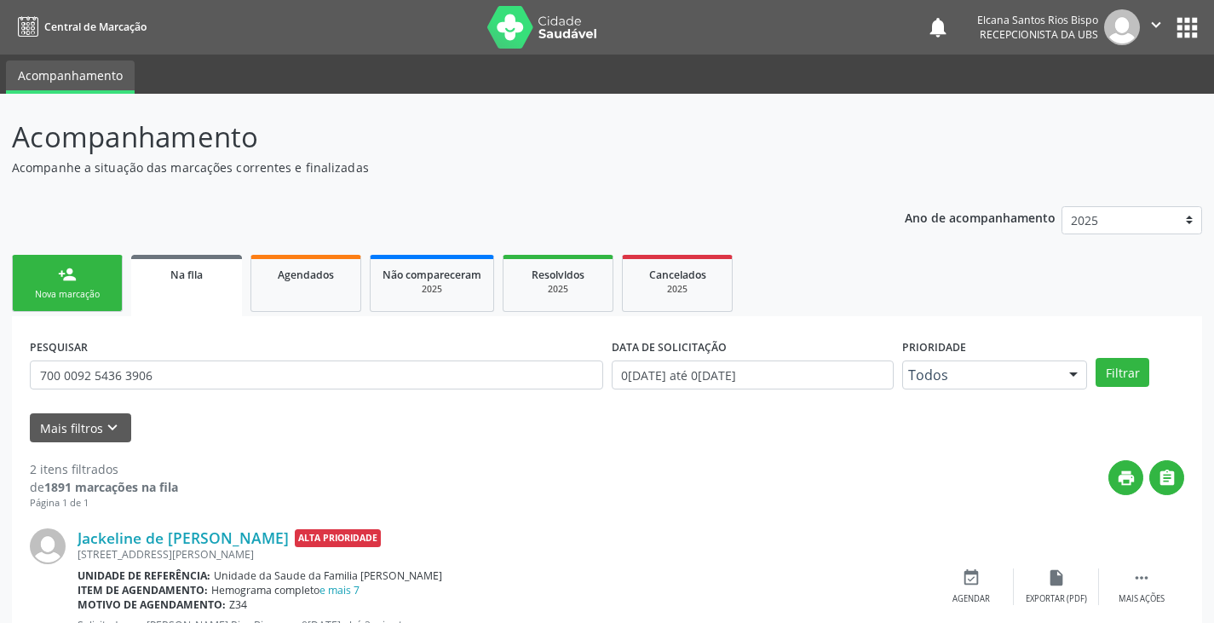
scroll to position [222, 0]
